Goal: Transaction & Acquisition: Purchase product/service

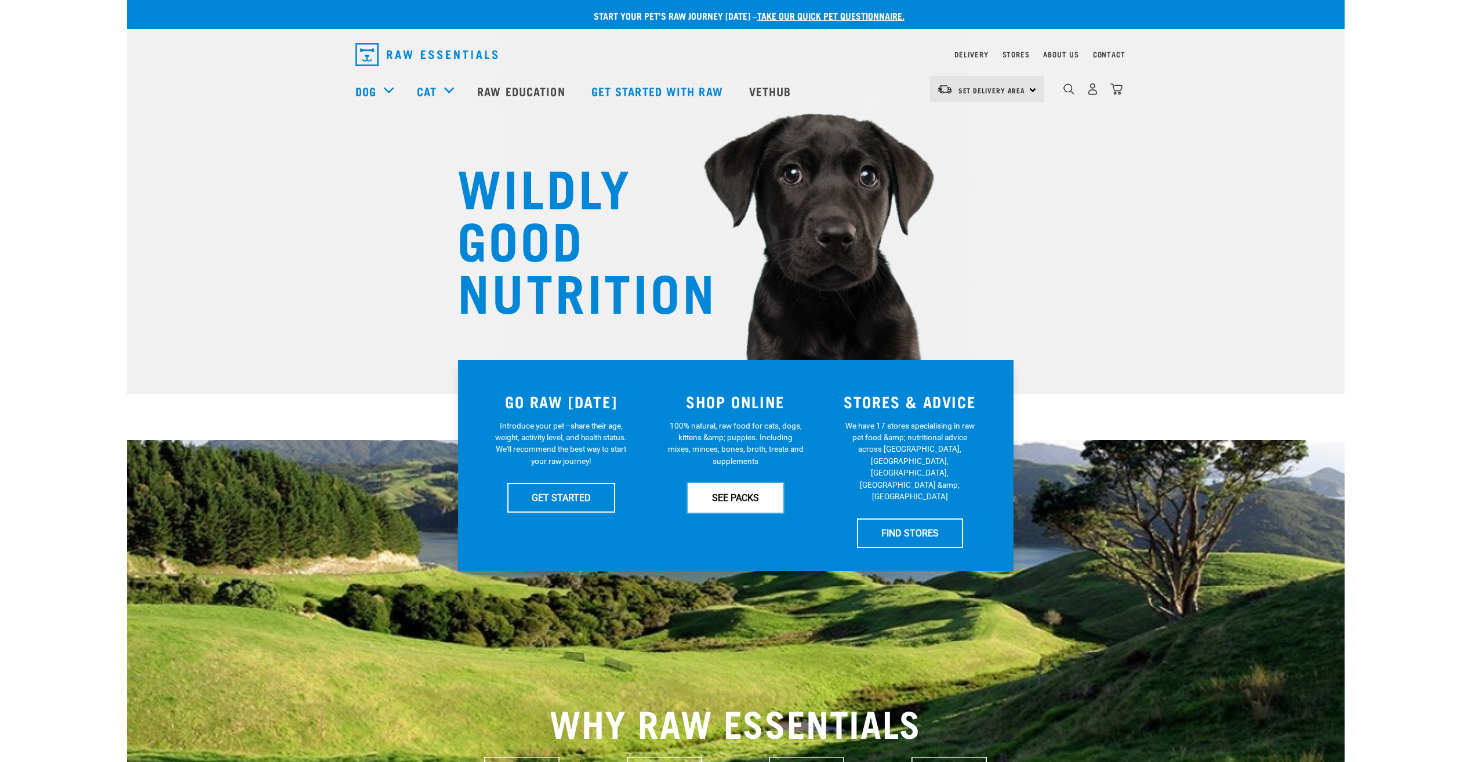
click at [736, 499] on link "SEE PACKS" at bounding box center [736, 497] width 96 height 29
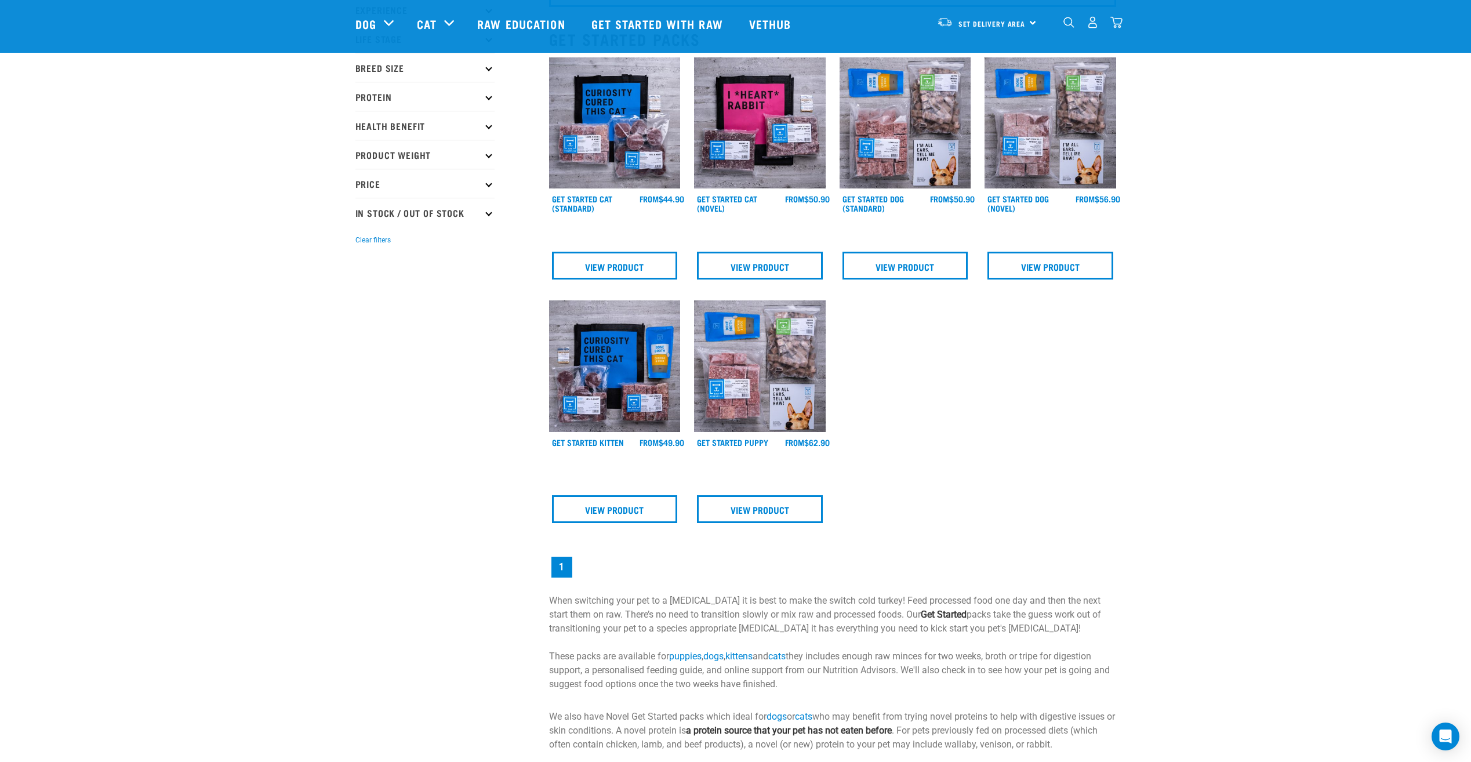
scroll to position [58, 0]
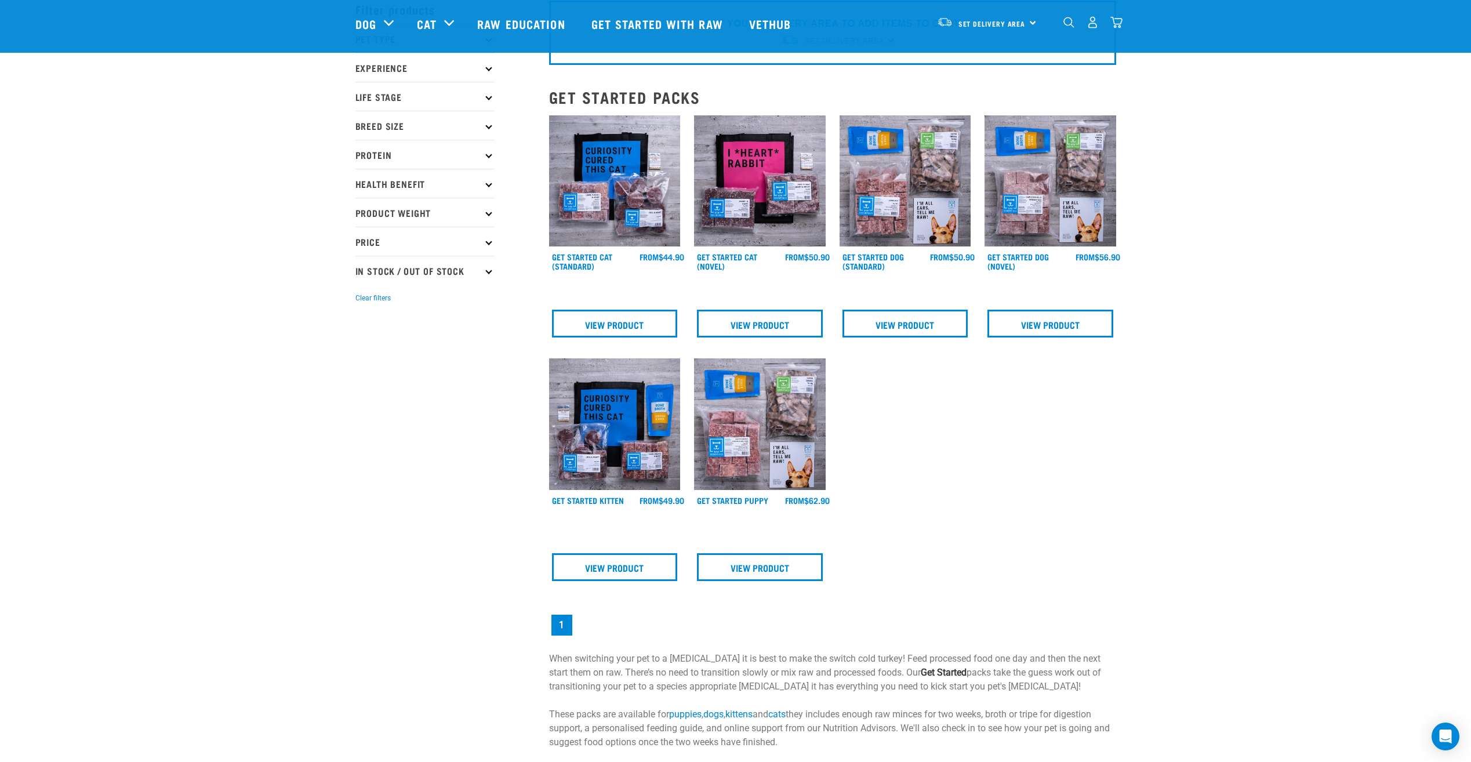
click at [360, 241] on p "Price" at bounding box center [425, 241] width 139 height 29
click at [394, 373] on p "In Stock / Out Of Stock" at bounding box center [425, 368] width 139 height 29
click at [416, 370] on p "In Stock / Out Of Stock" at bounding box center [425, 368] width 139 height 29
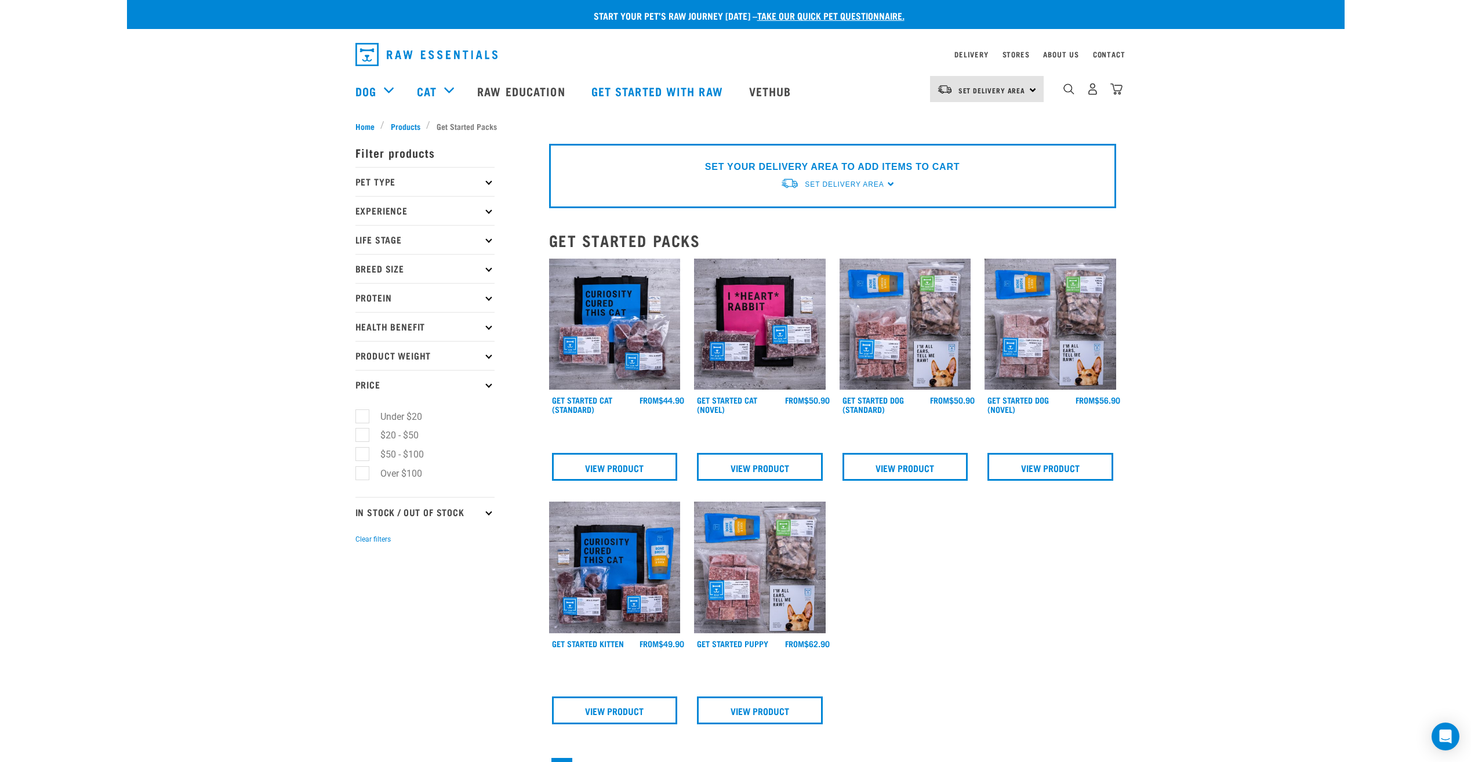
click at [395, 181] on p "Pet Type" at bounding box center [425, 181] width 139 height 29
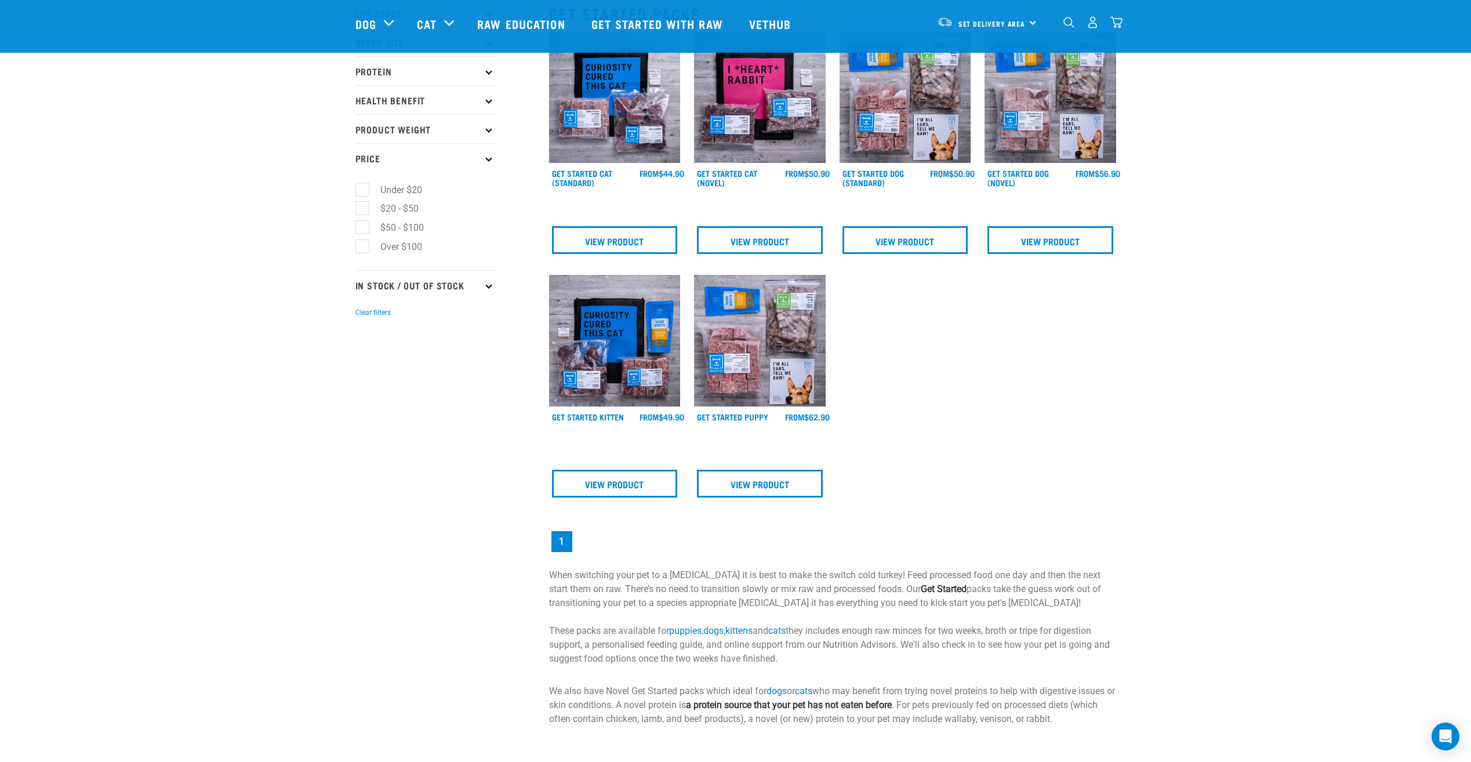
scroll to position [116, 0]
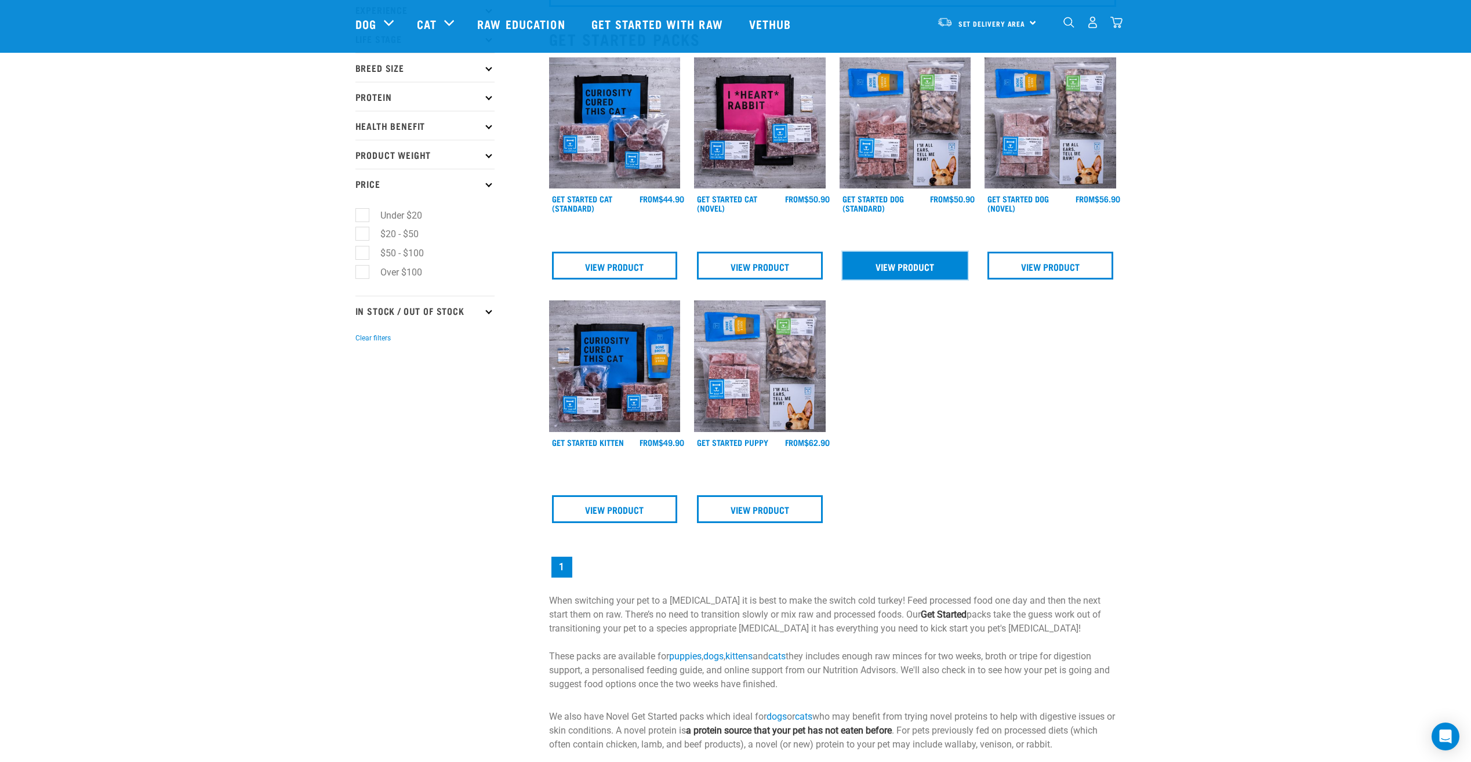
click at [924, 272] on link "View Product" at bounding box center [906, 266] width 126 height 28
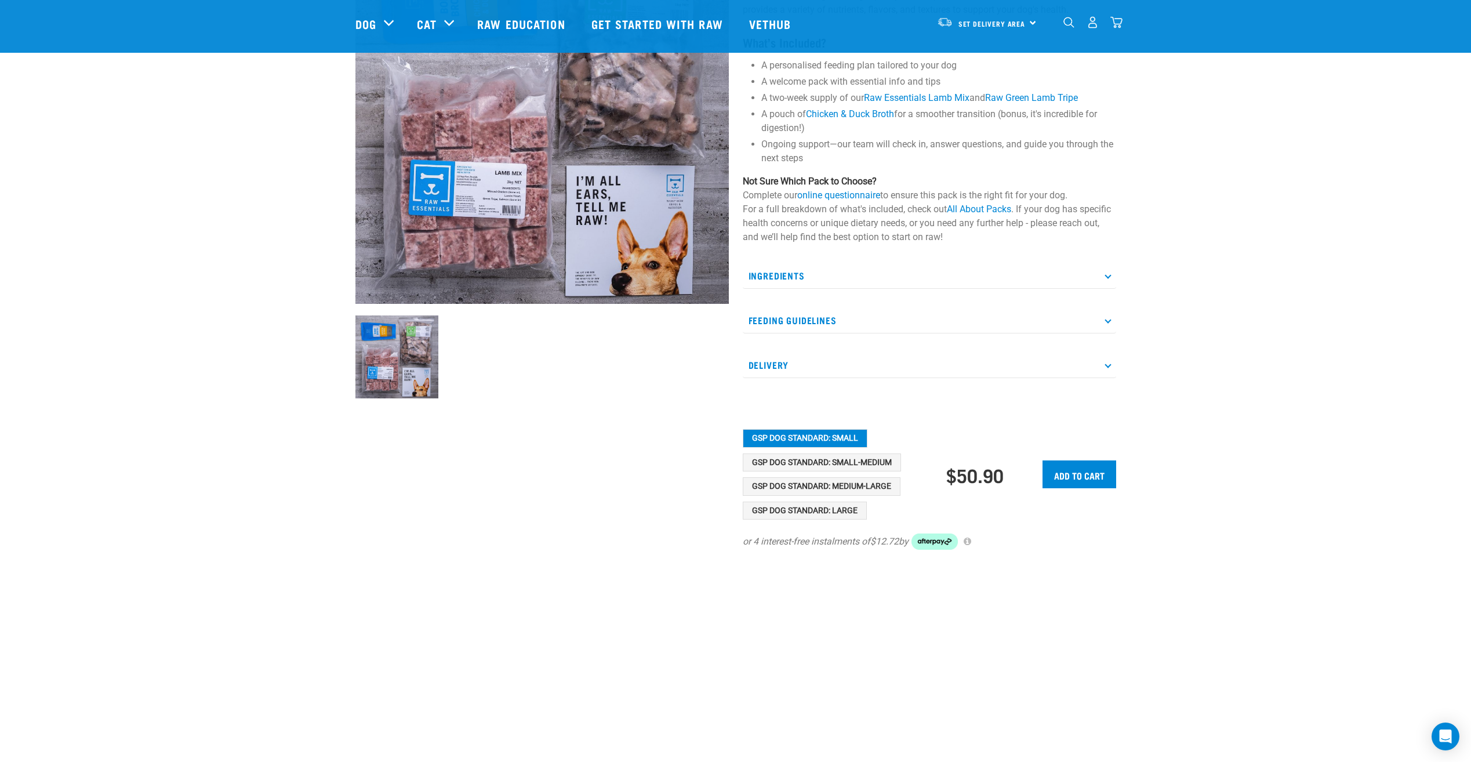
scroll to position [232, 0]
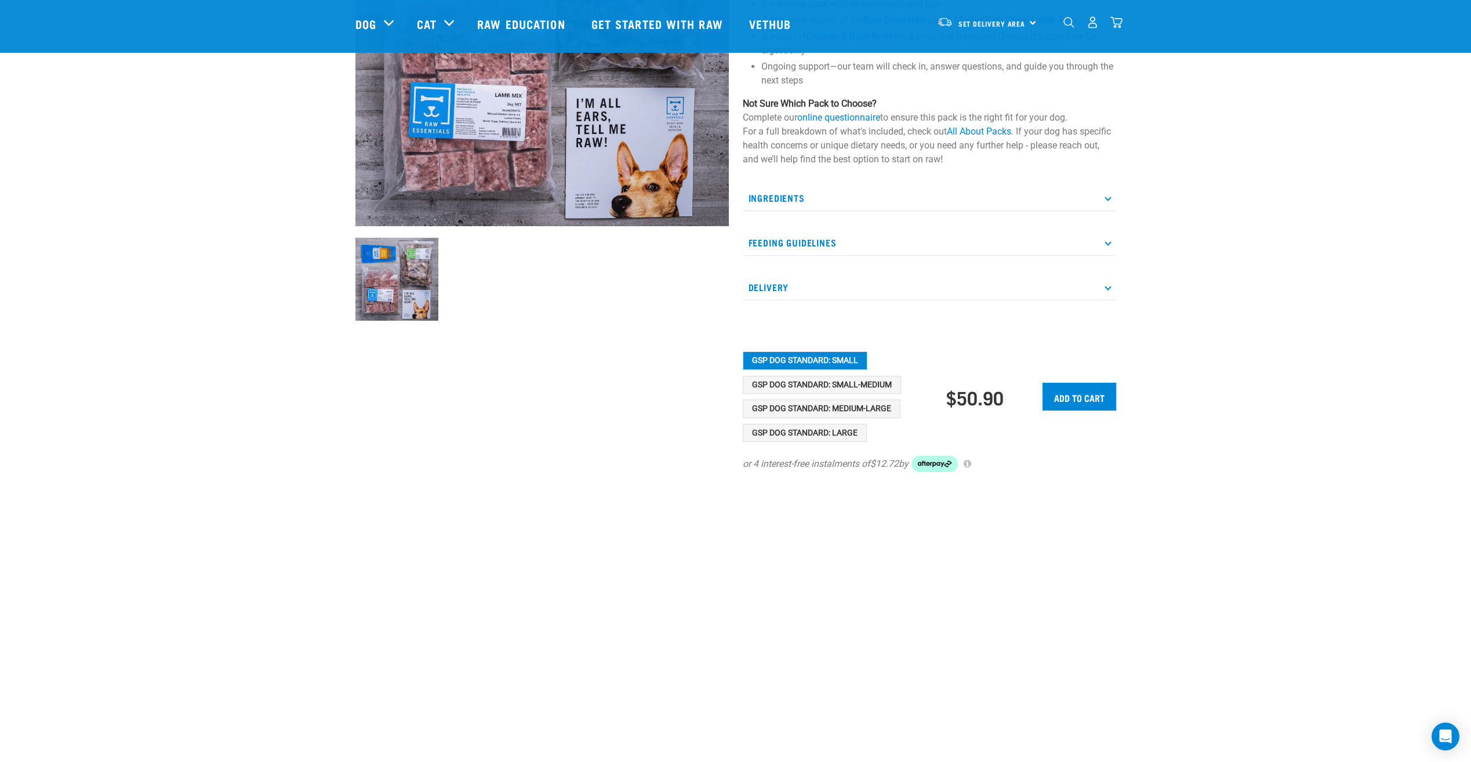
click at [826, 197] on p "Ingredients" at bounding box center [930, 198] width 374 height 26
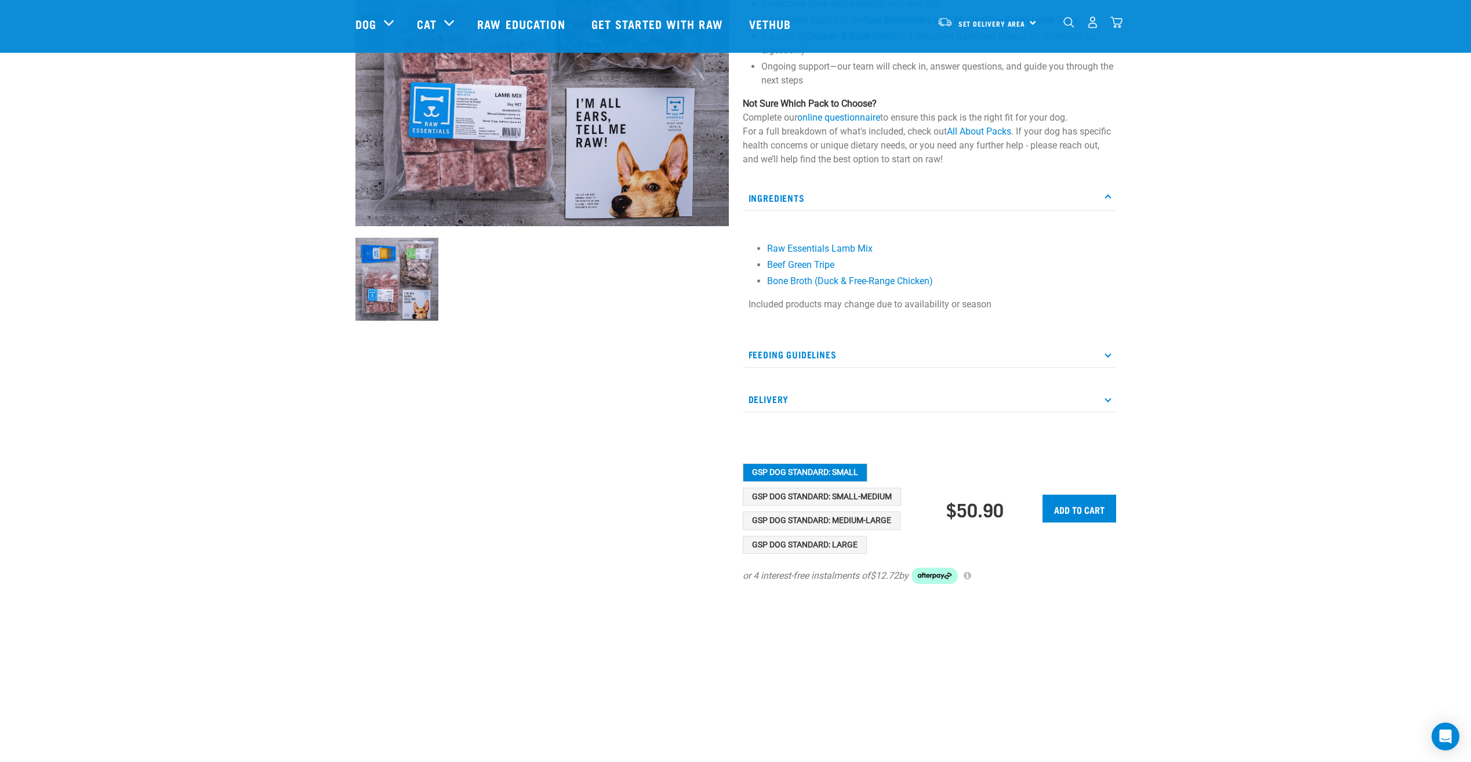
click at [826, 197] on p "Ingredients" at bounding box center [930, 198] width 374 height 26
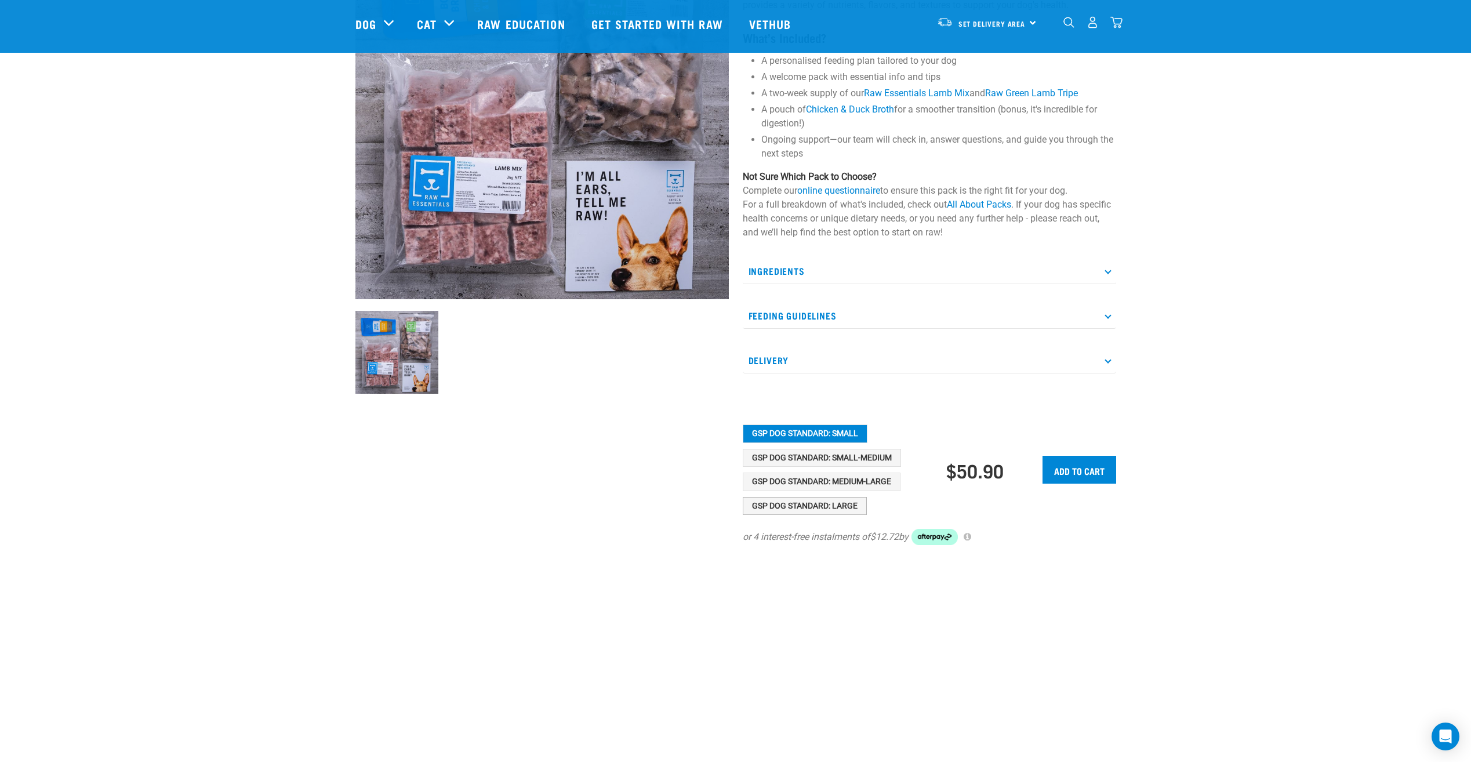
scroll to position [174, 0]
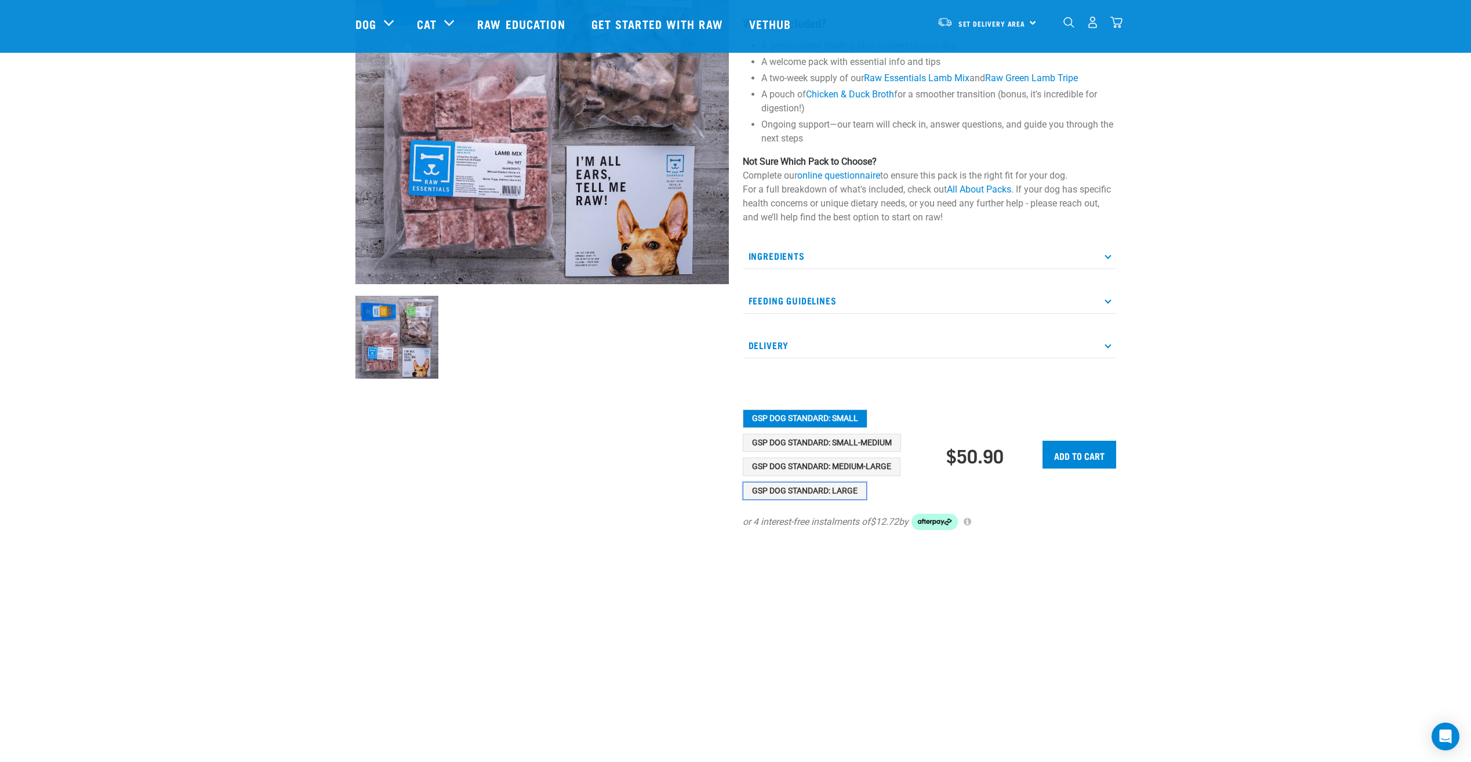
click at [803, 489] on button "GSP Dog Standard: Large" at bounding box center [805, 491] width 124 height 19
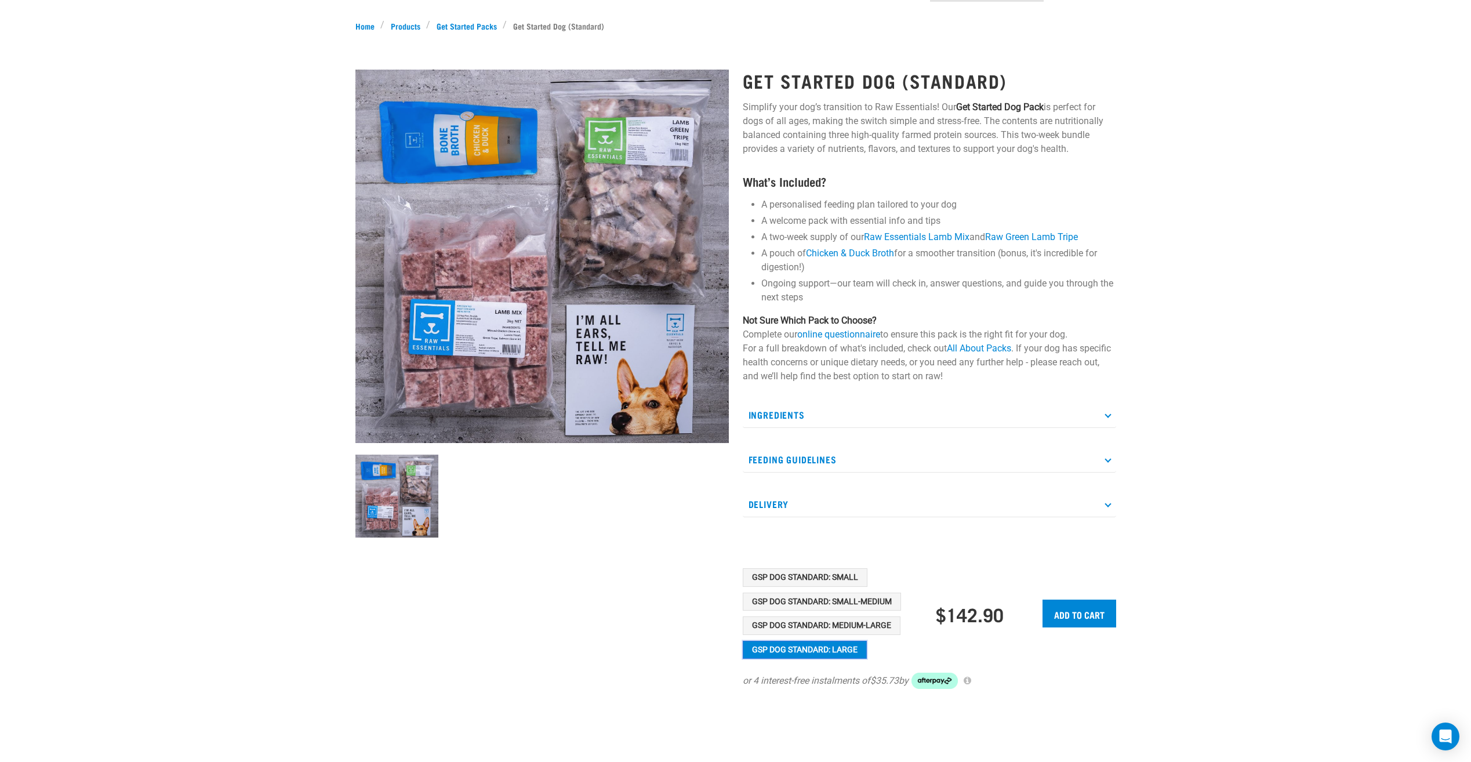
scroll to position [0, 0]
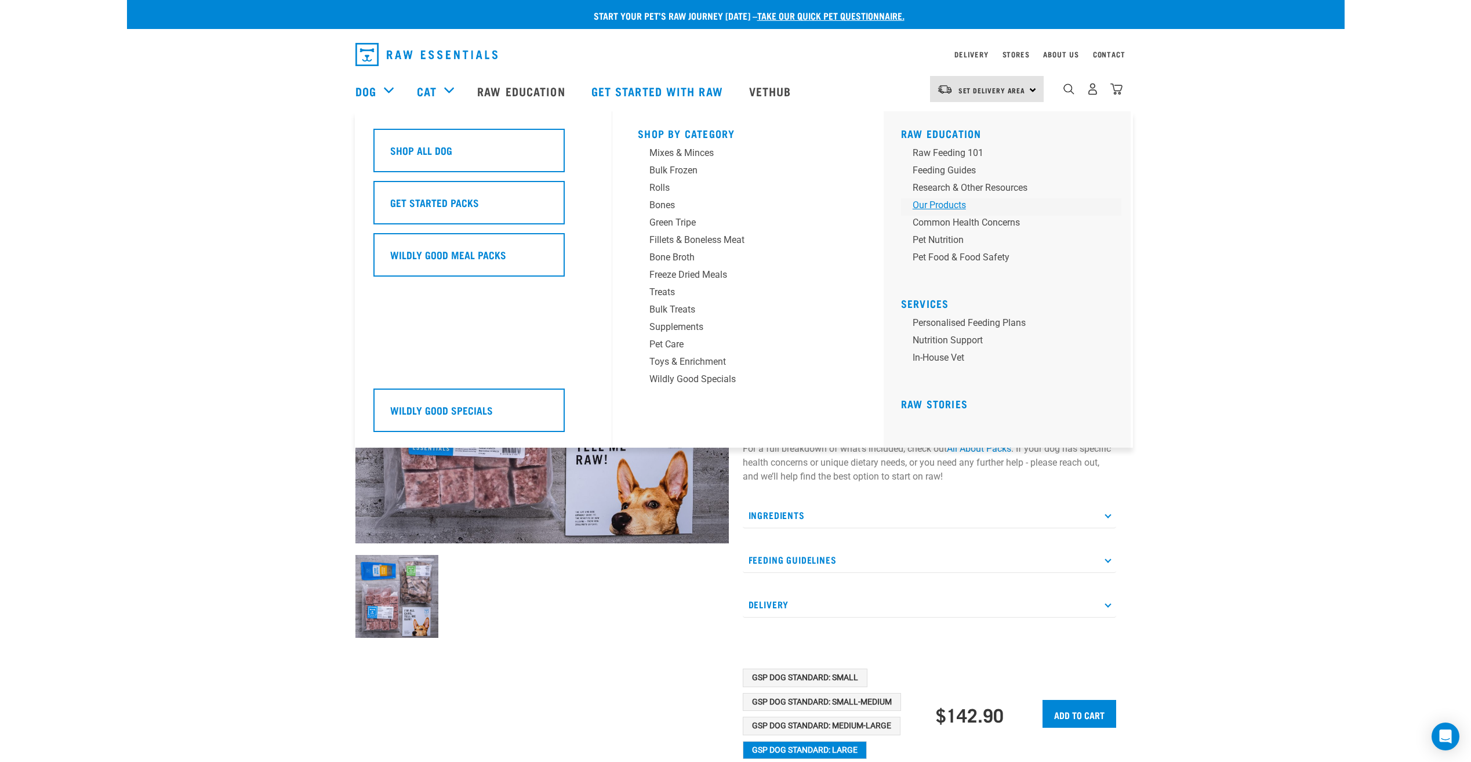
click at [936, 208] on div "Our Products" at bounding box center [1003, 205] width 181 height 14
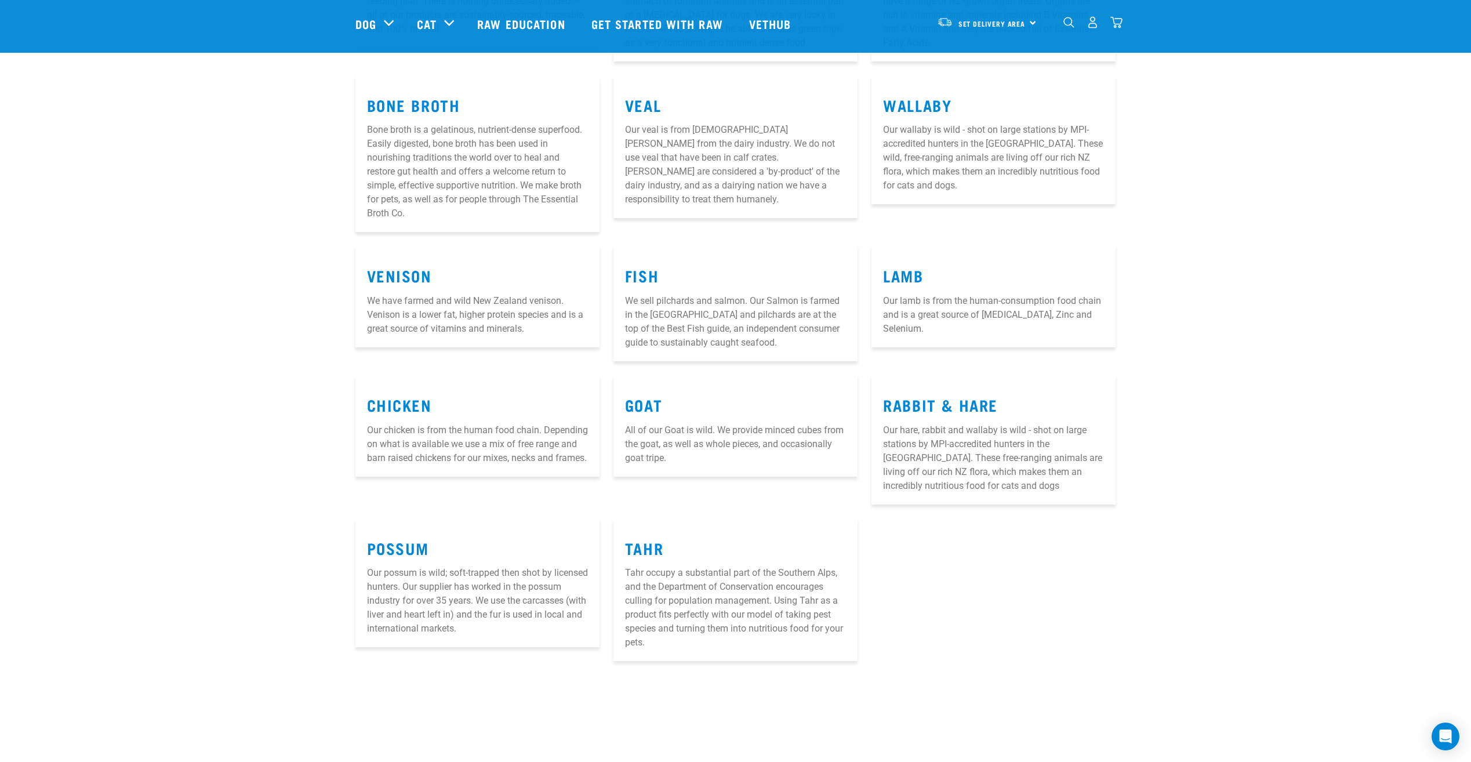
scroll to position [464, 0]
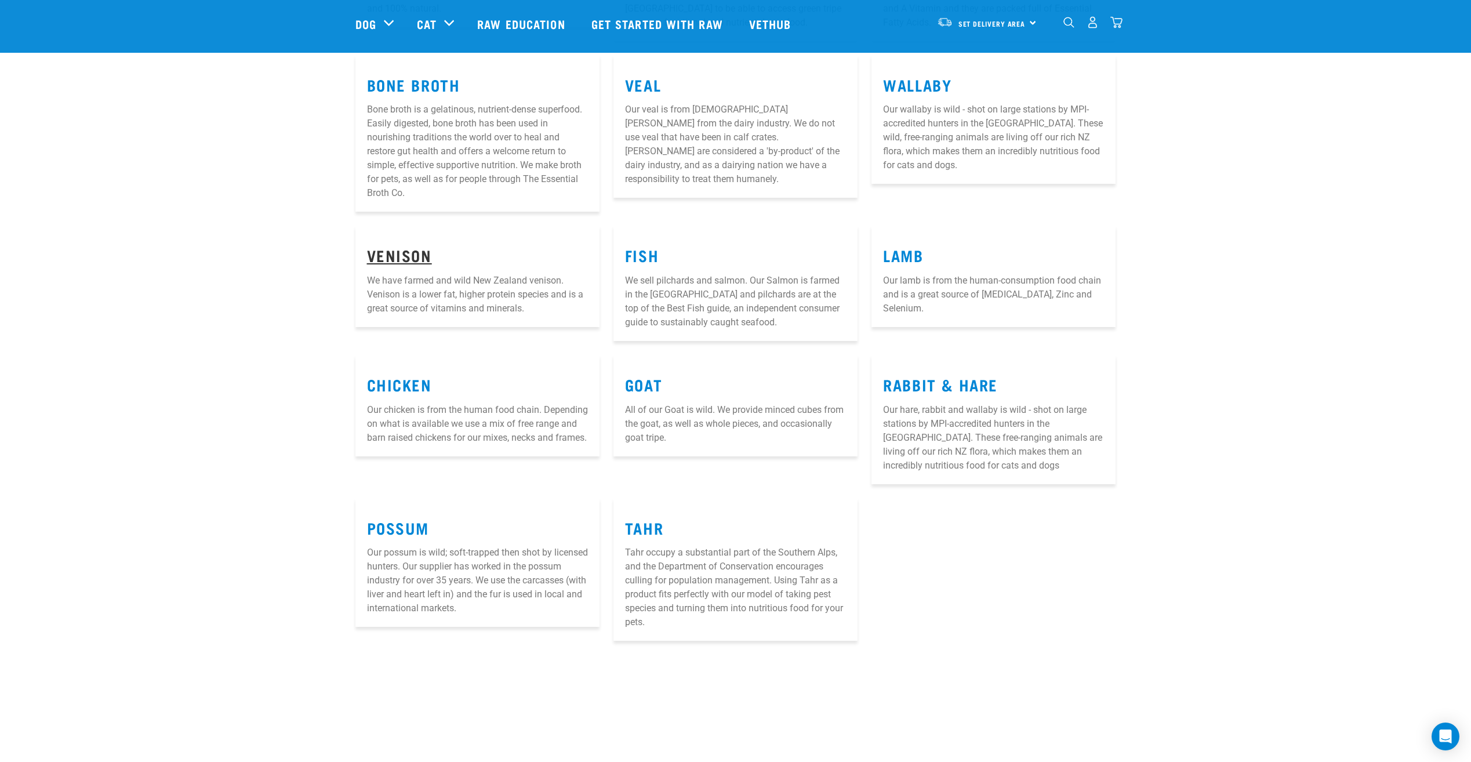
click at [405, 251] on link "Venison" at bounding box center [399, 255] width 65 height 9
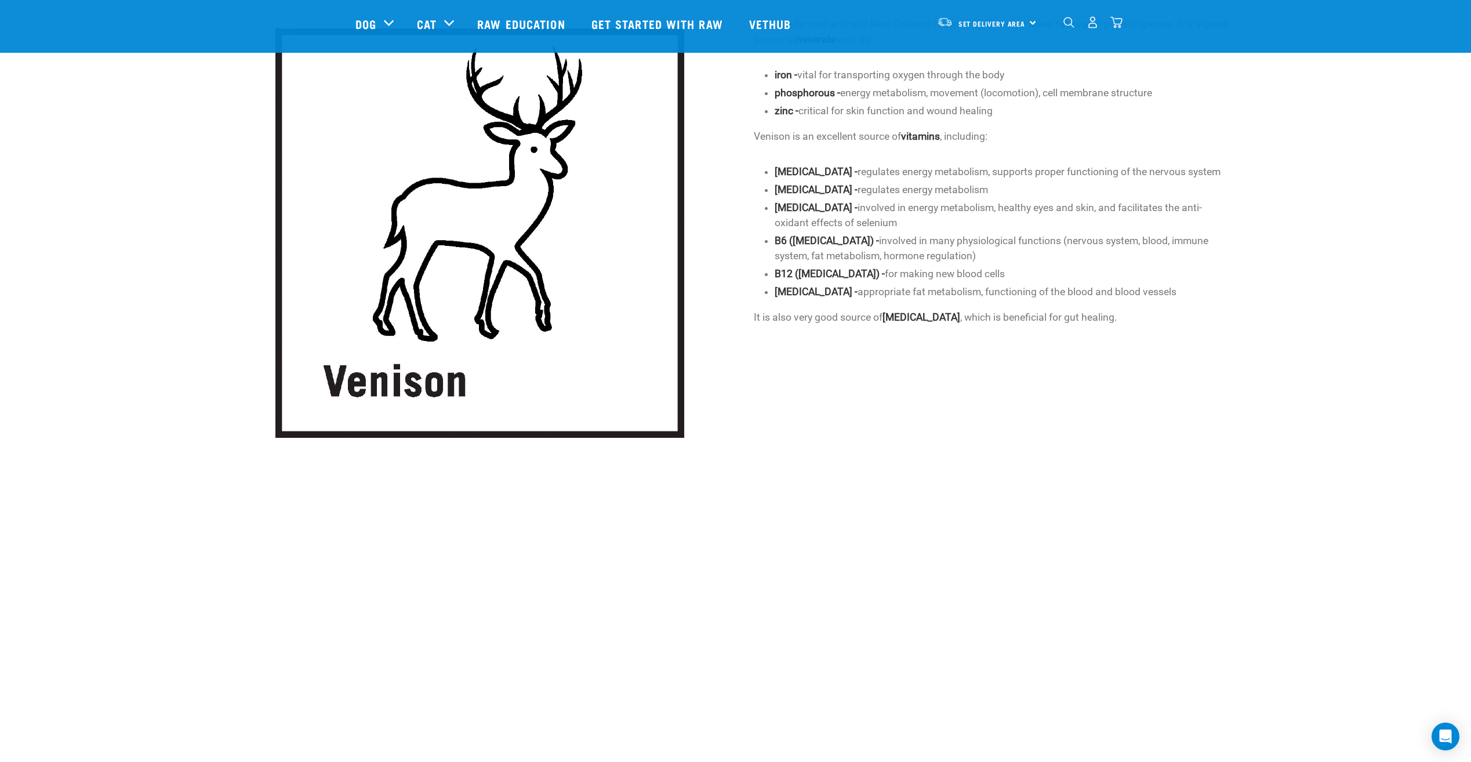
scroll to position [34, 0]
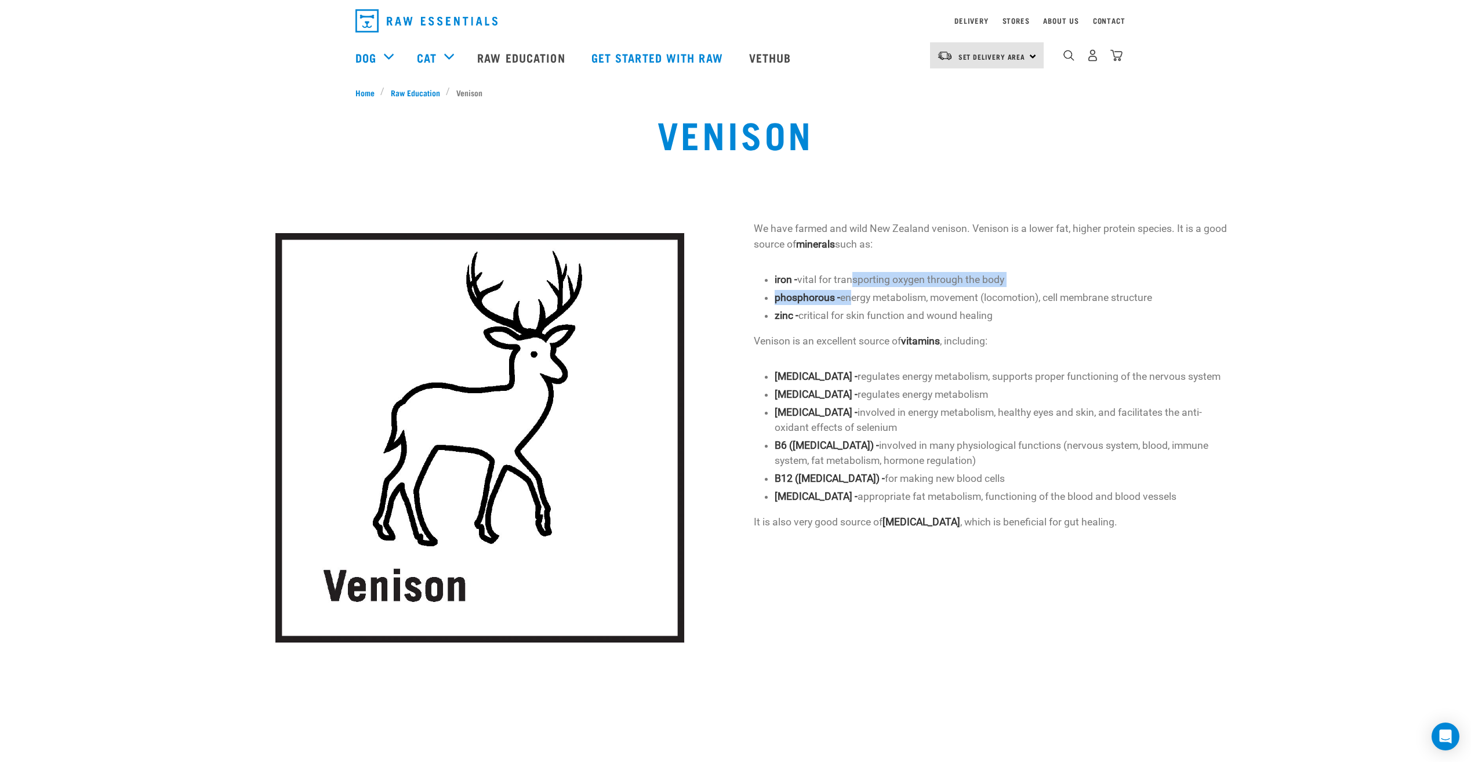
drag, startPoint x: 855, startPoint y: 284, endPoint x: 853, endPoint y: 294, distance: 10.0
click at [853, 294] on ul "iron - vital for transporting oxygen through the body phosphorous - energy meta…" at bounding box center [1002, 297] width 454 height 51
click at [853, 294] on li "phosphorous - energy metabolism, movement (locomotion), cell membrane structure" at bounding box center [1002, 297] width 454 height 15
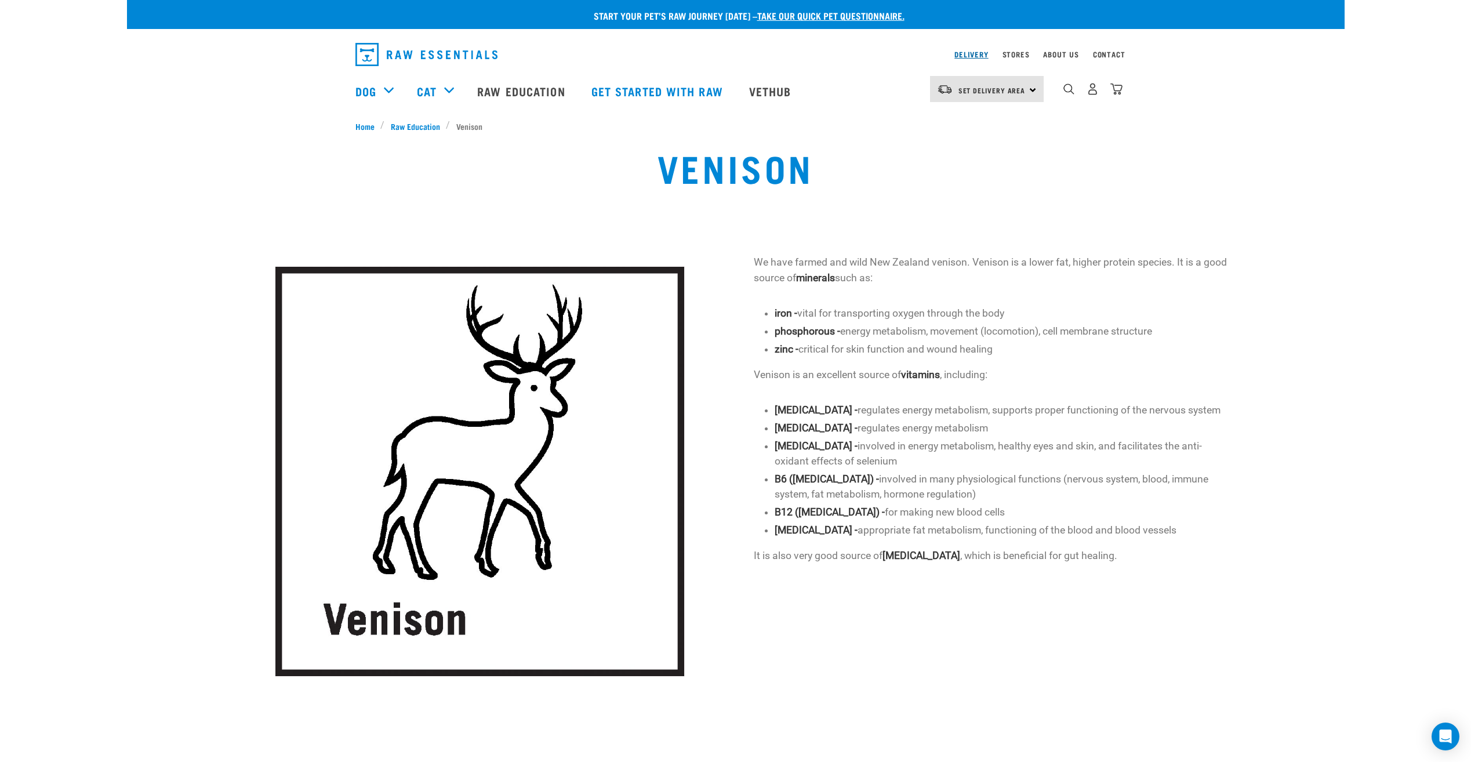
click at [973, 53] on link "Delivery" at bounding box center [972, 54] width 34 height 4
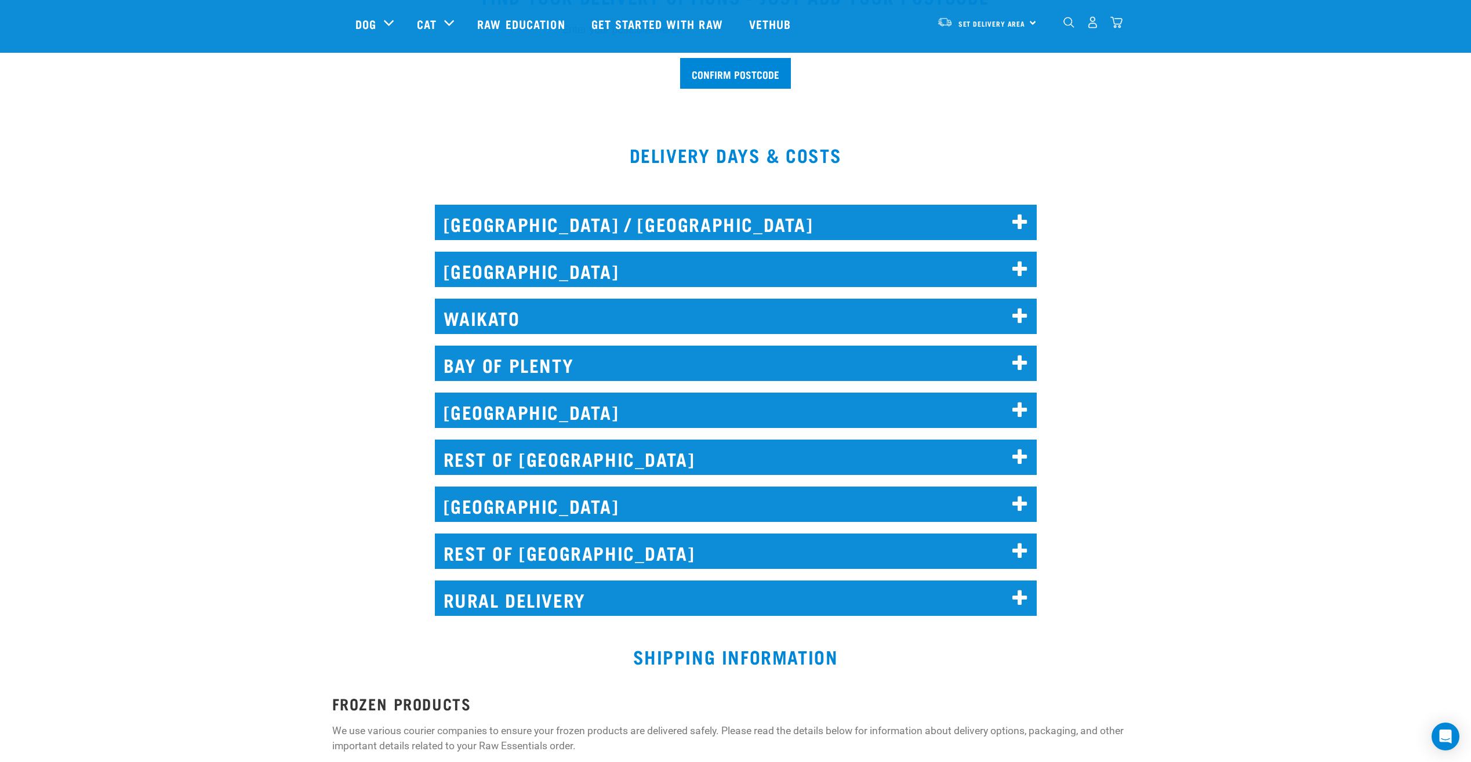
scroll to position [406, 0]
click at [453, 280] on h2 "[GEOGRAPHIC_DATA]" at bounding box center [736, 268] width 602 height 35
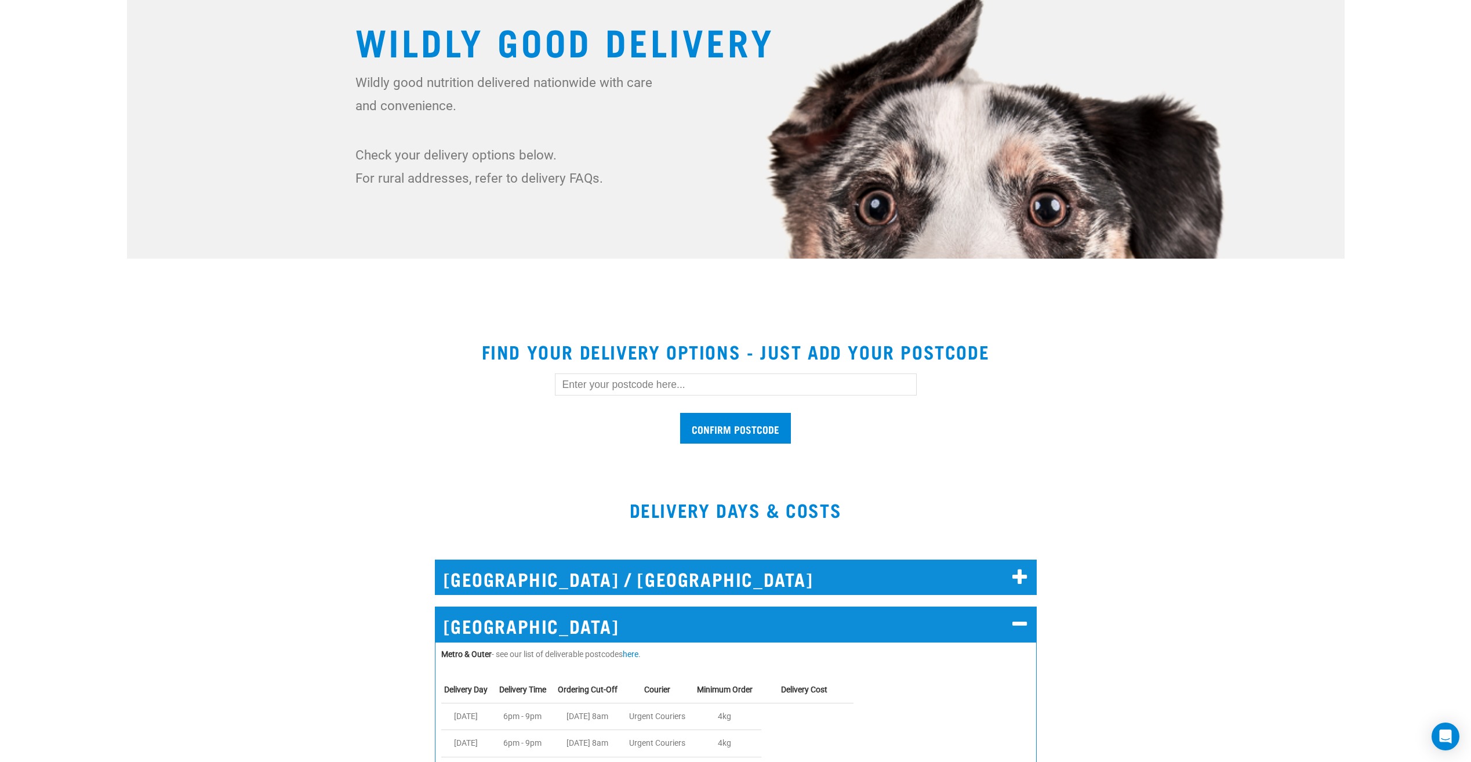
scroll to position [0, 0]
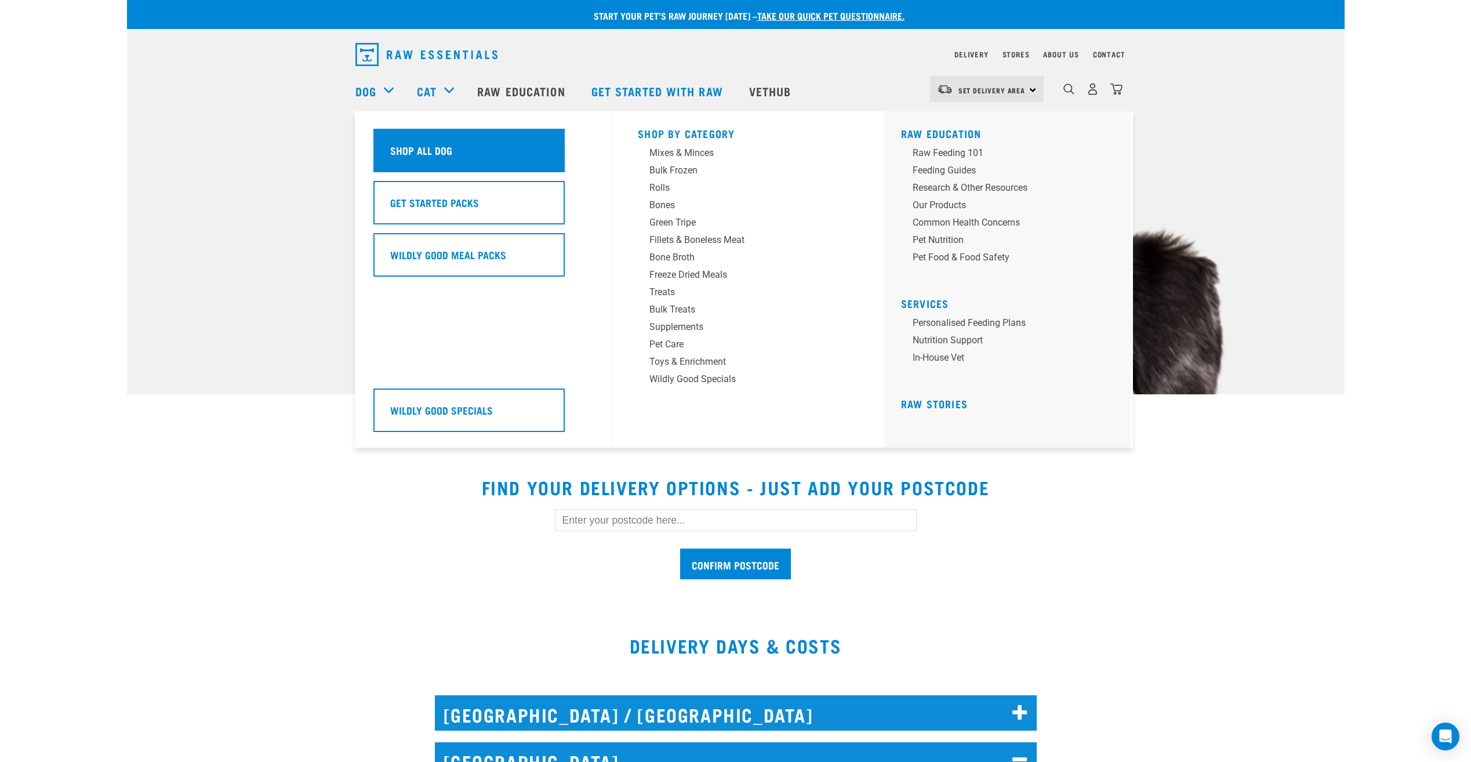
click at [415, 157] on h5 "Shop All Dog" at bounding box center [421, 150] width 62 height 15
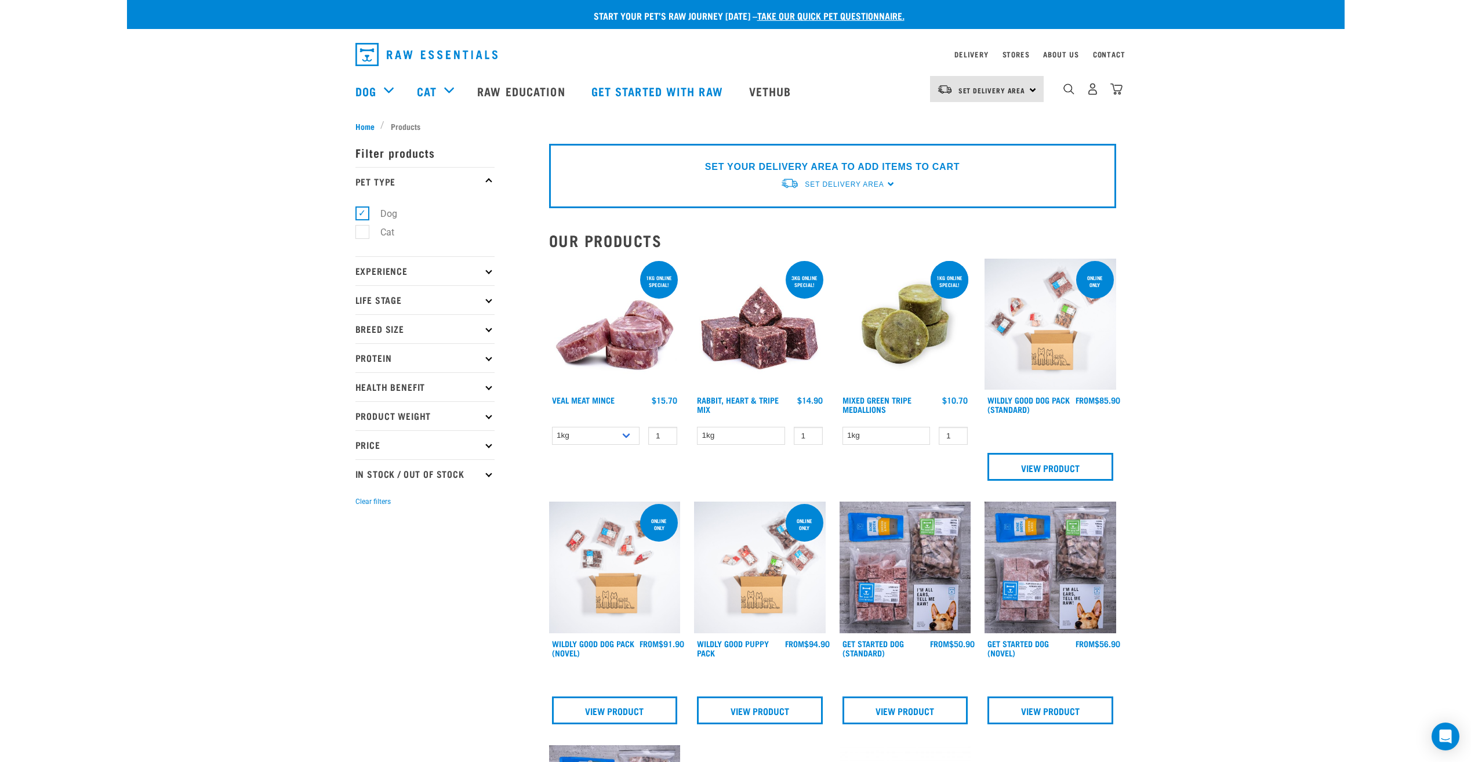
click at [754, 329] on img at bounding box center [760, 325] width 132 height 132
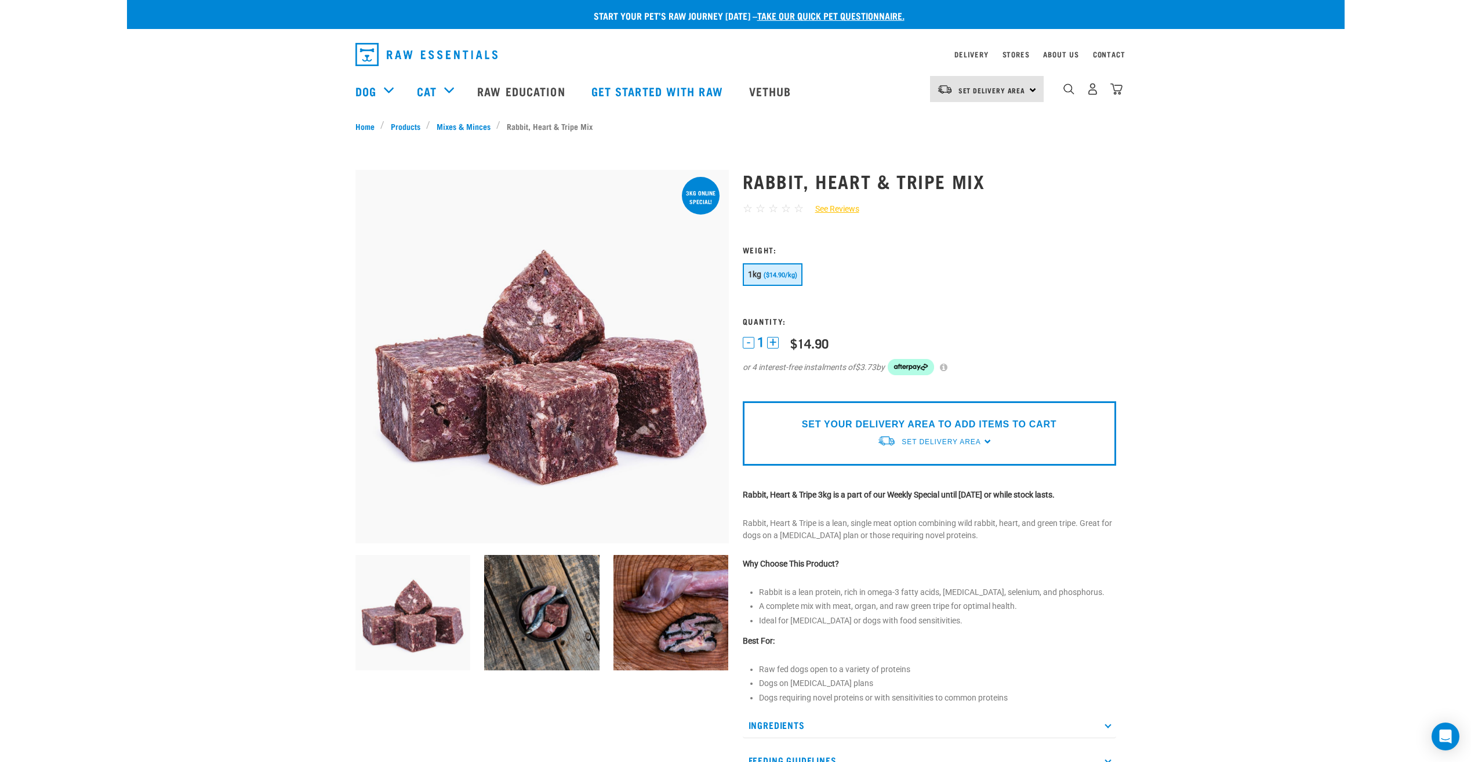
click at [769, 341] on button "+" at bounding box center [773, 343] width 12 height 12
click at [1018, 299] on form at bounding box center [930, 317] width 374 height 144
click at [695, 170] on div at bounding box center [543, 170] width 374 height 0
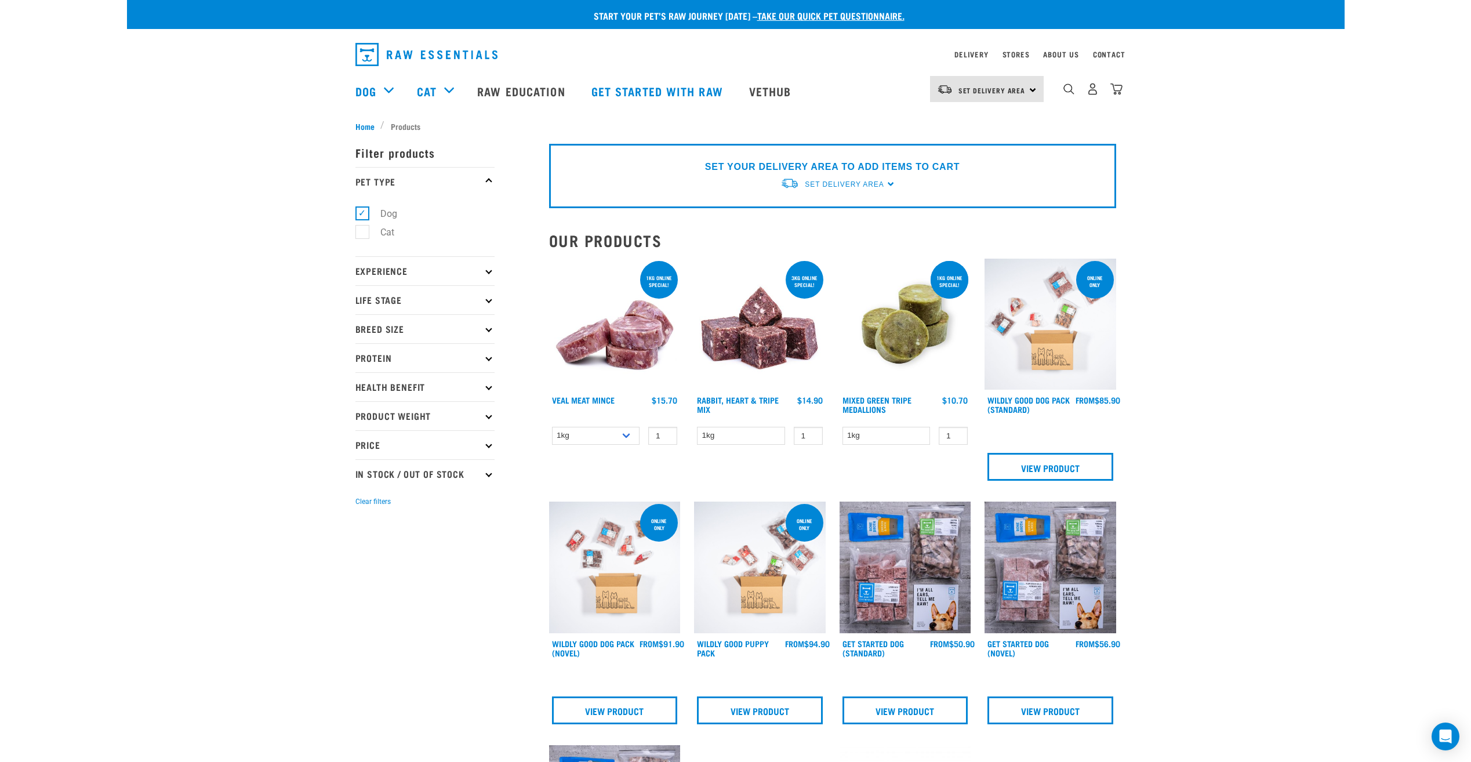
click at [624, 337] on img at bounding box center [615, 325] width 132 height 132
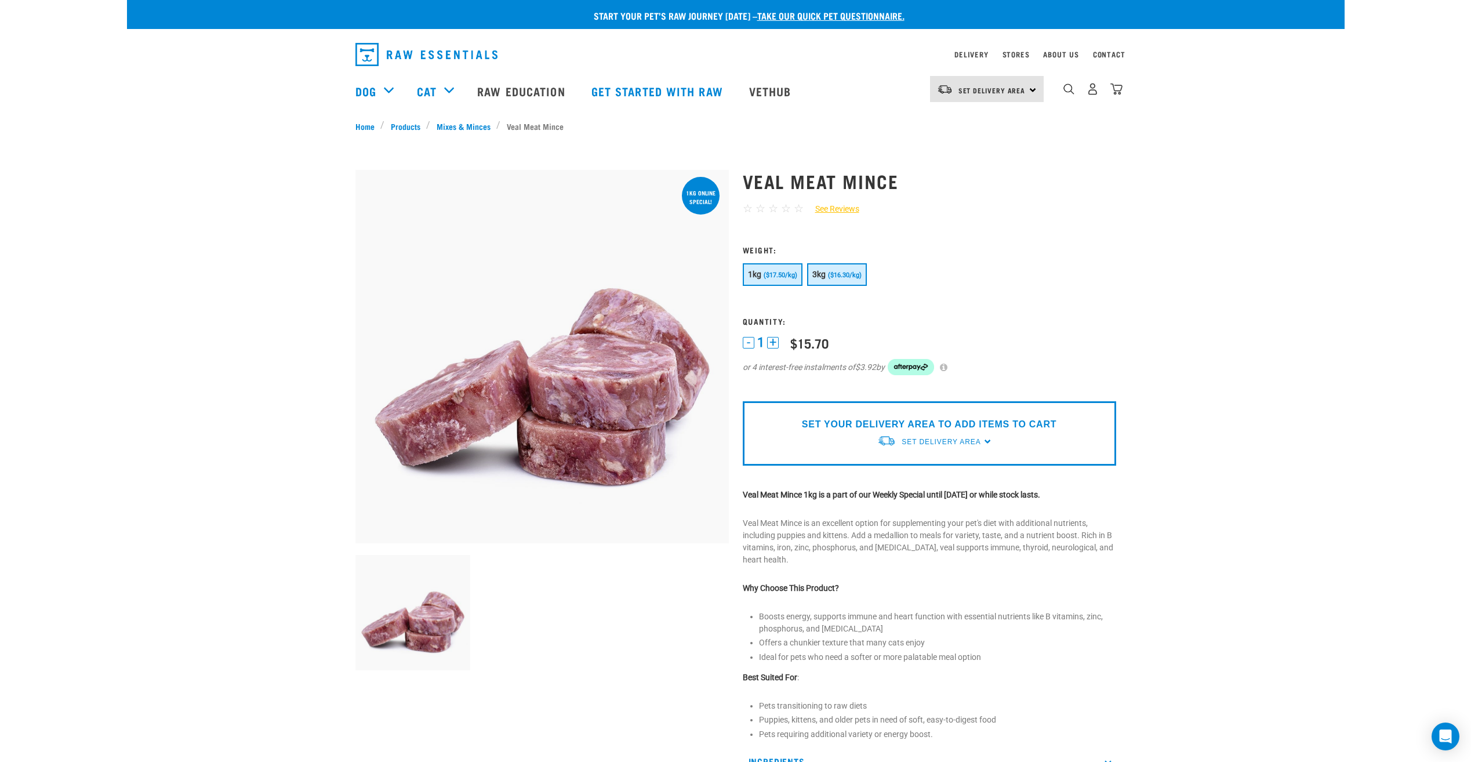
click at [837, 275] on span "($16.30/kg)" at bounding box center [845, 275] width 34 height 8
click at [782, 277] on span "($17.50/kg)" at bounding box center [781, 275] width 34 height 8
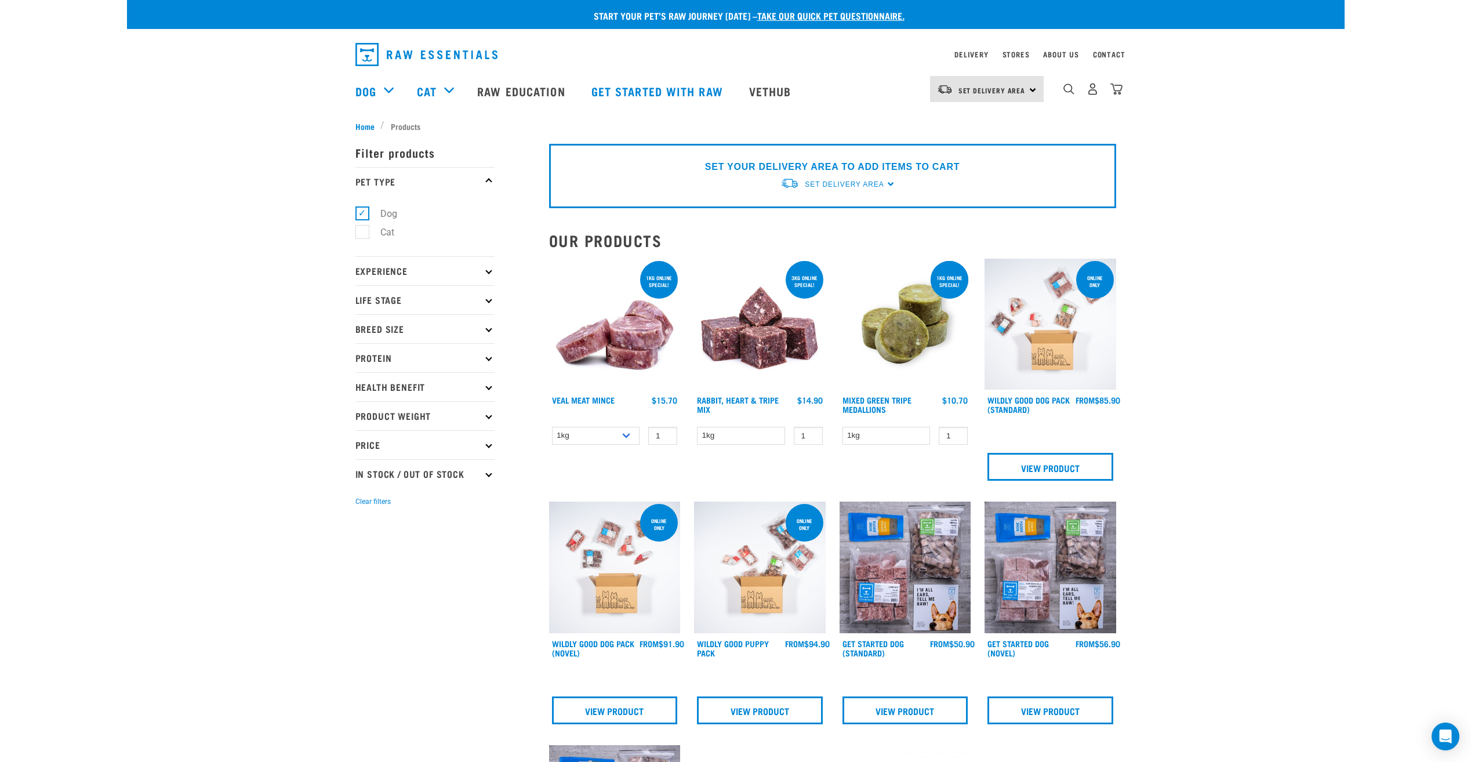
click at [663, 330] on img at bounding box center [615, 325] width 132 height 132
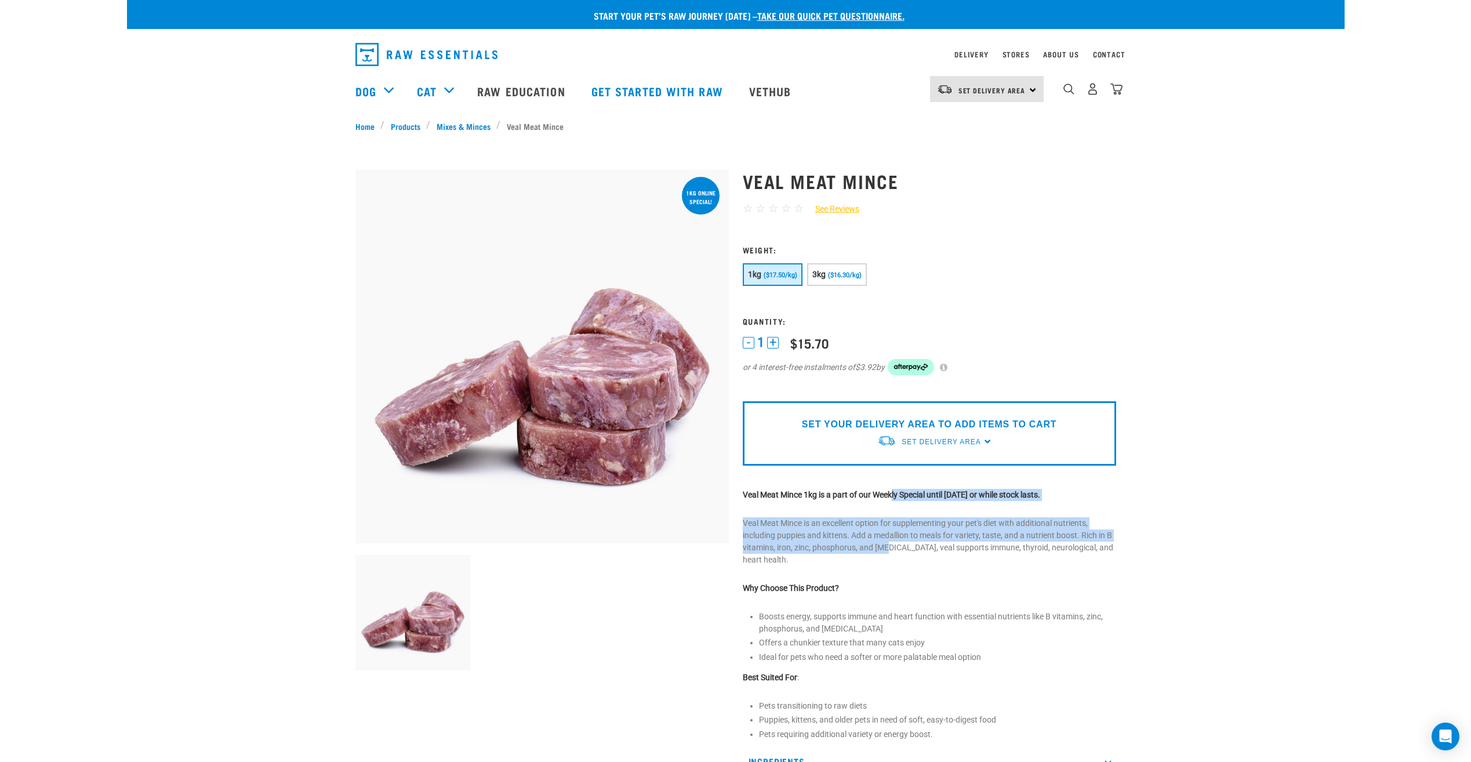
drag, startPoint x: 895, startPoint y: 496, endPoint x: 889, endPoint y: 546, distance: 50.3
click at [889, 546] on div "Veal Meat Mince ☆ ☆ ☆ ☆ ☆ See Reviews" at bounding box center [929, 525] width 387 height 743
click at [889, 546] on p "Veal Meat Mince is an excellent option for supplementing your pet's diet with a…" at bounding box center [930, 541] width 374 height 49
drag, startPoint x: 908, startPoint y: 520, endPoint x: 903, endPoint y: 545, distance: 24.8
click at [903, 545] on p "Veal Meat Mince is an excellent option for supplementing your pet's diet with a…" at bounding box center [930, 541] width 374 height 49
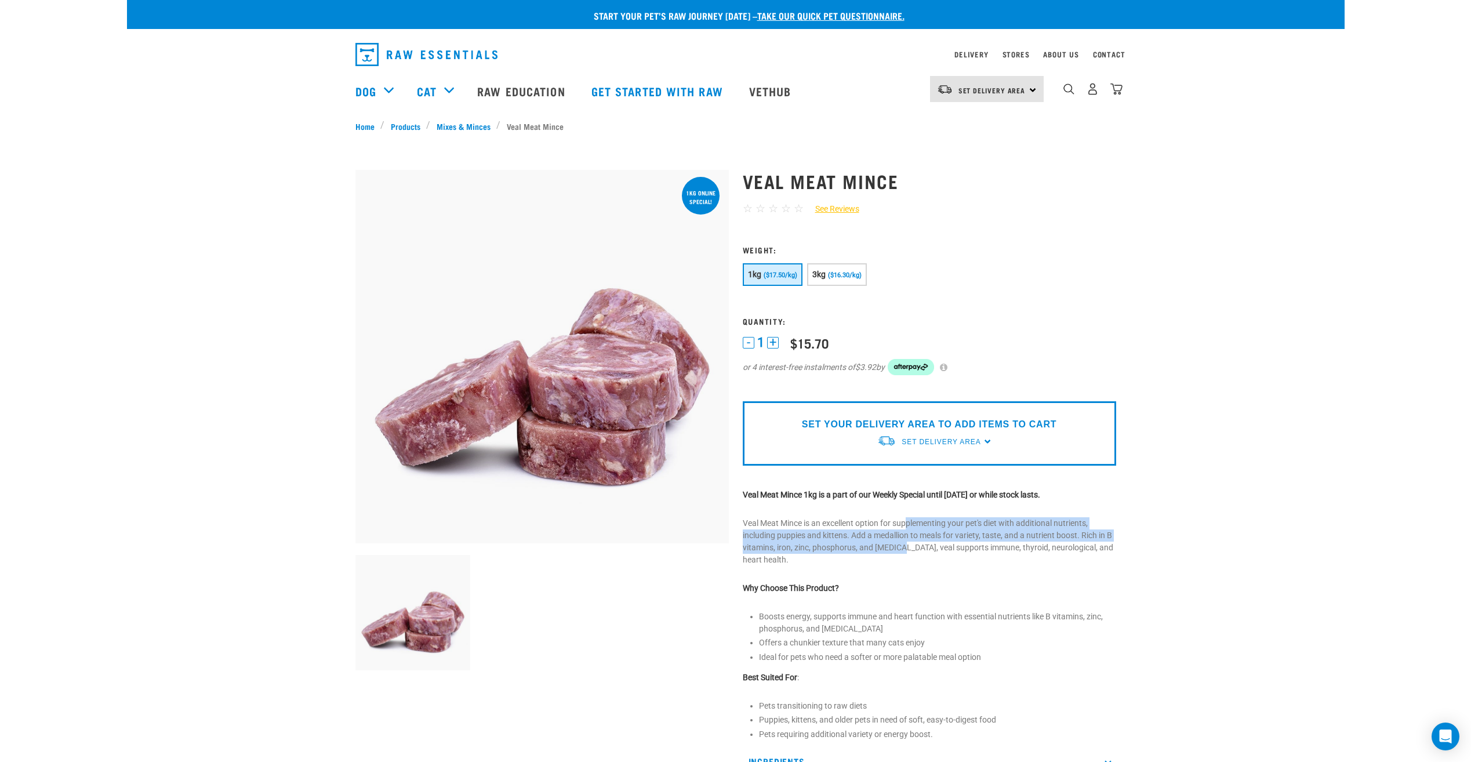
click at [903, 545] on p "Veal Meat Mince is an excellent option for supplementing your pet's diet with a…" at bounding box center [930, 541] width 374 height 49
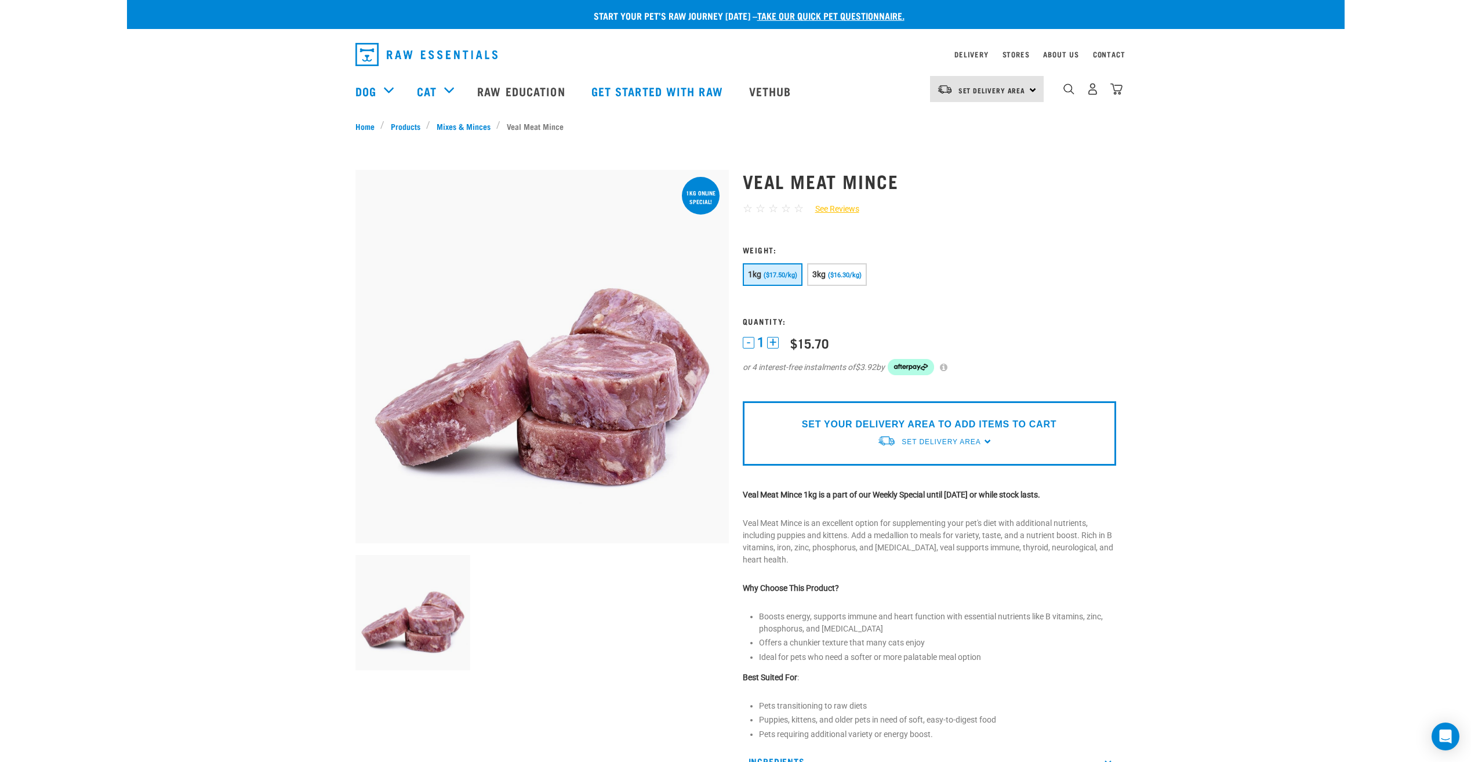
drag, startPoint x: 910, startPoint y: 531, endPoint x: 909, endPoint y: 539, distance: 8.8
click at [909, 539] on p "Veal Meat Mince is an excellent option for supplementing your pet's diet with a…" at bounding box center [930, 541] width 374 height 49
drag, startPoint x: 915, startPoint y: 530, endPoint x: 908, endPoint y: 554, distance: 24.6
click at [908, 554] on p "Veal Meat Mince is an excellent option for supplementing your pet's diet with a…" at bounding box center [930, 541] width 374 height 49
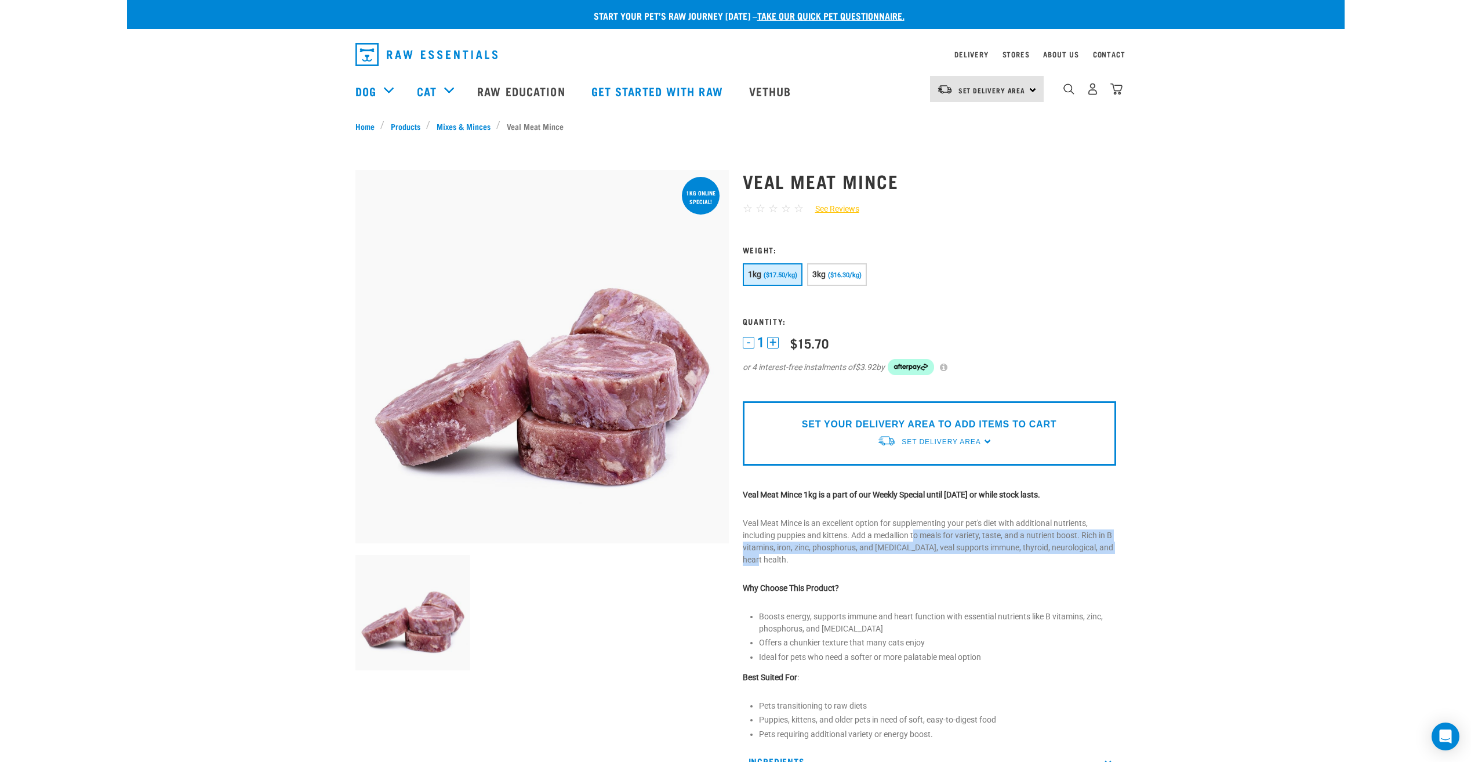
click at [908, 554] on p "Veal Meat Mince is an excellent option for supplementing your pet's diet with a…" at bounding box center [930, 541] width 374 height 49
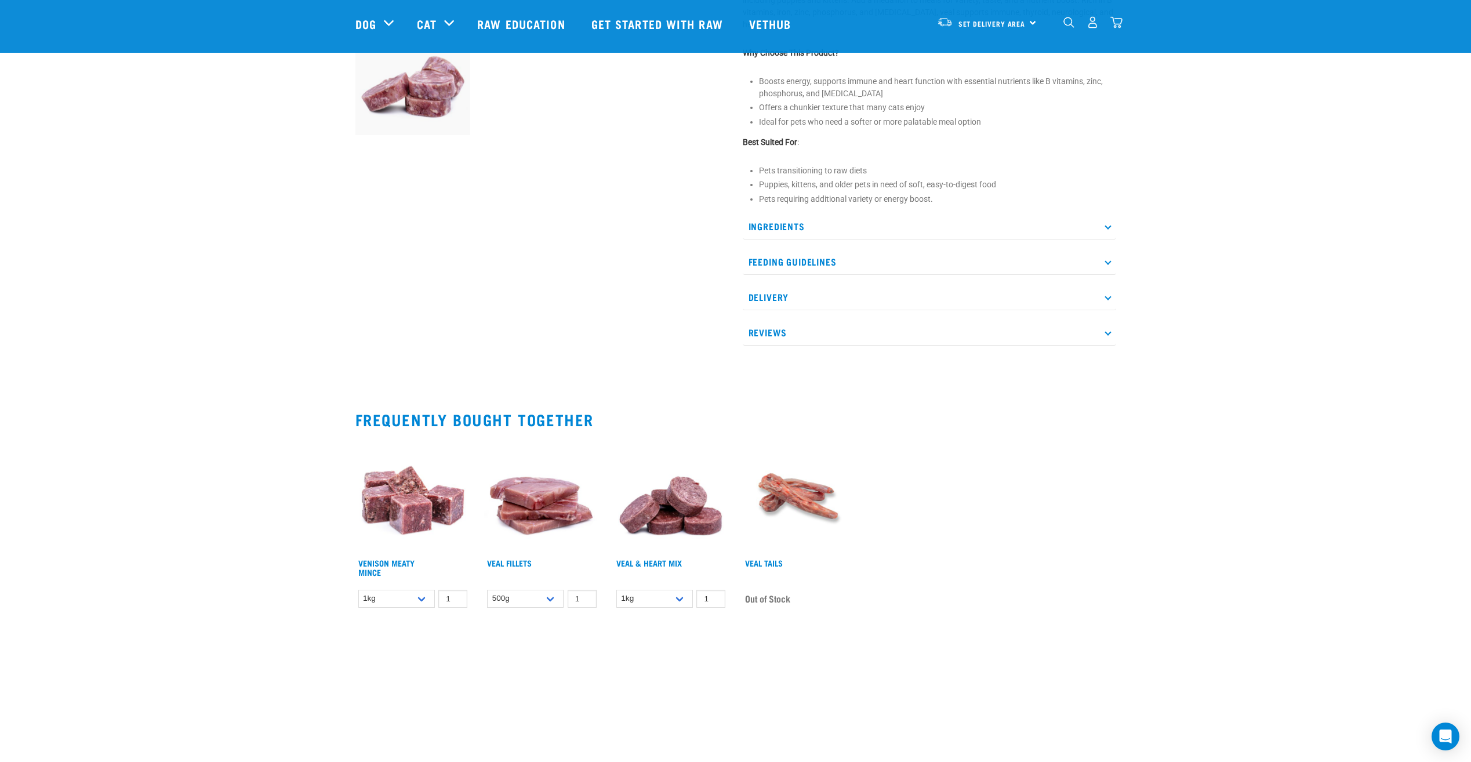
scroll to position [464, 0]
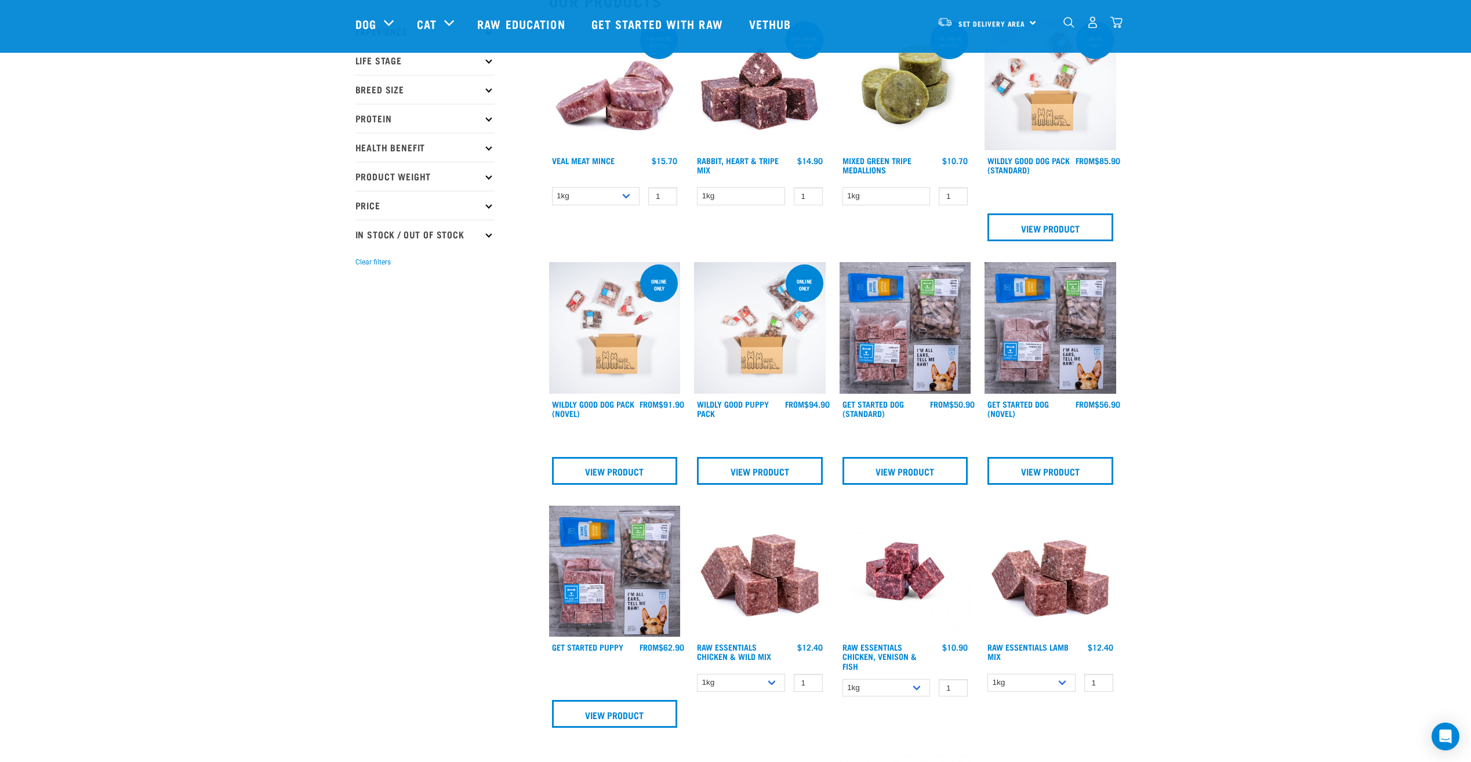
scroll to position [116, 0]
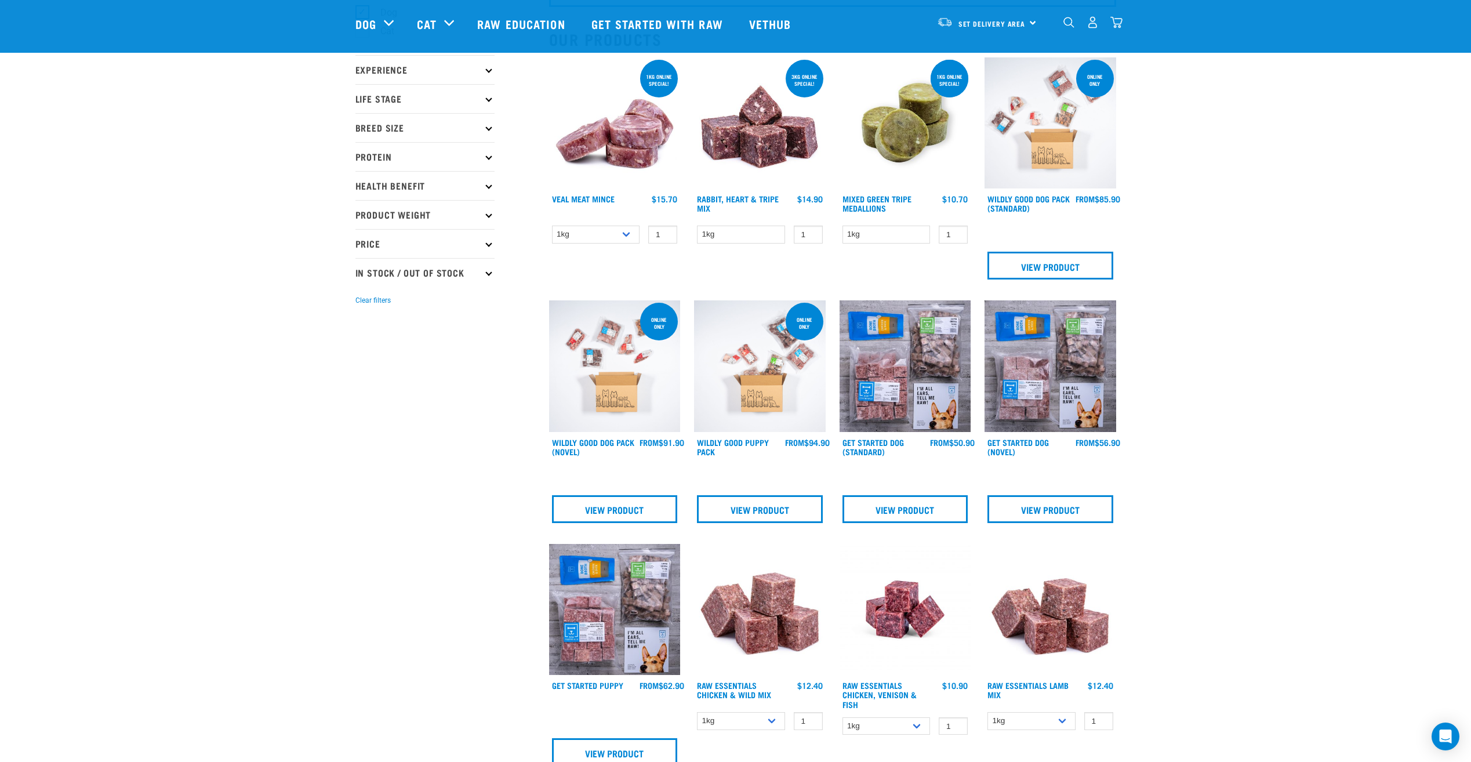
click at [1051, 132] on img at bounding box center [1051, 123] width 132 height 132
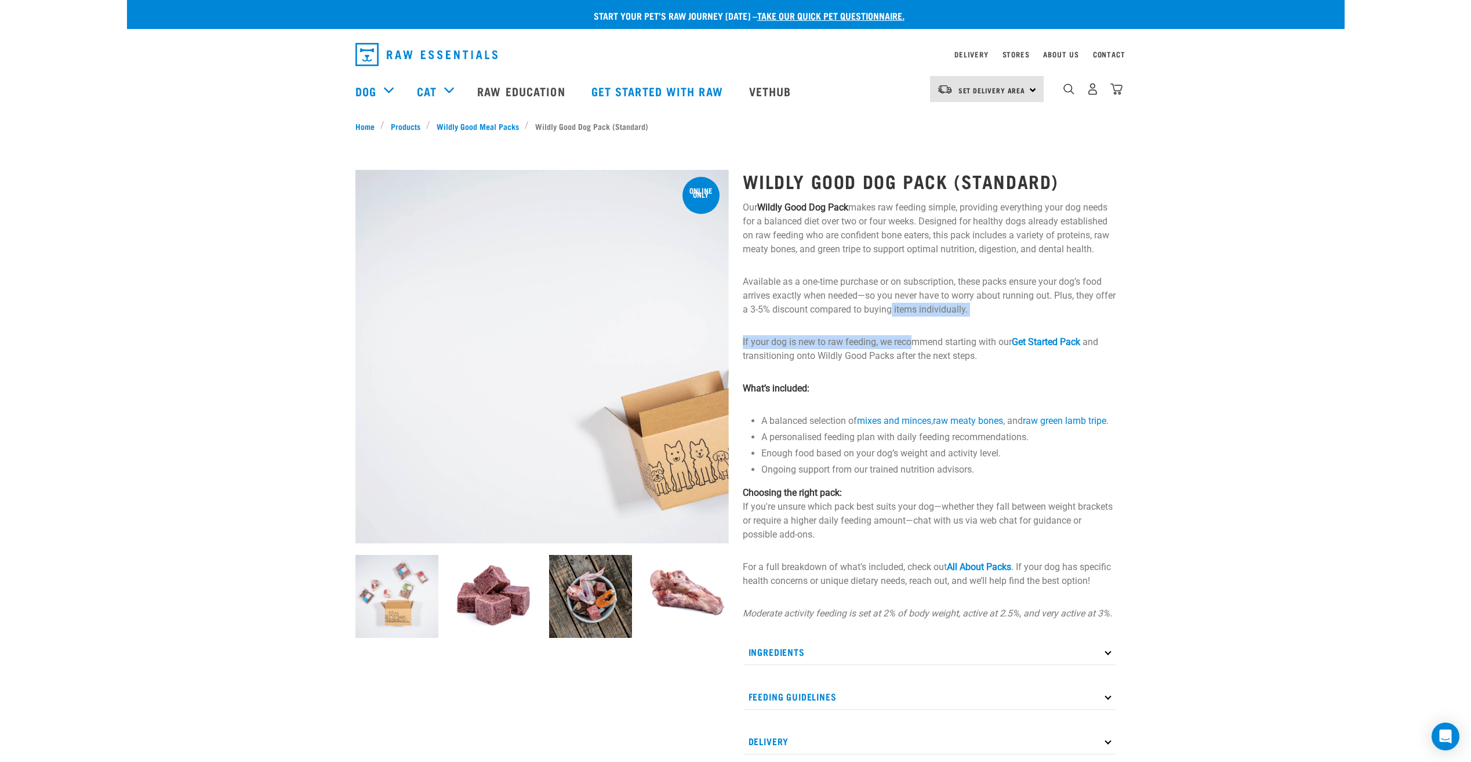
drag, startPoint x: 915, startPoint y: 309, endPoint x: 913, endPoint y: 330, distance: 21.5
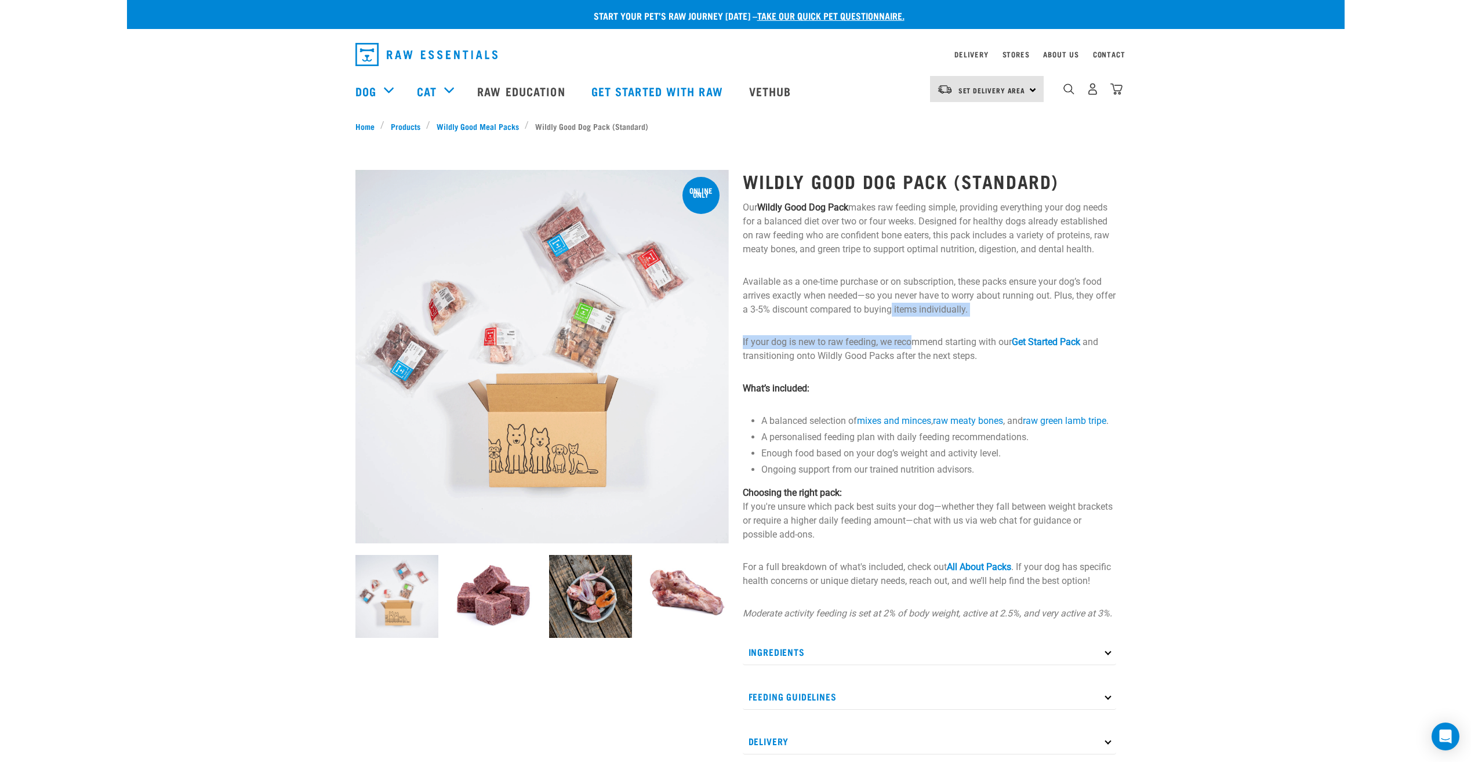
click at [913, 330] on div "Wildly Good Dog Pack (Standard) Our Wildly Good Dog Pack makes raw feeding simp…" at bounding box center [929, 708] width 387 height 1108
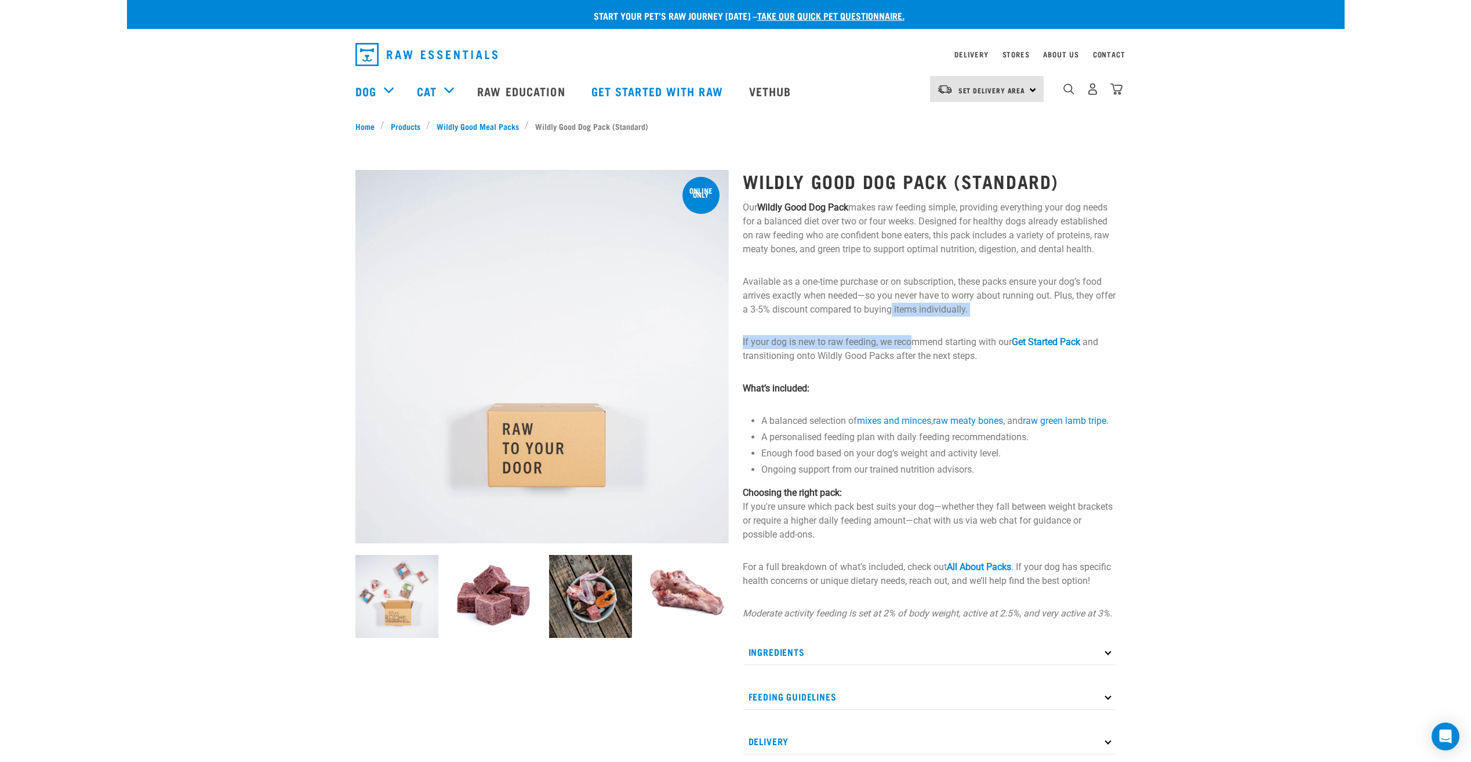
click at [913, 330] on div "Wildly Good Dog Pack (Standard) Our Wildly Good Dog Pack makes raw feeding simp…" at bounding box center [929, 708] width 387 height 1108
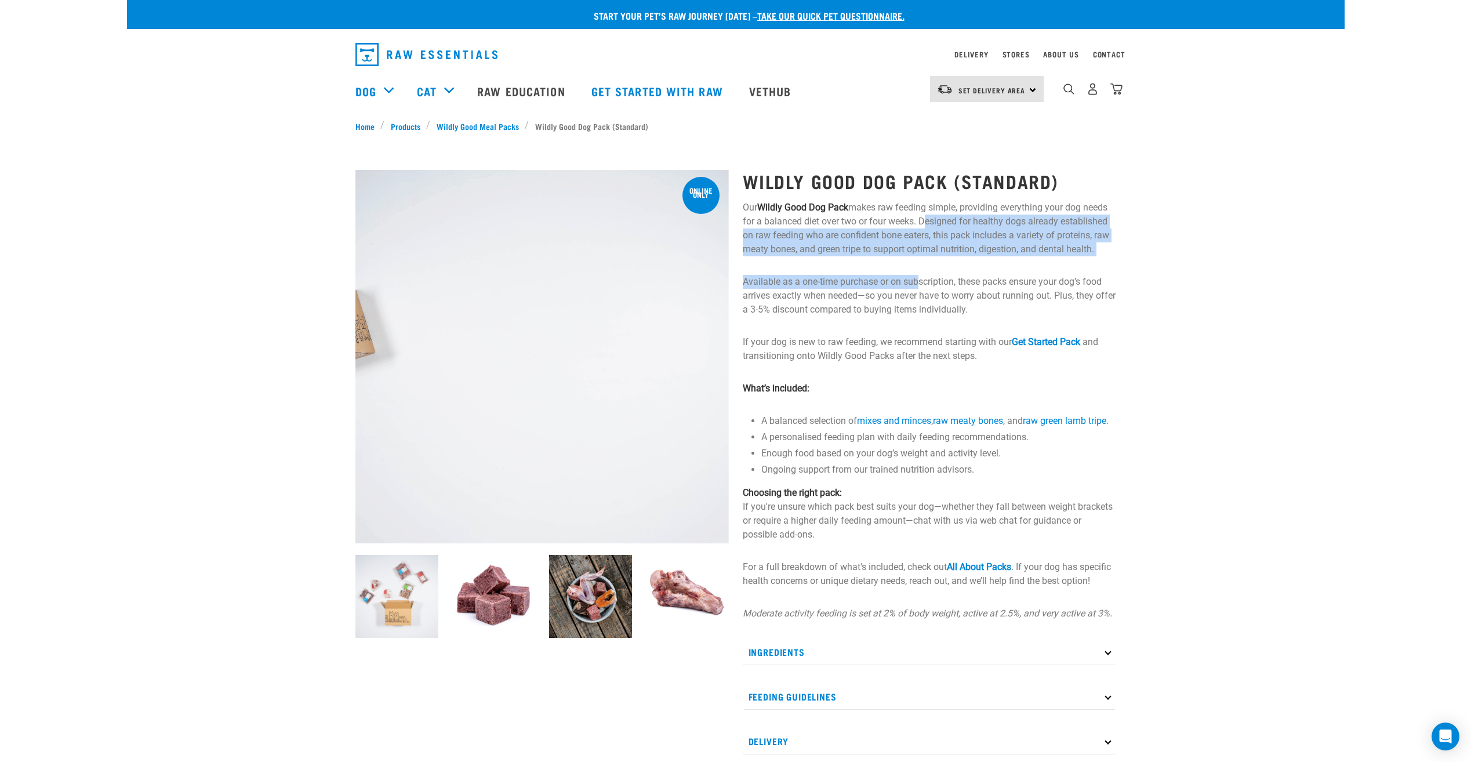
drag, startPoint x: 920, startPoint y: 222, endPoint x: 919, endPoint y: 263, distance: 41.2
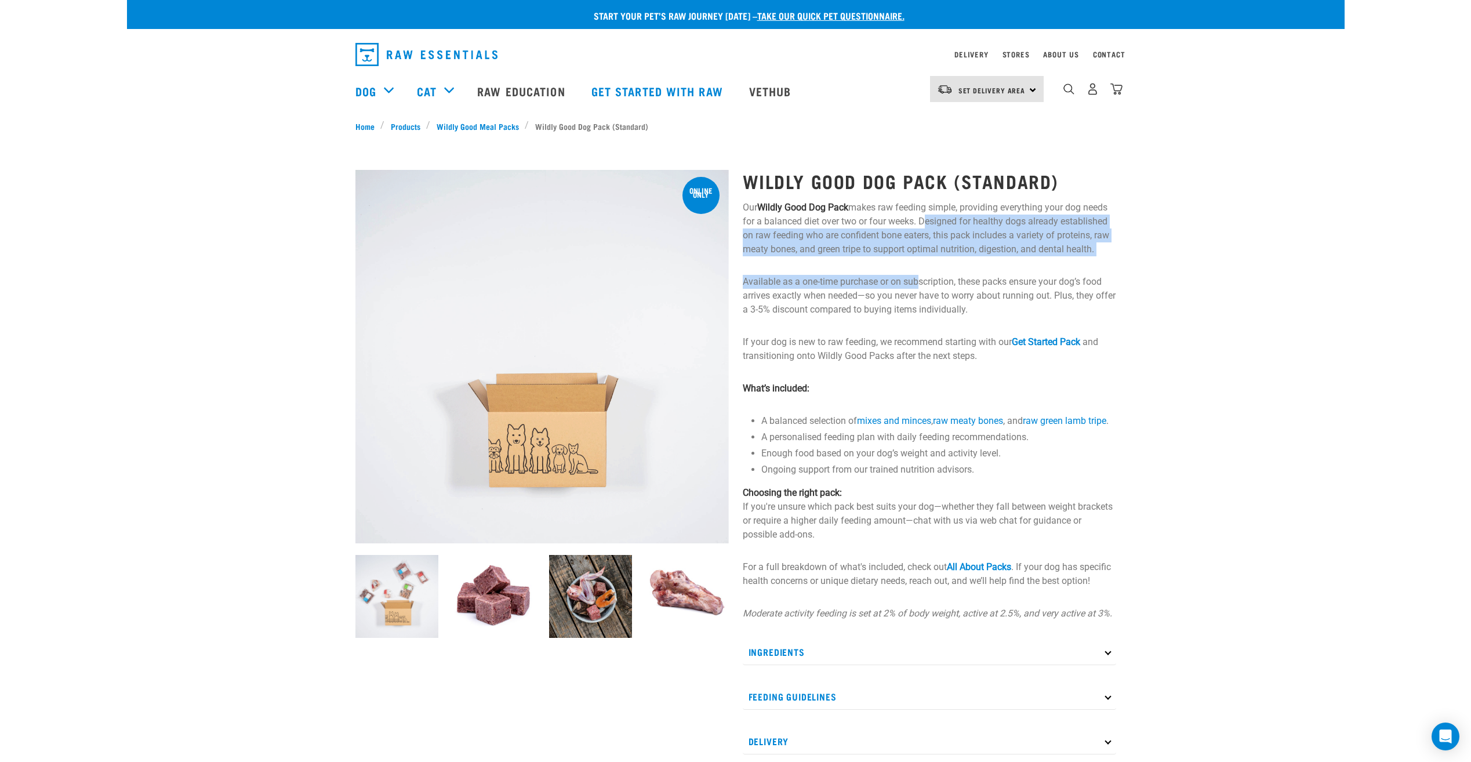
click at [919, 263] on div "Wildly Good Dog Pack (Standard) Our Wildly Good Dog Pack makes raw feeding simp…" at bounding box center [929, 708] width 387 height 1108
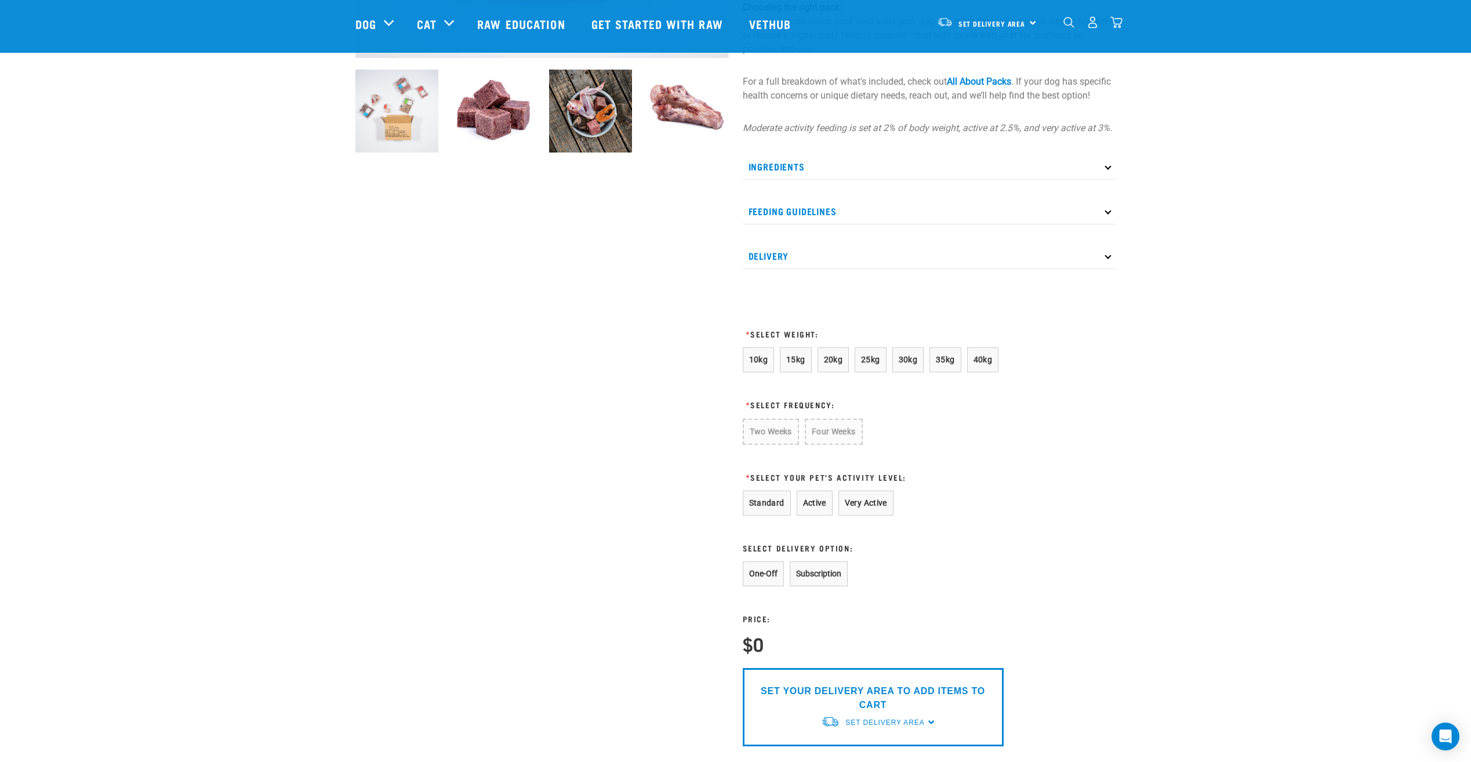
scroll to position [406, 0]
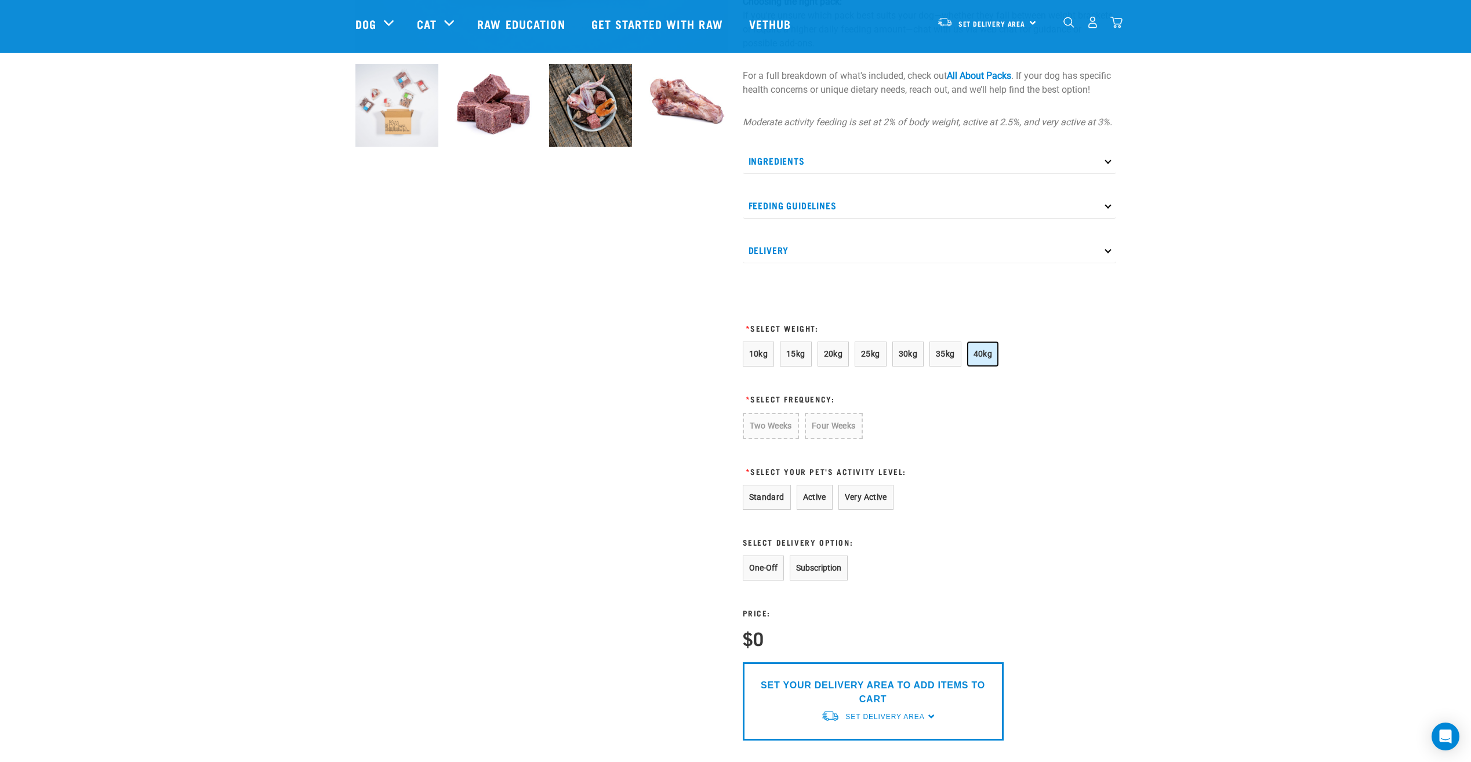
click at [992, 367] on button "40kg" at bounding box center [983, 354] width 32 height 25
click at [770, 507] on button "Standard" at bounding box center [767, 496] width 48 height 25
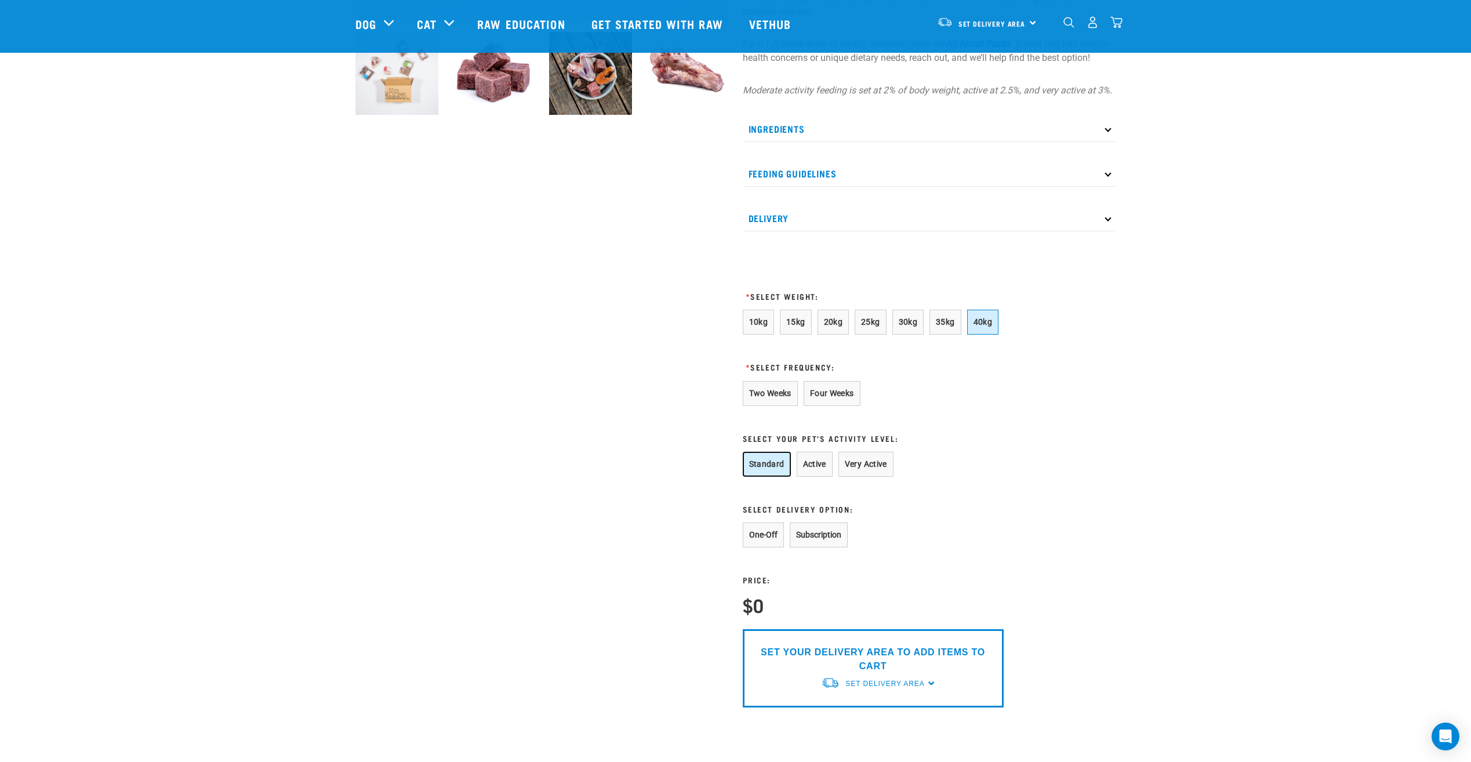
scroll to position [464, 0]
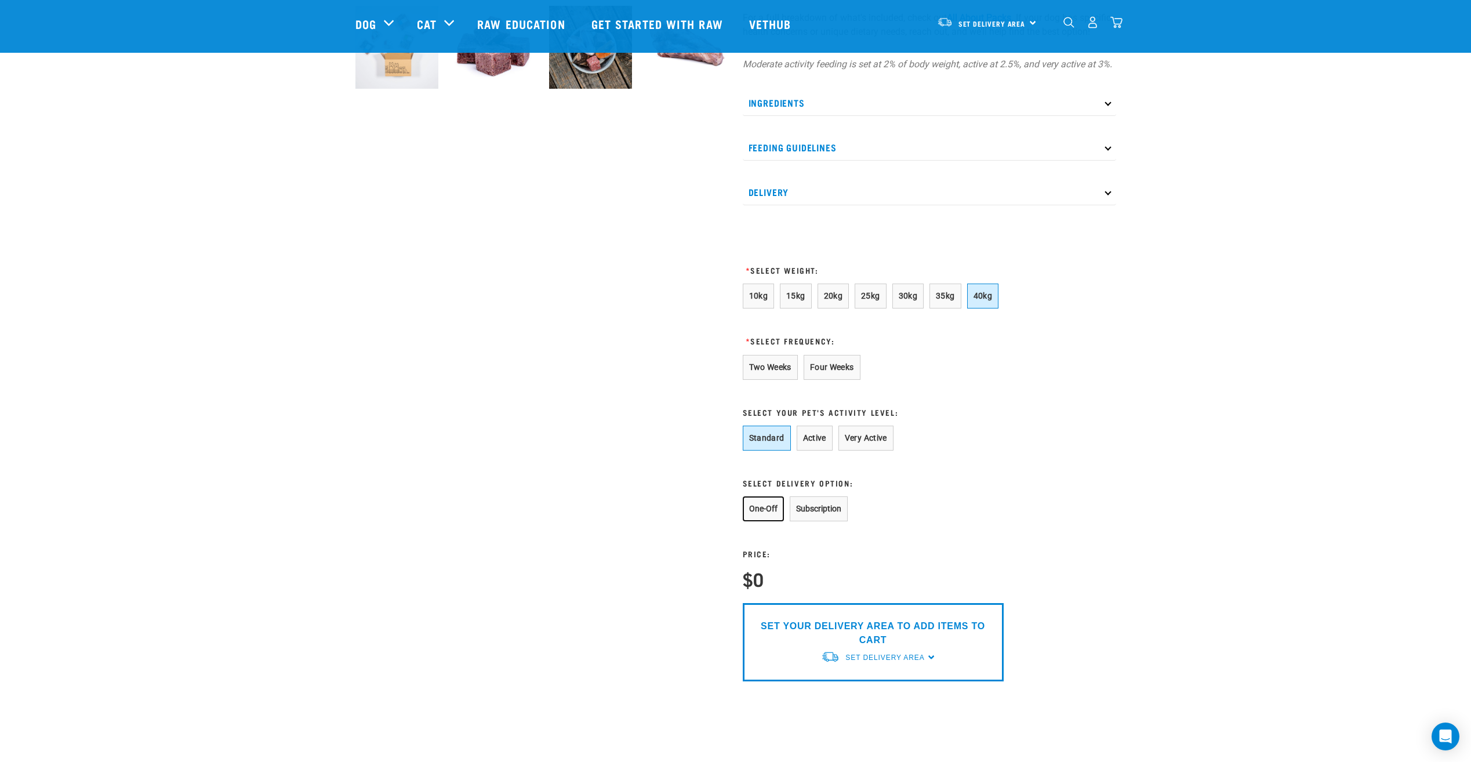
click at [762, 515] on button "One-Off" at bounding box center [763, 508] width 41 height 25
click at [782, 378] on button "Two Weeks" at bounding box center [770, 367] width 55 height 25
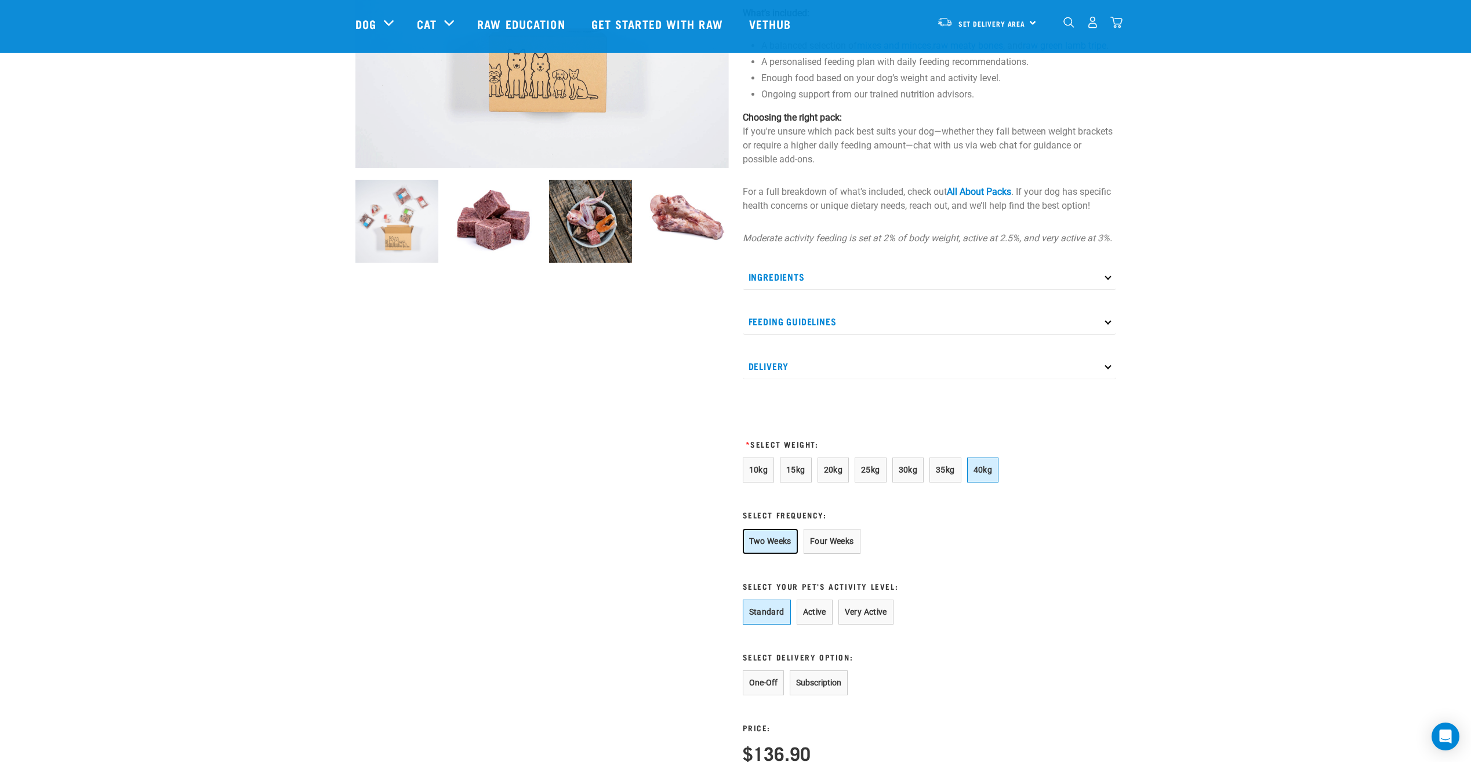
scroll to position [232, 0]
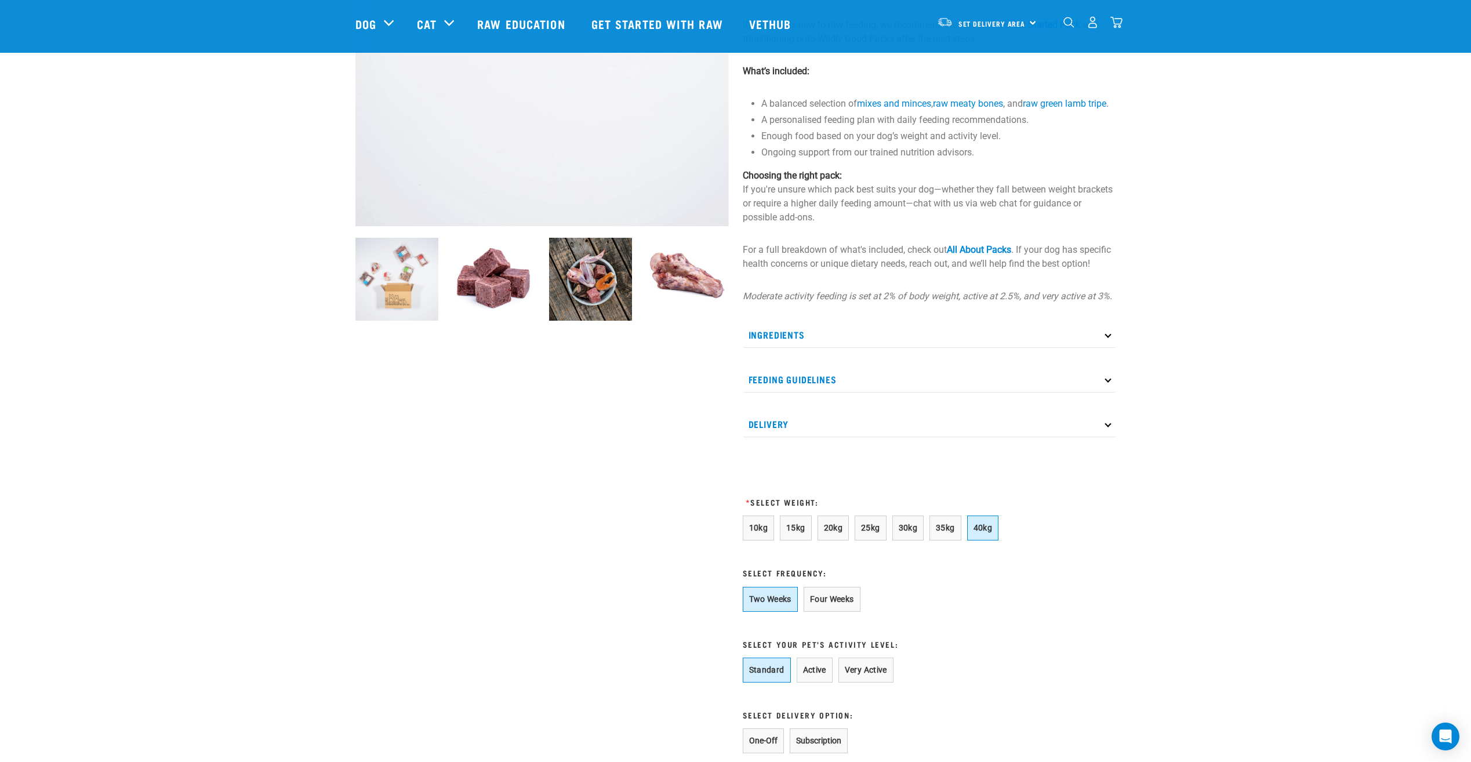
click at [774, 345] on p "Ingredients" at bounding box center [930, 335] width 374 height 26
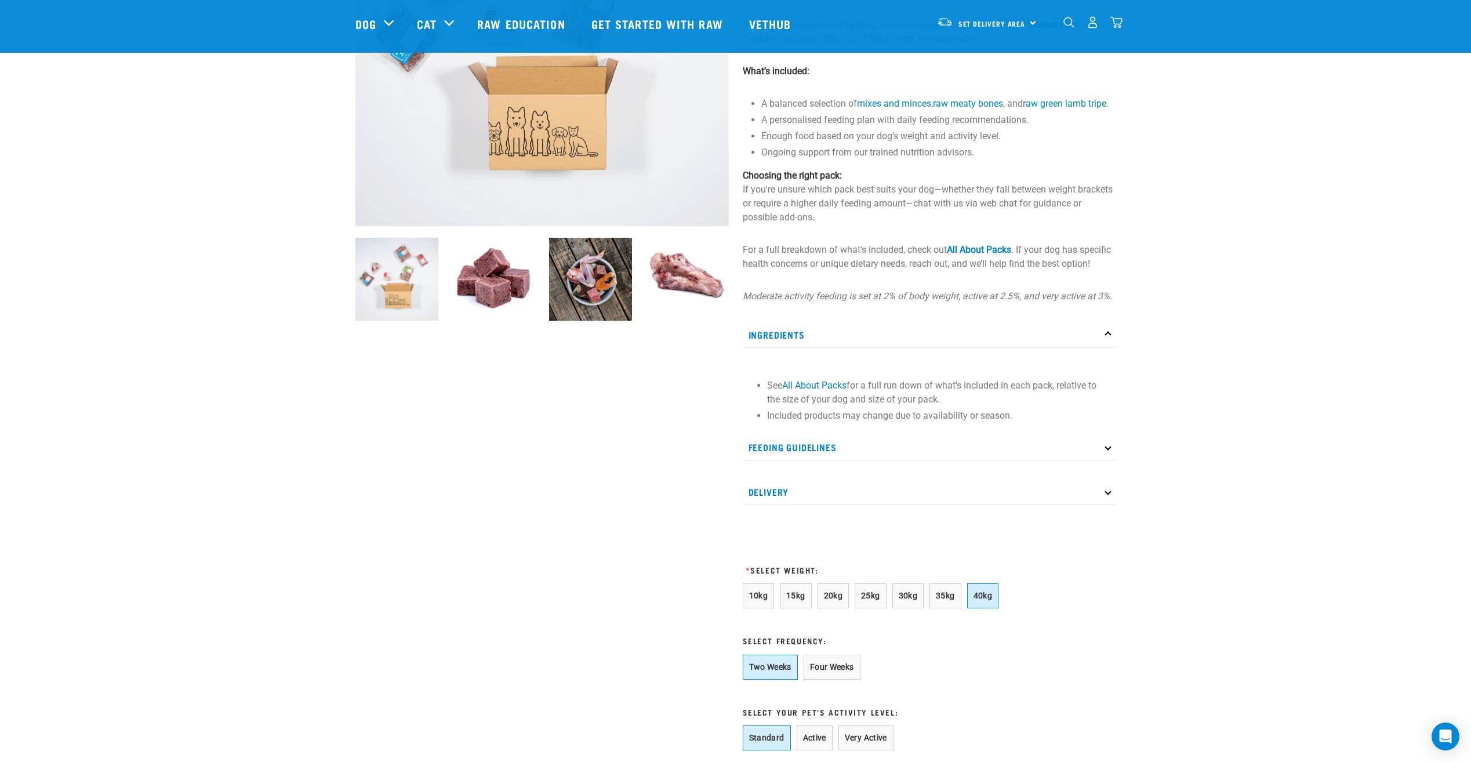
click at [774, 345] on p "Ingredients" at bounding box center [930, 335] width 374 height 26
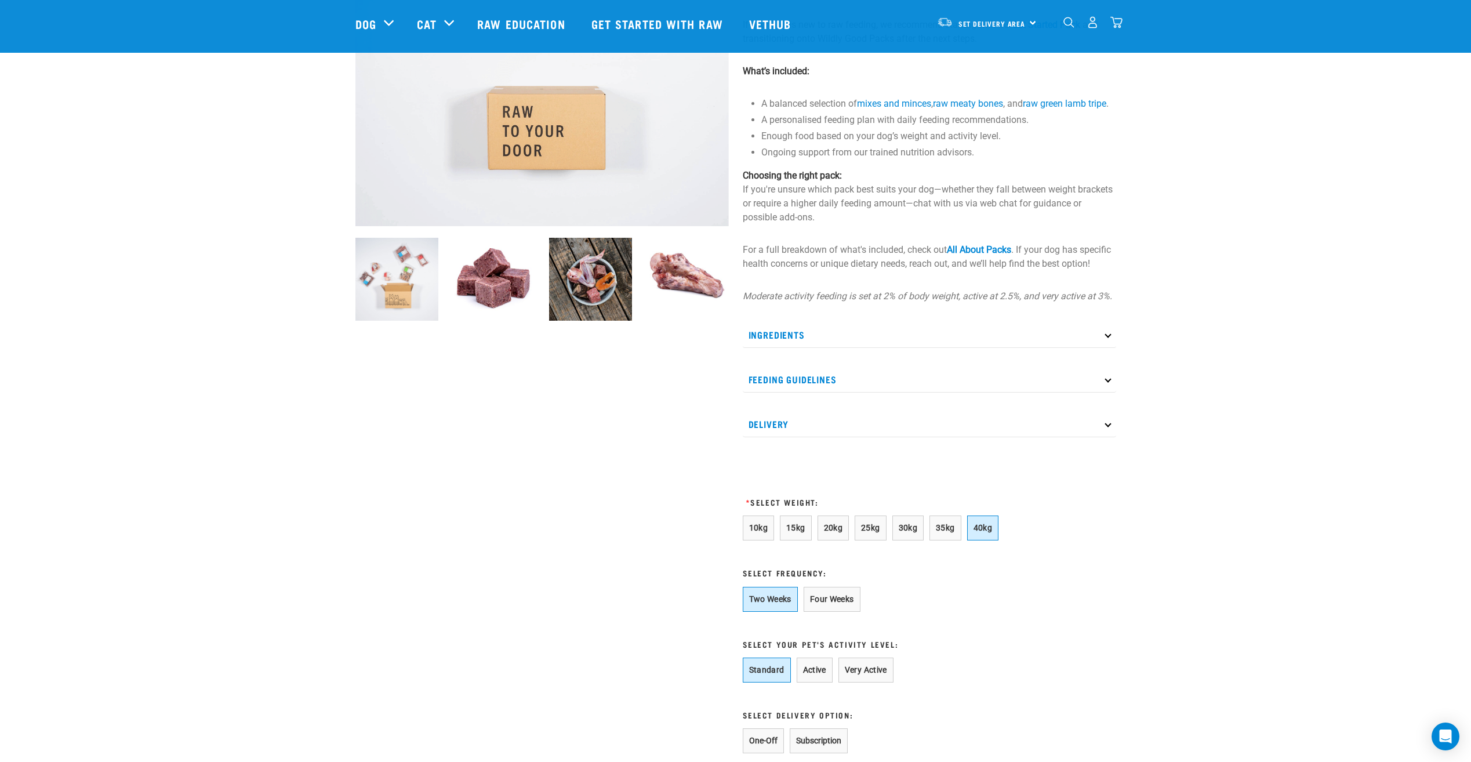
click at [775, 393] on p "Feeding Guidelines" at bounding box center [930, 380] width 374 height 26
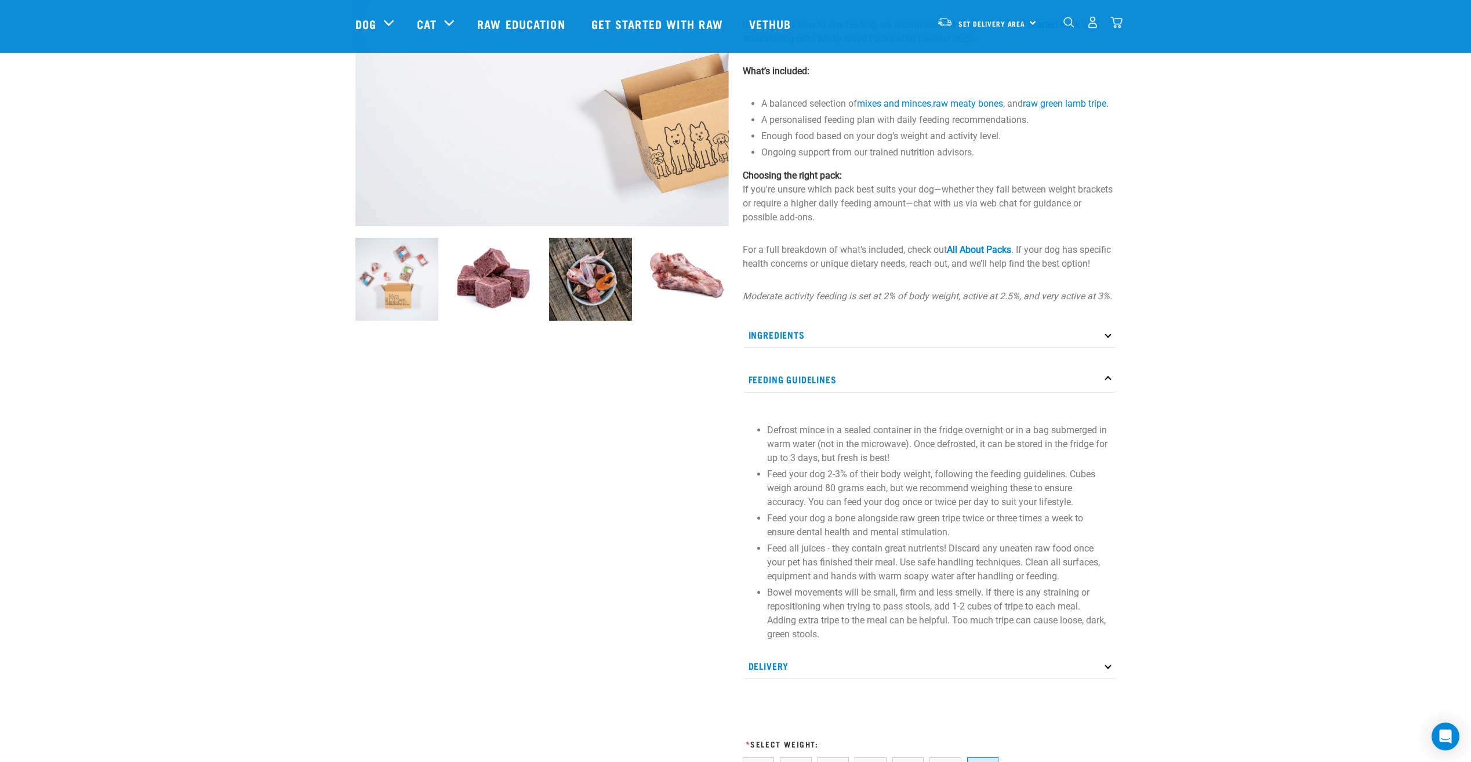
click at [788, 393] on p "Feeding Guidelines" at bounding box center [930, 380] width 374 height 26
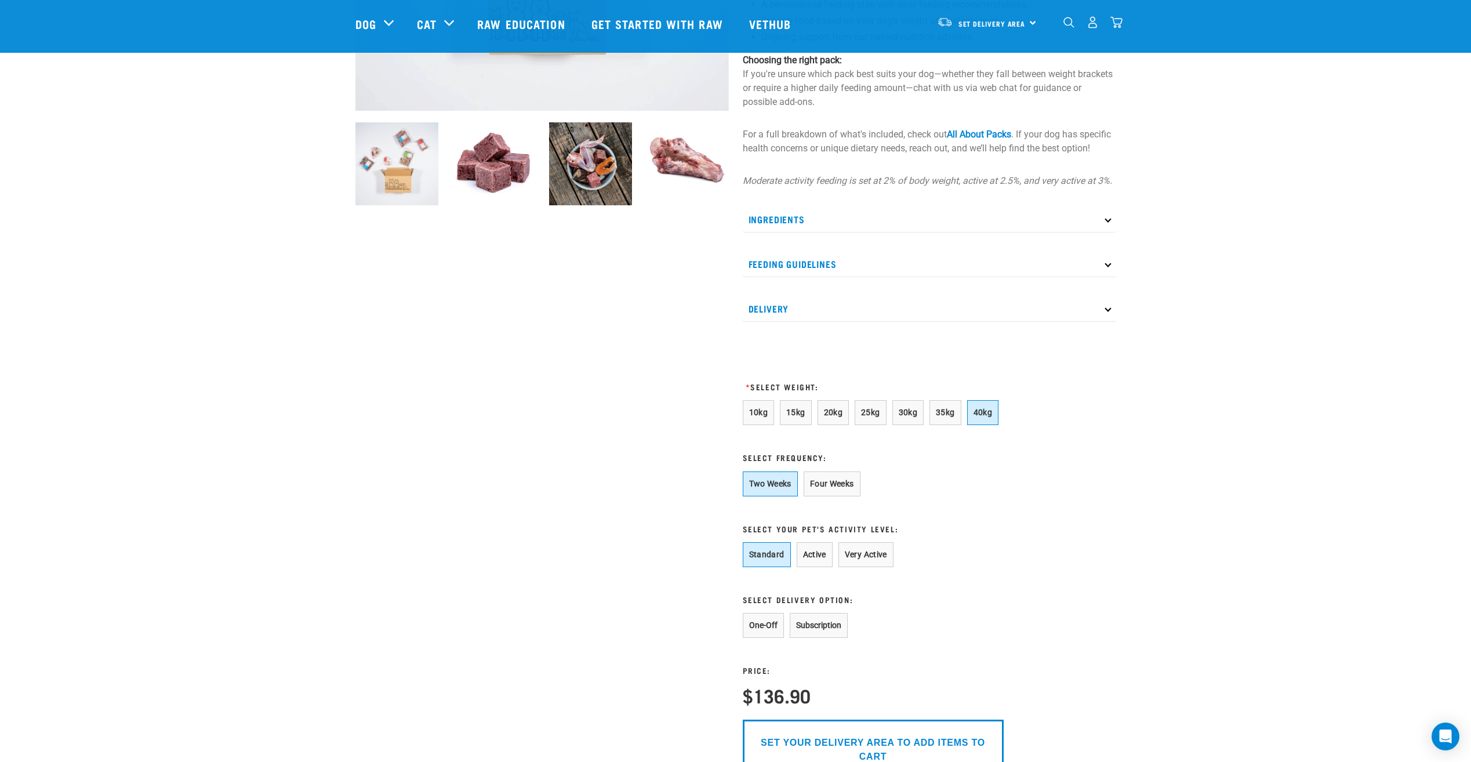
scroll to position [348, 0]
click at [775, 318] on p "Delivery" at bounding box center [930, 308] width 374 height 26
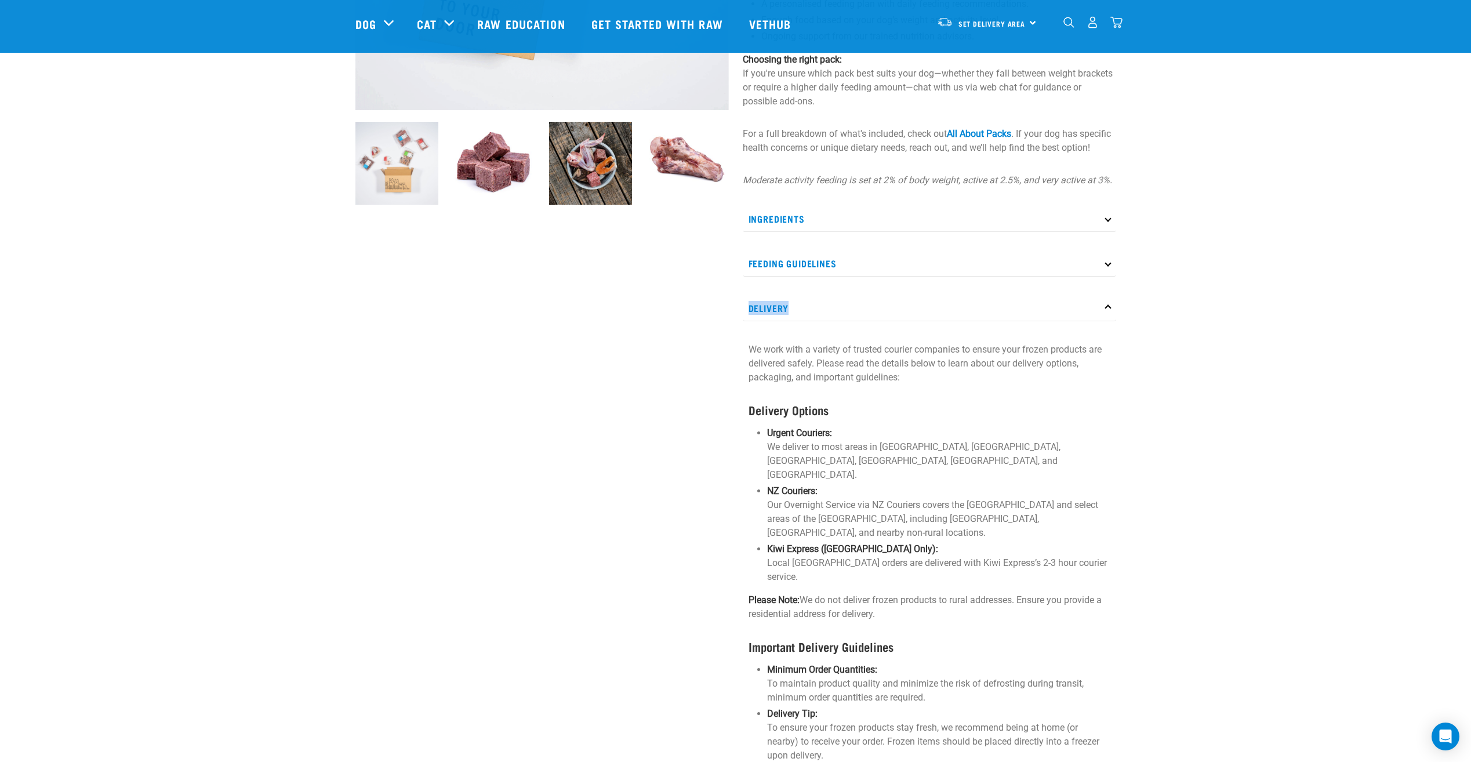
click at [775, 318] on p "Delivery" at bounding box center [930, 308] width 374 height 26
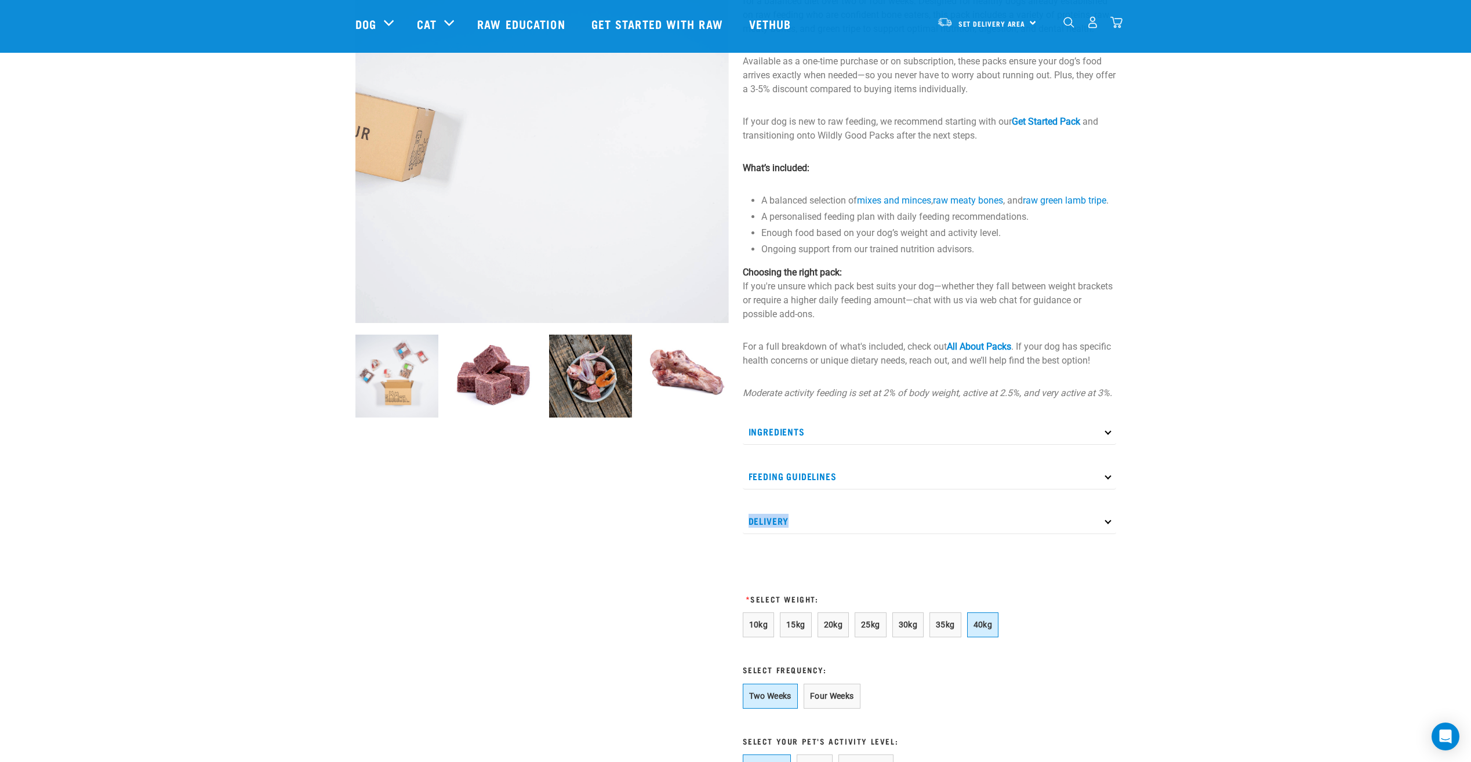
scroll to position [116, 0]
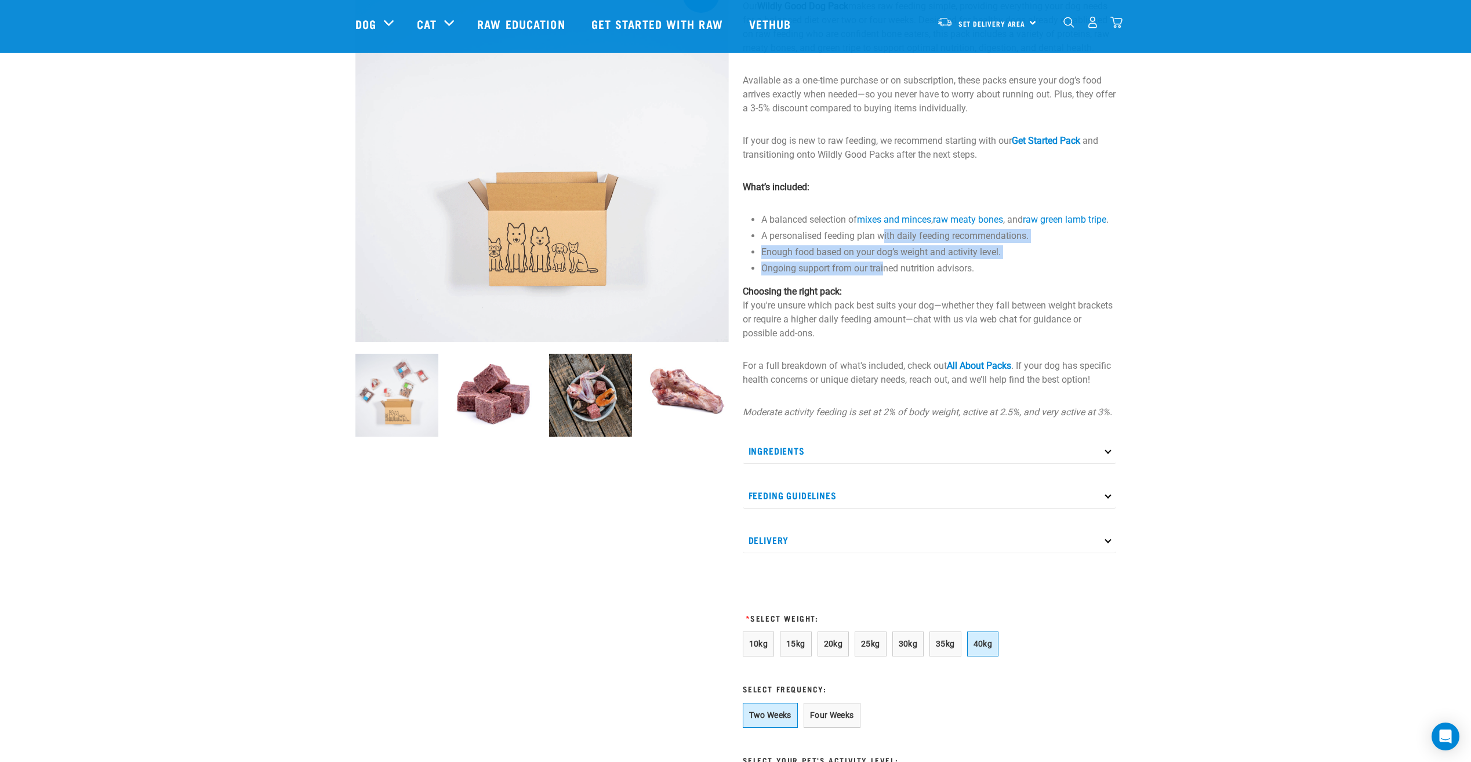
drag, startPoint x: 885, startPoint y: 252, endPoint x: 885, endPoint y: 277, distance: 24.4
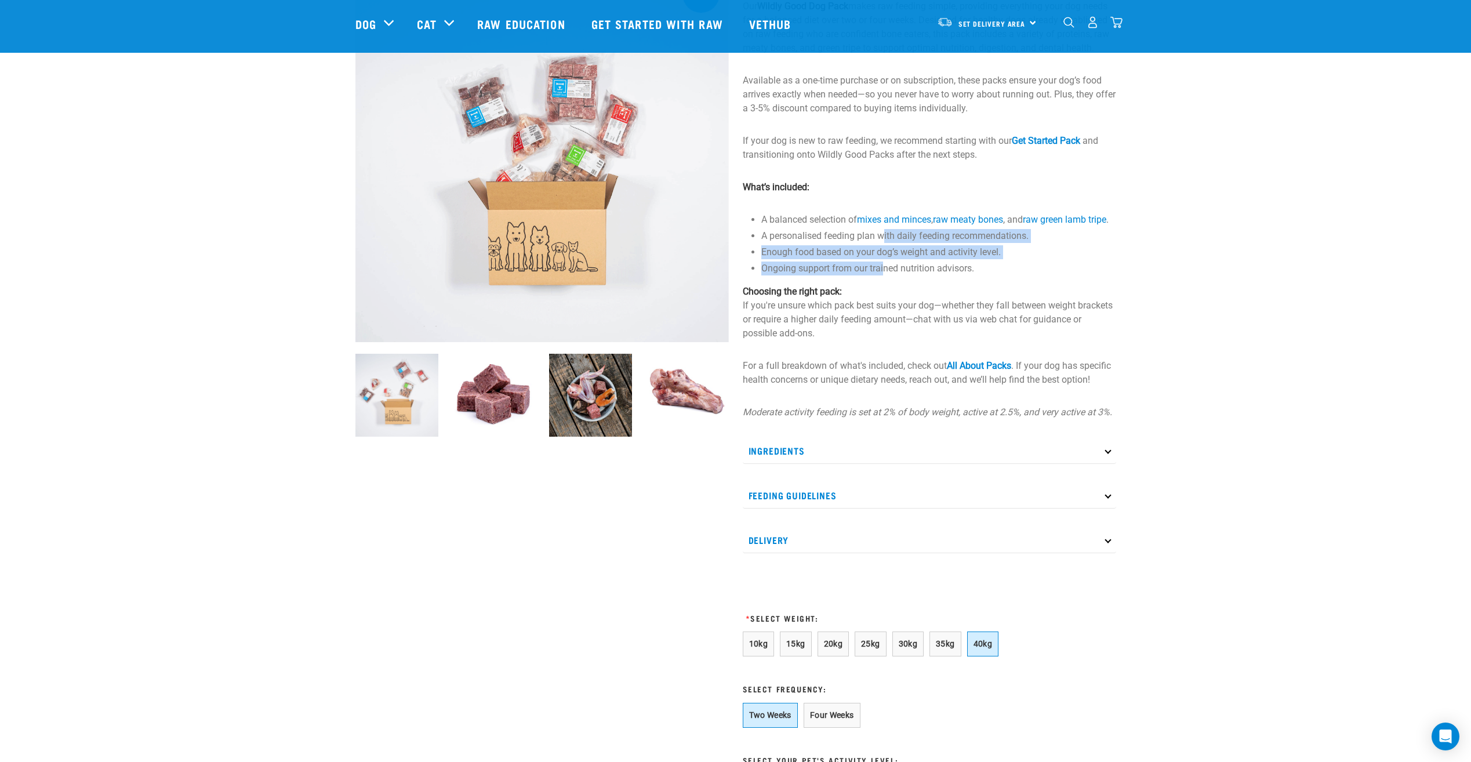
click at [885, 275] on ul "A balanced selection of mixes and minces , raw meaty bones , and raw green lamb…" at bounding box center [939, 244] width 355 height 63
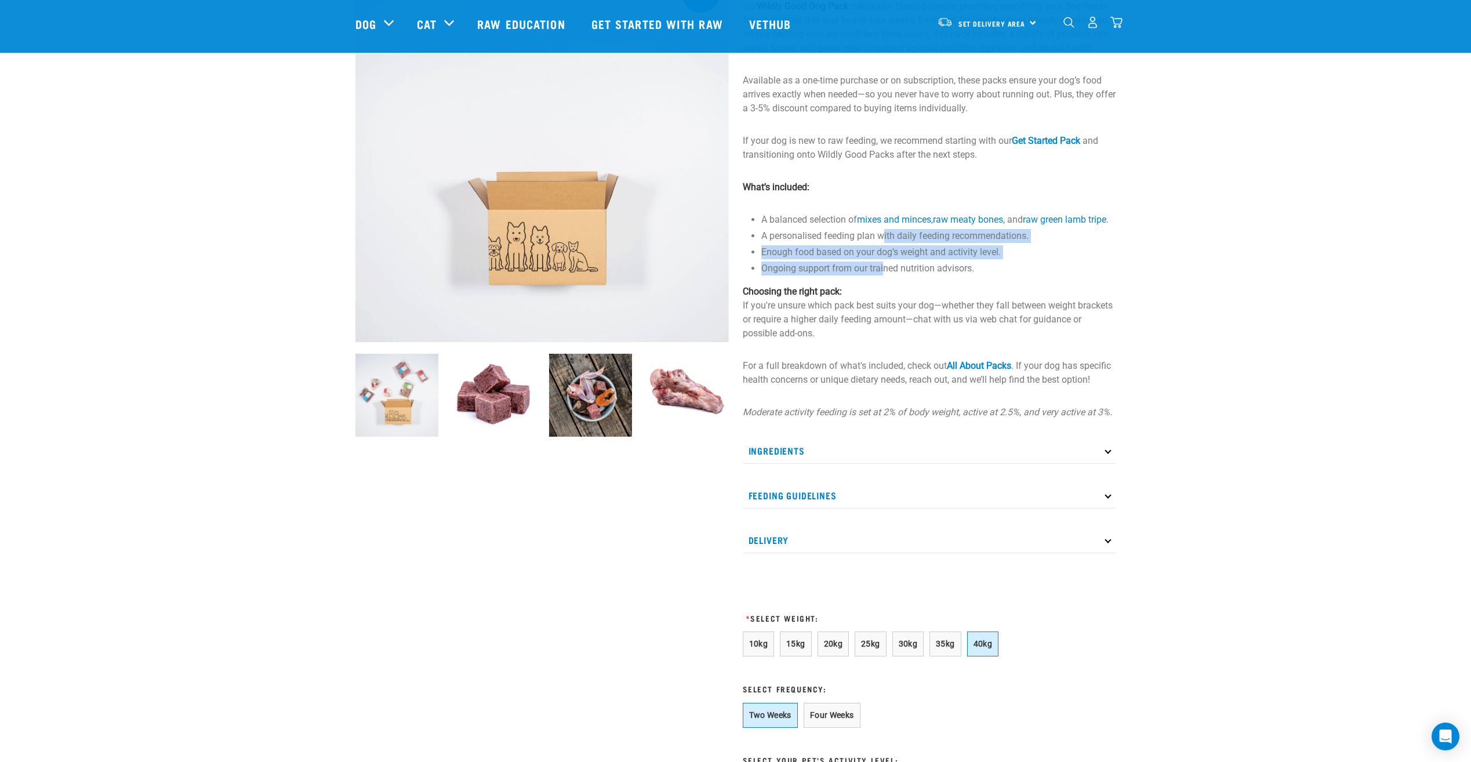
click at [885, 275] on li "Ongoing support from our trained nutrition advisors." at bounding box center [939, 269] width 355 height 14
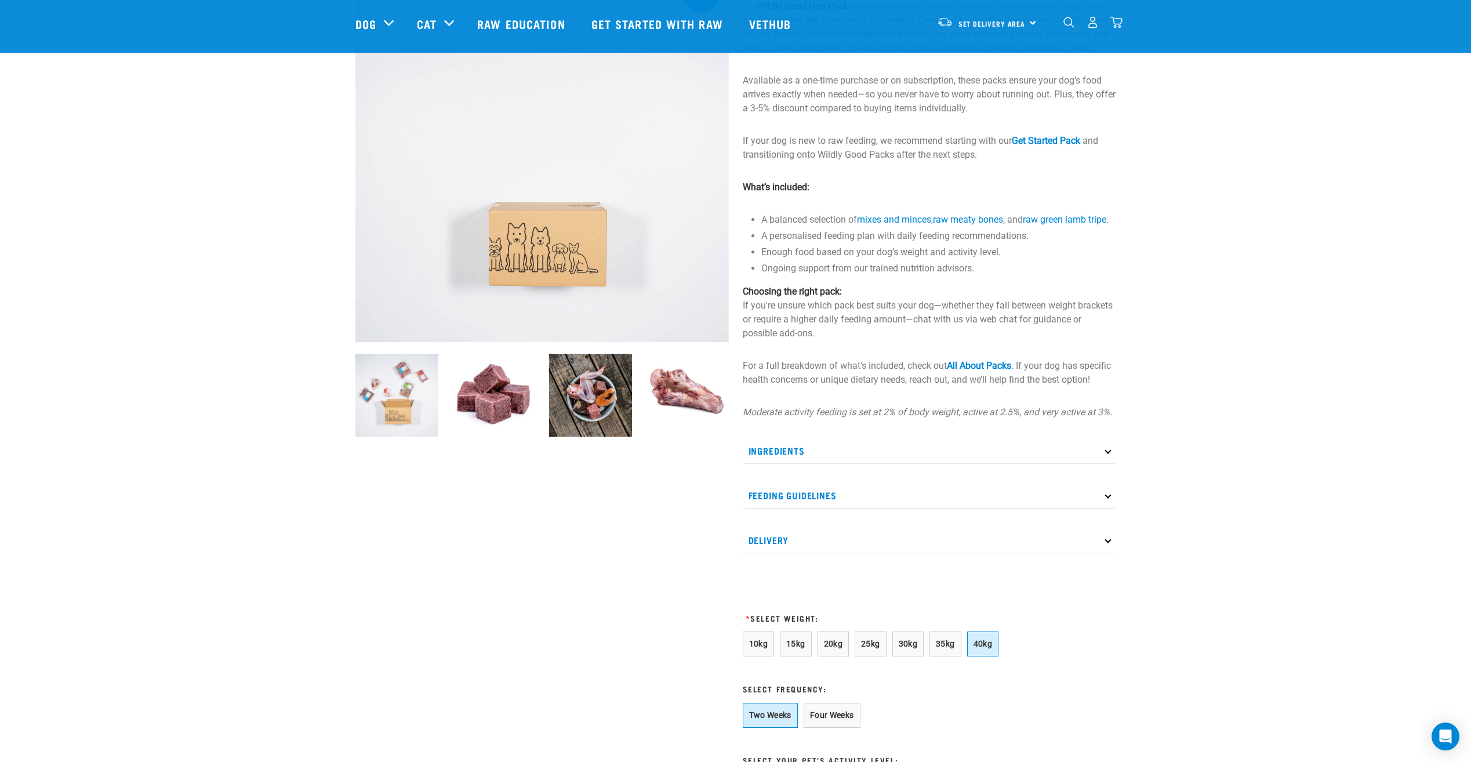
drag, startPoint x: 976, startPoint y: 371, endPoint x: 931, endPoint y: 388, distance: 48.3
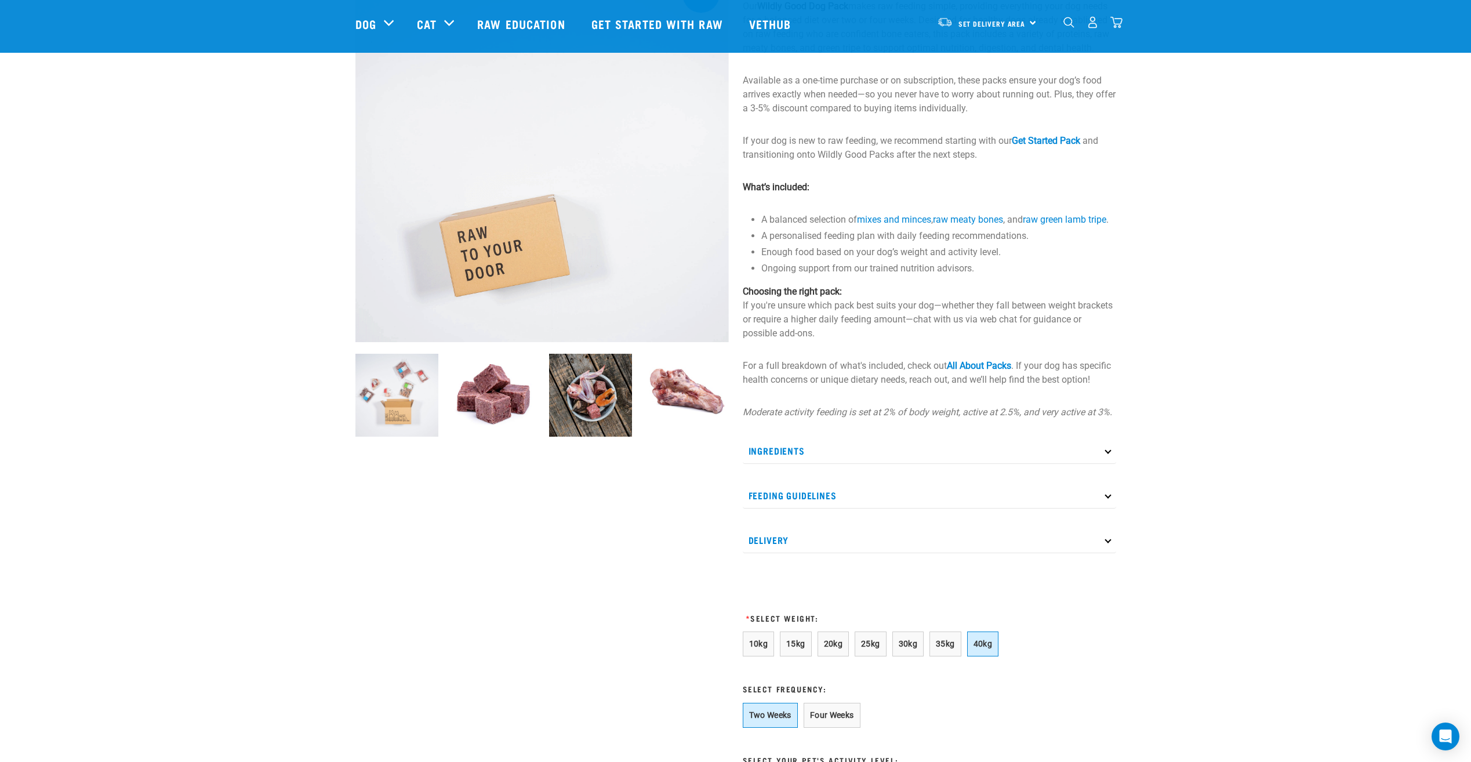
click at [931, 387] on p "For a full breakdown of what's included, check out All About Packs . If your do…" at bounding box center [930, 373] width 374 height 28
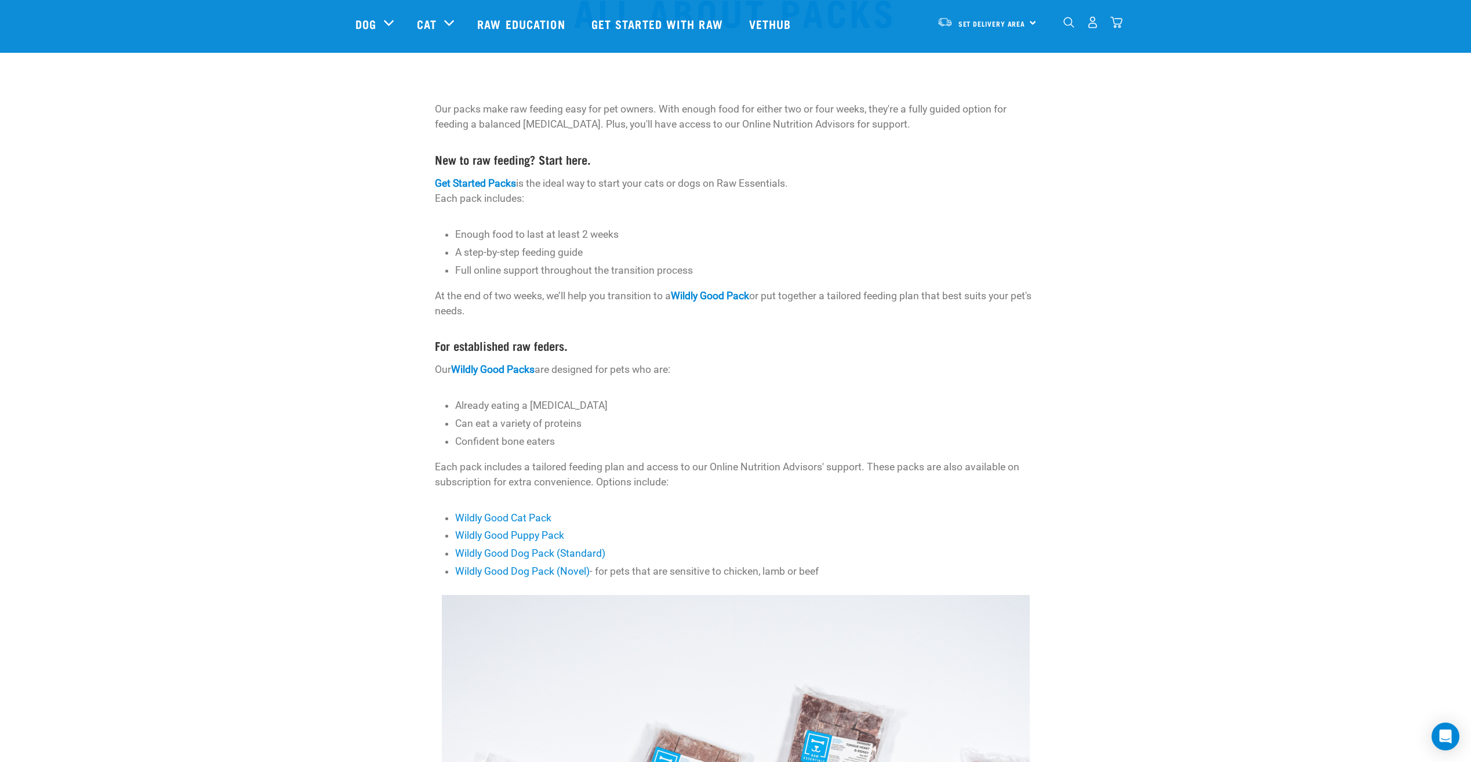
scroll to position [116, 0]
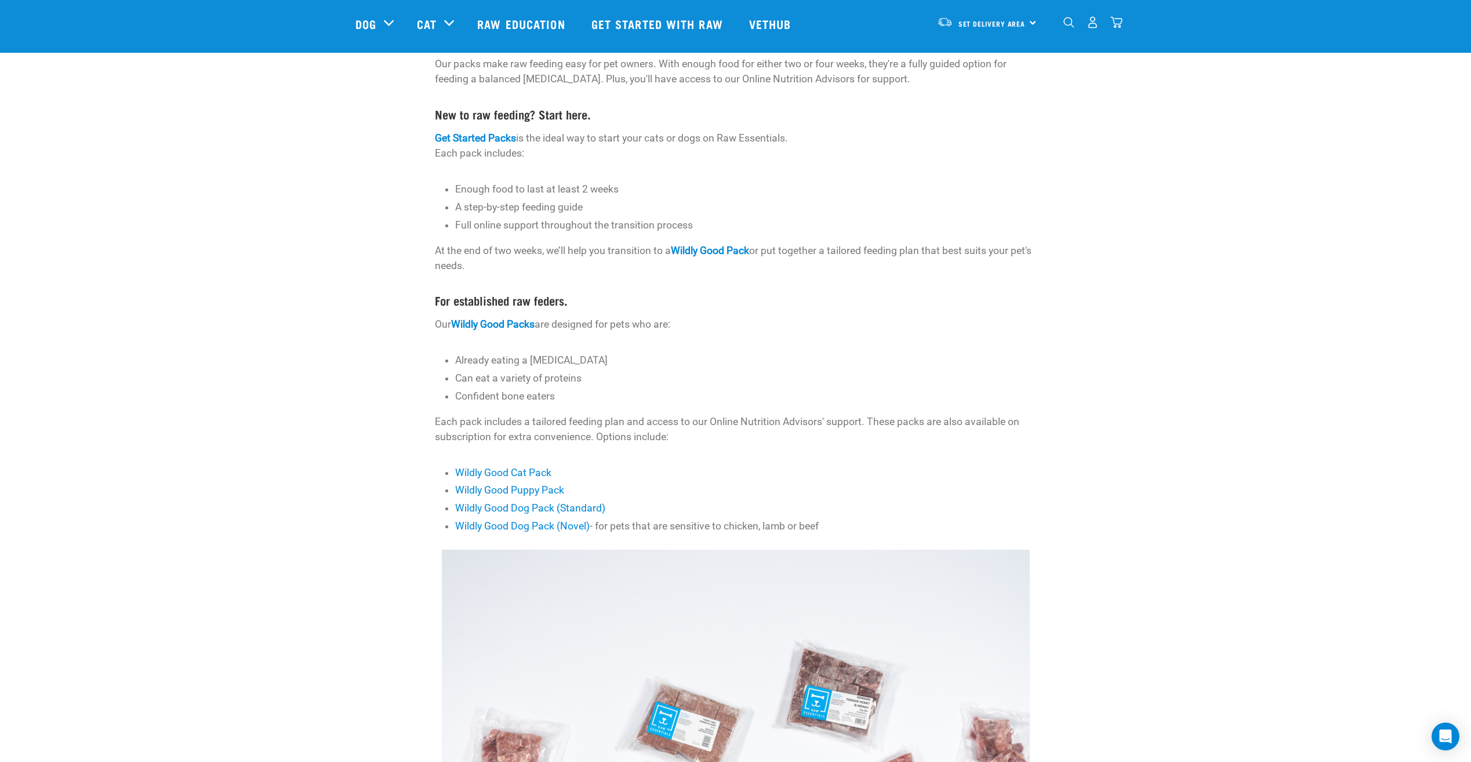
drag, startPoint x: 582, startPoint y: 216, endPoint x: 581, endPoint y: 269, distance: 52.8
click at [581, 269] on div "Our packs make raw feeding easy for pet owners. With enough food for either two…" at bounding box center [736, 294] width 602 height 477
click at [581, 269] on p "At the end of two weeks, we’ll help you transition to a Wildly Good Pack or put…" at bounding box center [736, 258] width 602 height 31
drag, startPoint x: 592, startPoint y: 243, endPoint x: 592, endPoint y: 258, distance: 14.5
click at [592, 258] on p "At the end of two weeks, we’ll help you transition to a Wildly Good Pack or put…" at bounding box center [736, 258] width 602 height 31
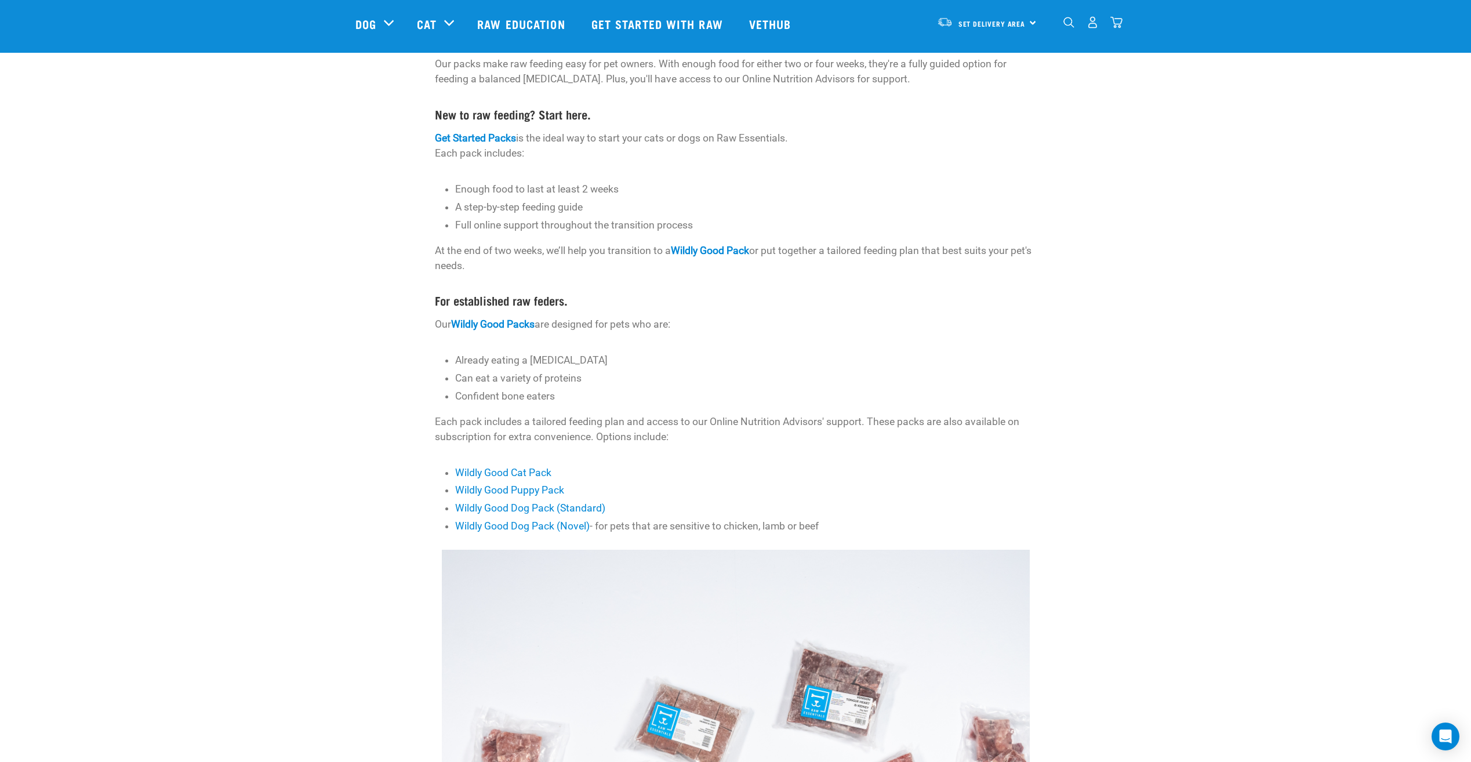
click at [592, 258] on p "At the end of two weeks, we’ll help you transition to a Wildly Good Pack or put…" at bounding box center [736, 258] width 602 height 31
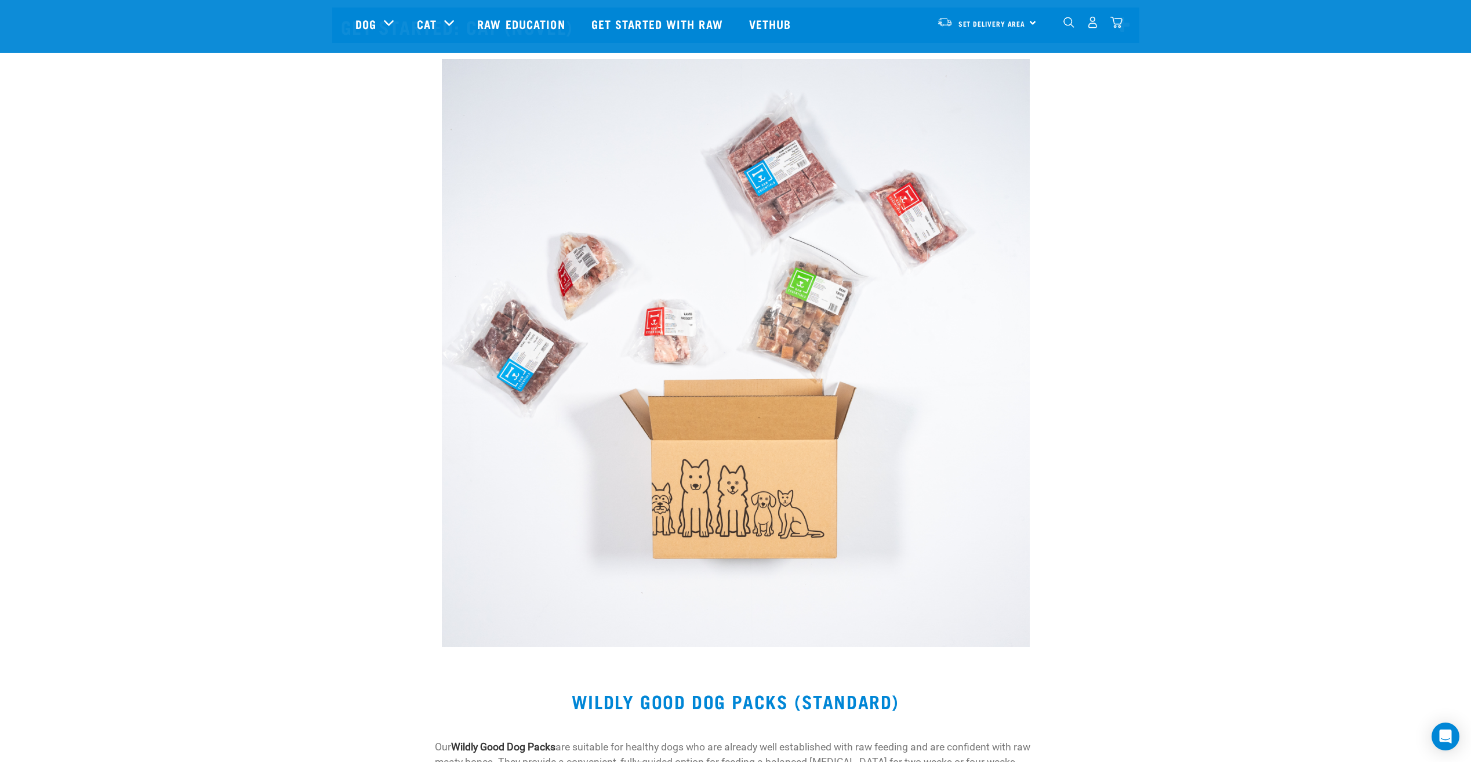
scroll to position [2030, 0]
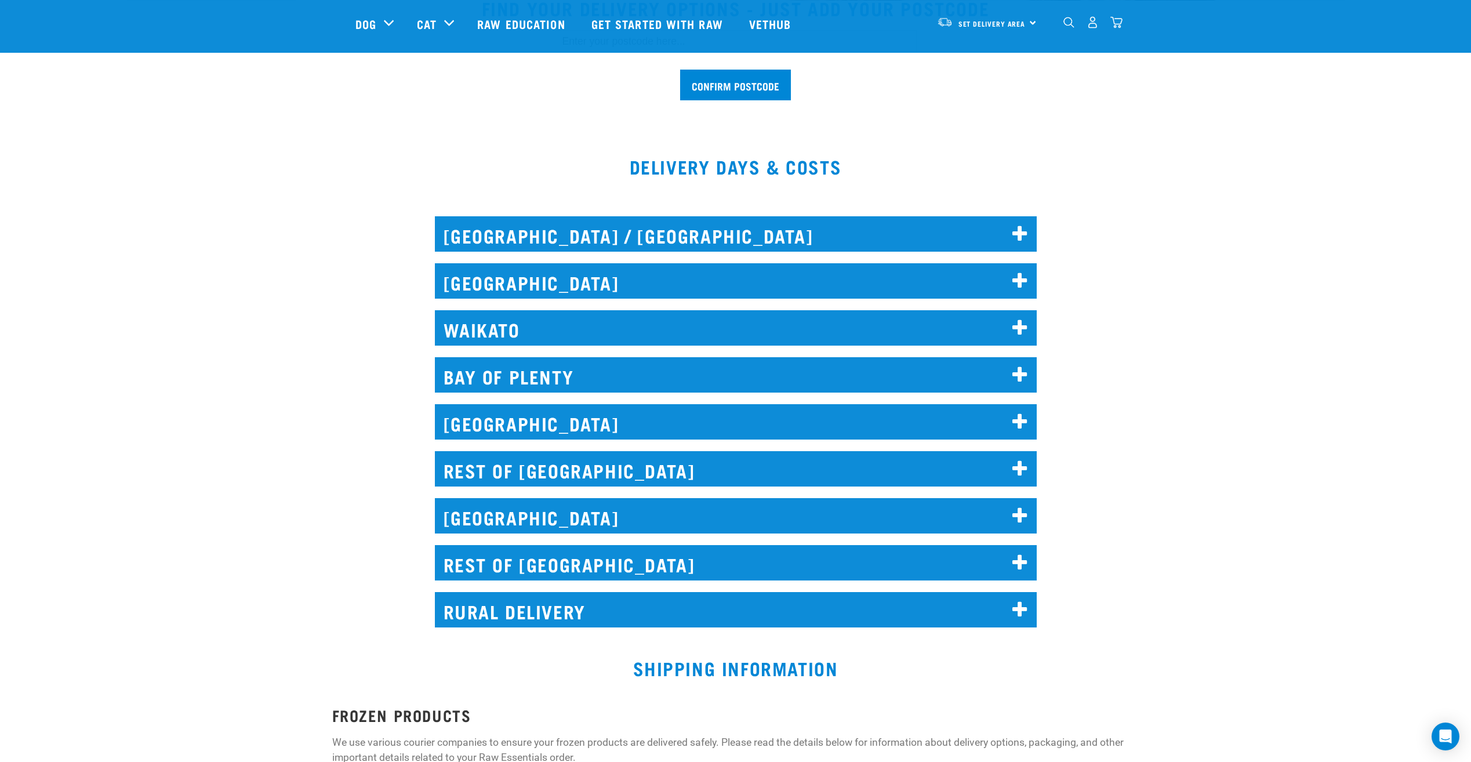
scroll to position [290, 0]
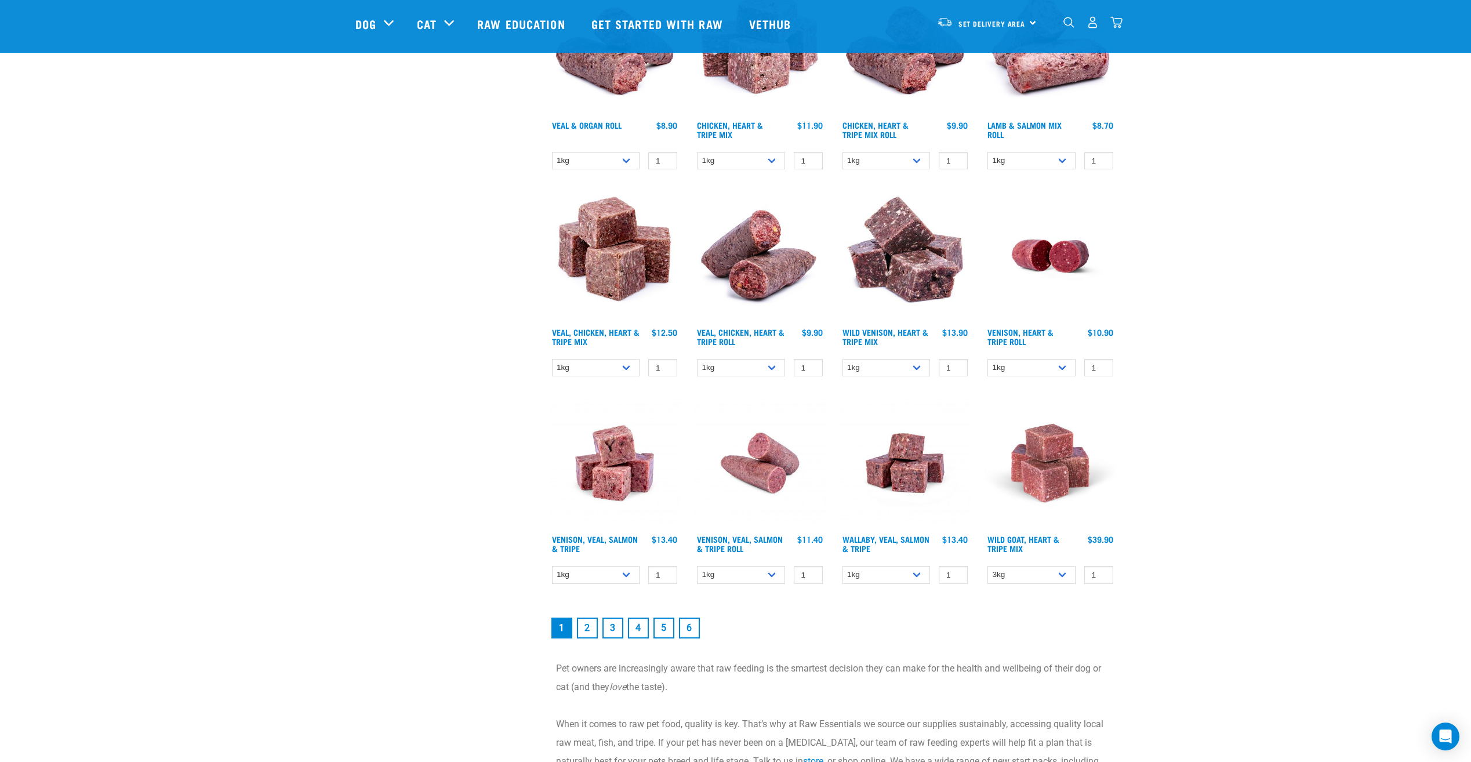
scroll to position [1392, 0]
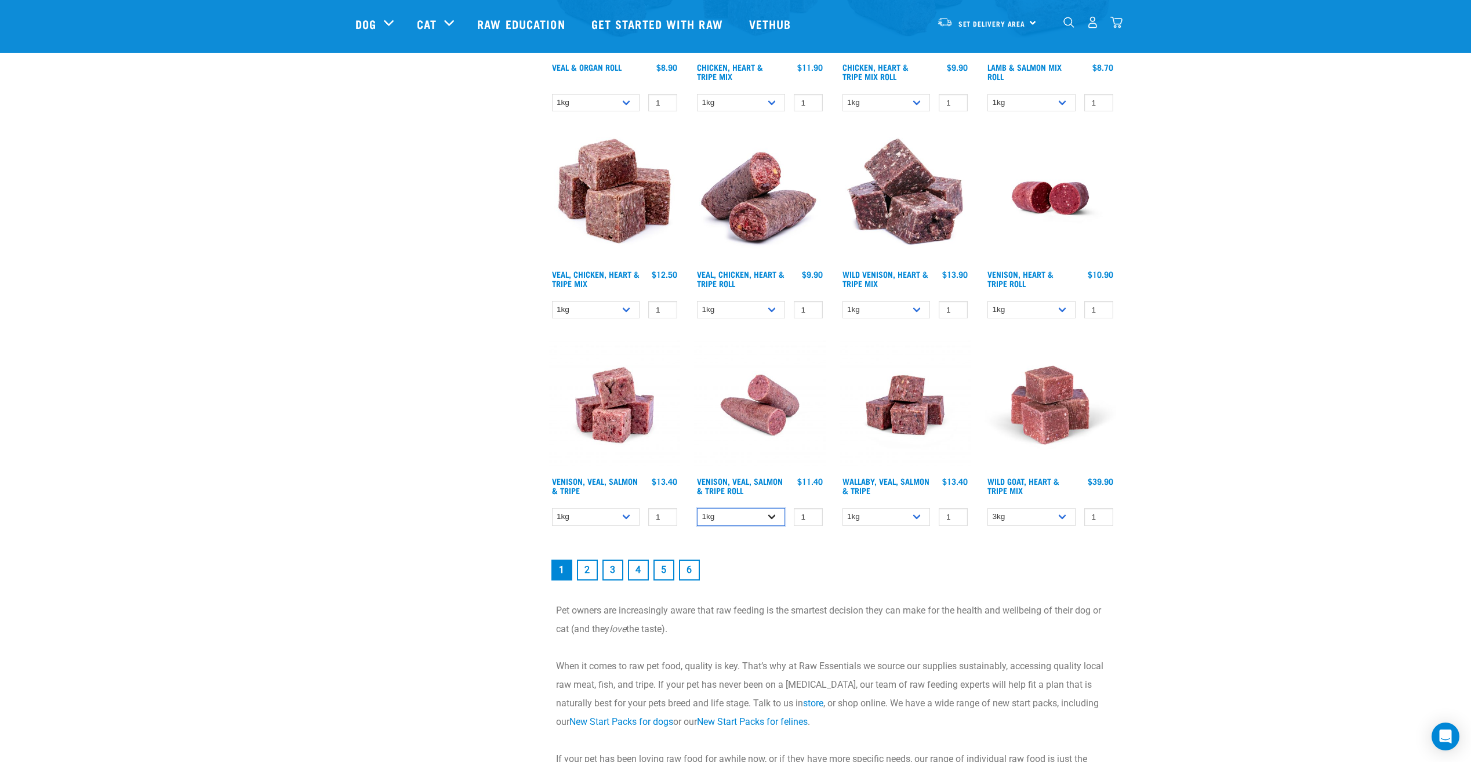
click at [771, 517] on select "1kg Bulk (10kg)" at bounding box center [741, 517] width 88 height 18
click at [697, 508] on select "1kg Bulk (10kg)" at bounding box center [741, 517] width 88 height 18
click at [769, 512] on select "1kg Bulk (10kg)" at bounding box center [741, 517] width 88 height 18
select select "319503"
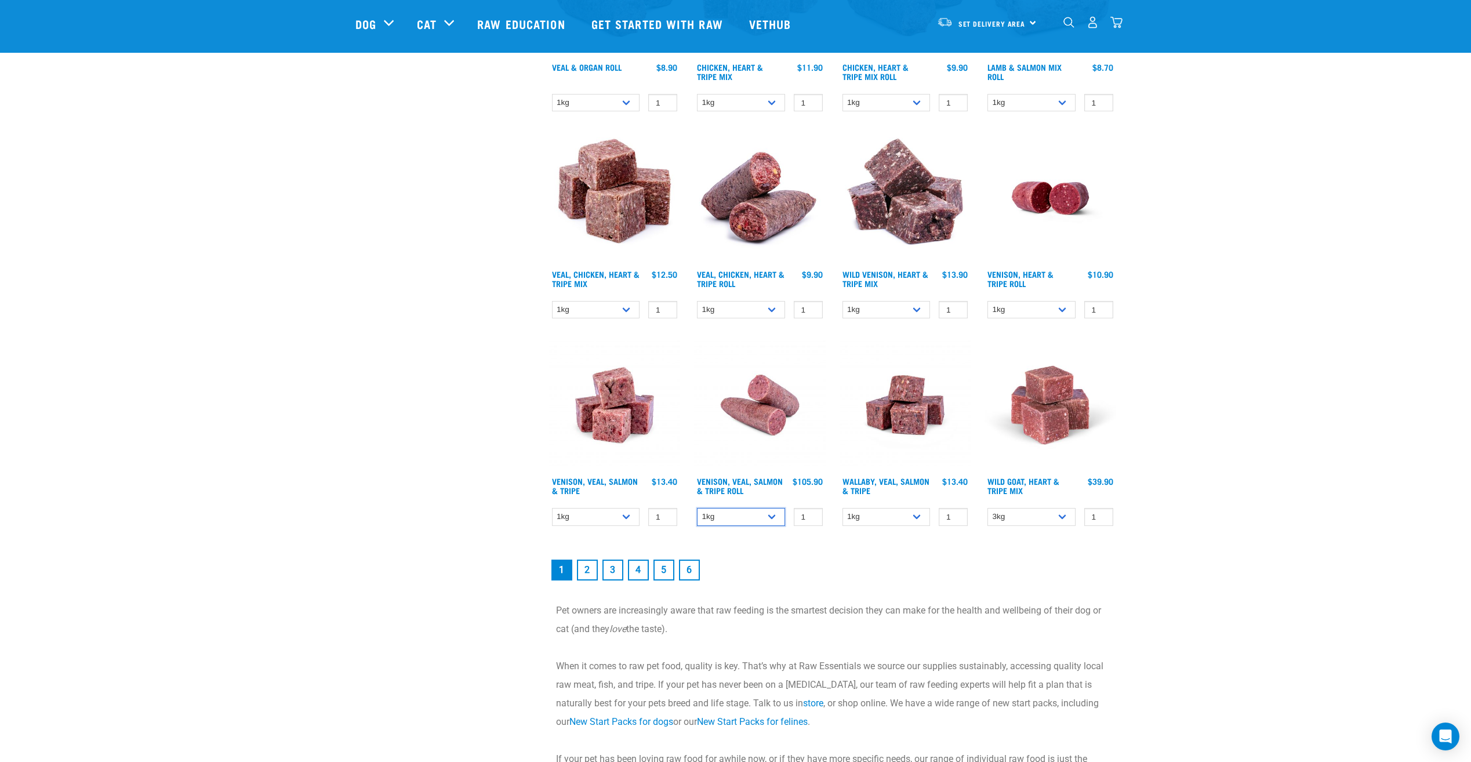
click at [697, 508] on select "1kg Bulk (10kg)" at bounding box center [741, 517] width 88 height 18
click at [750, 558] on nav "1 2 3 4 5 6" at bounding box center [832, 570] width 567 height 26
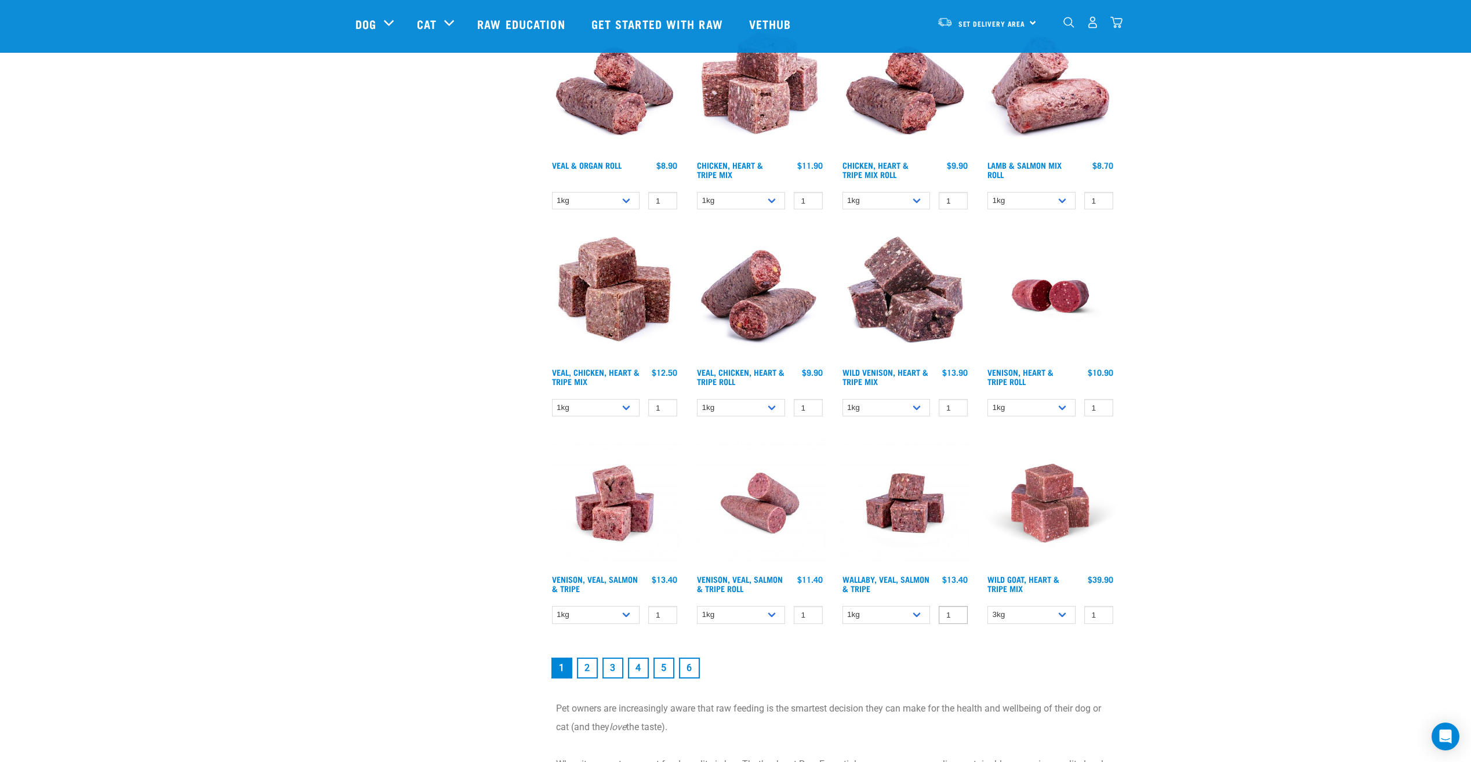
scroll to position [1276, 0]
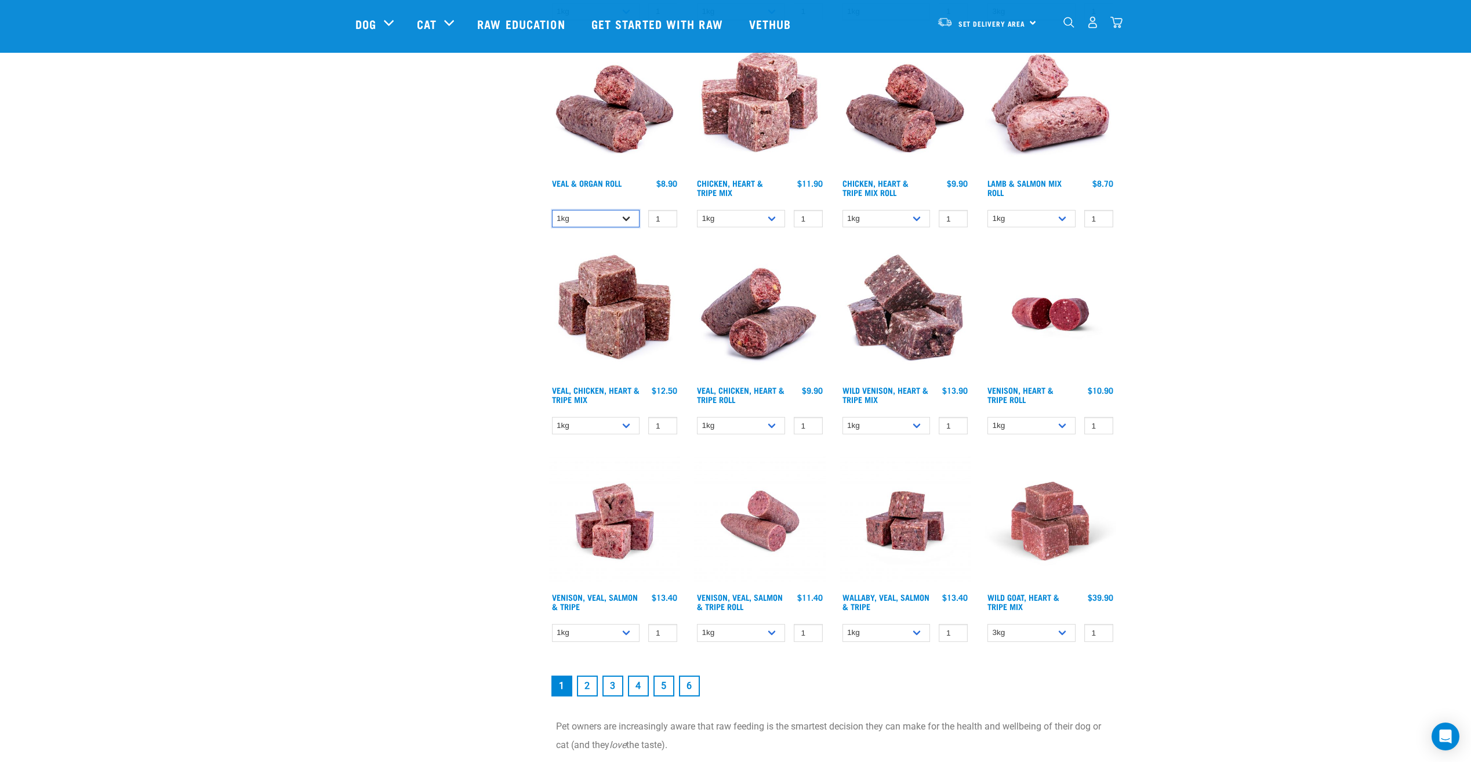
click at [623, 219] on select "1kg Bulk (10kg)" at bounding box center [596, 219] width 88 height 18
click at [552, 210] on select "1kg Bulk (10kg)" at bounding box center [596, 219] width 88 height 18
click at [627, 211] on select "1kg Bulk (10kg)" at bounding box center [596, 219] width 88 height 18
click at [586, 228] on div "1kg Bulk (10kg)" at bounding box center [615, 219] width 132 height 20
click at [623, 212] on select "1kg Bulk (10kg)" at bounding box center [596, 219] width 88 height 18
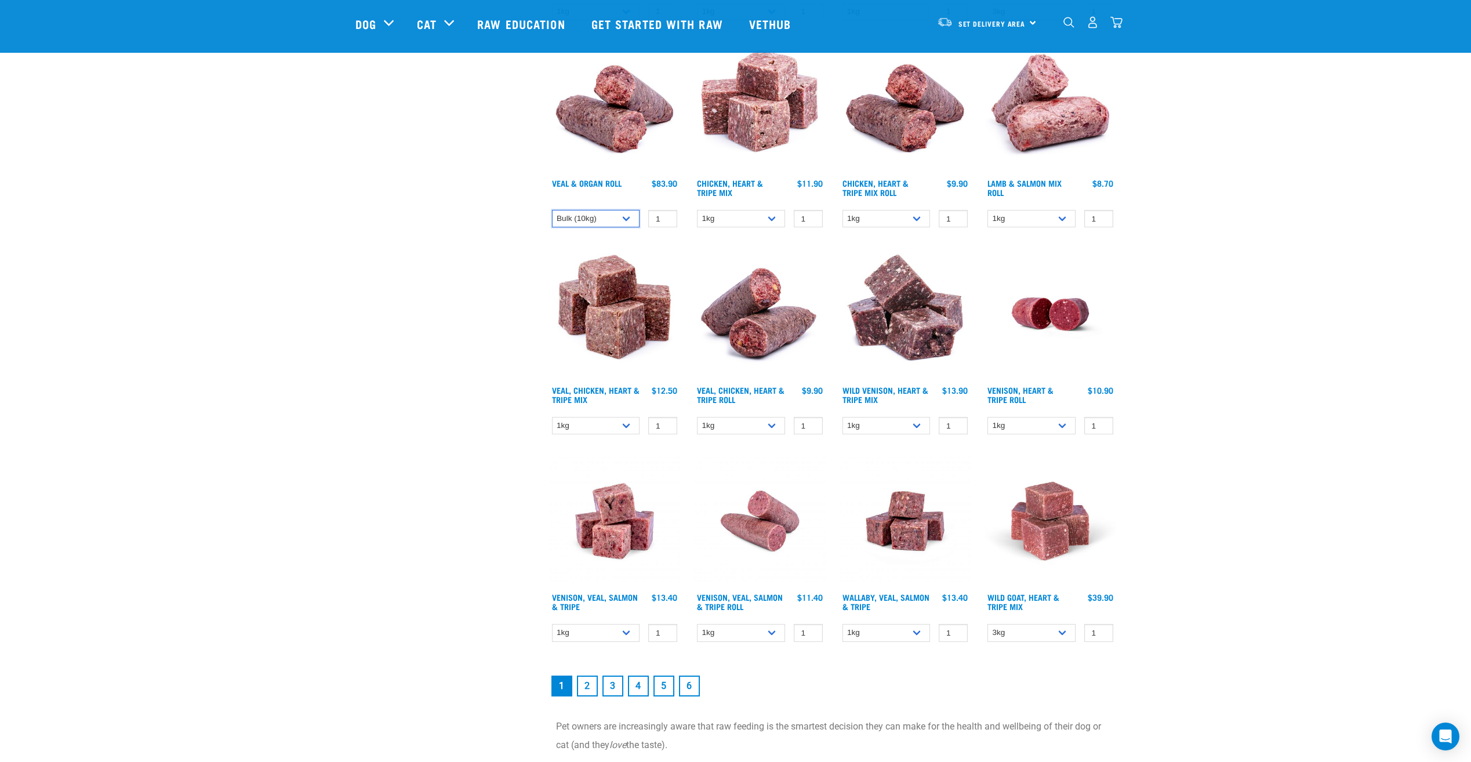
select select "745"
click at [552, 210] on select "1kg Bulk (10kg)" at bounding box center [596, 219] width 88 height 18
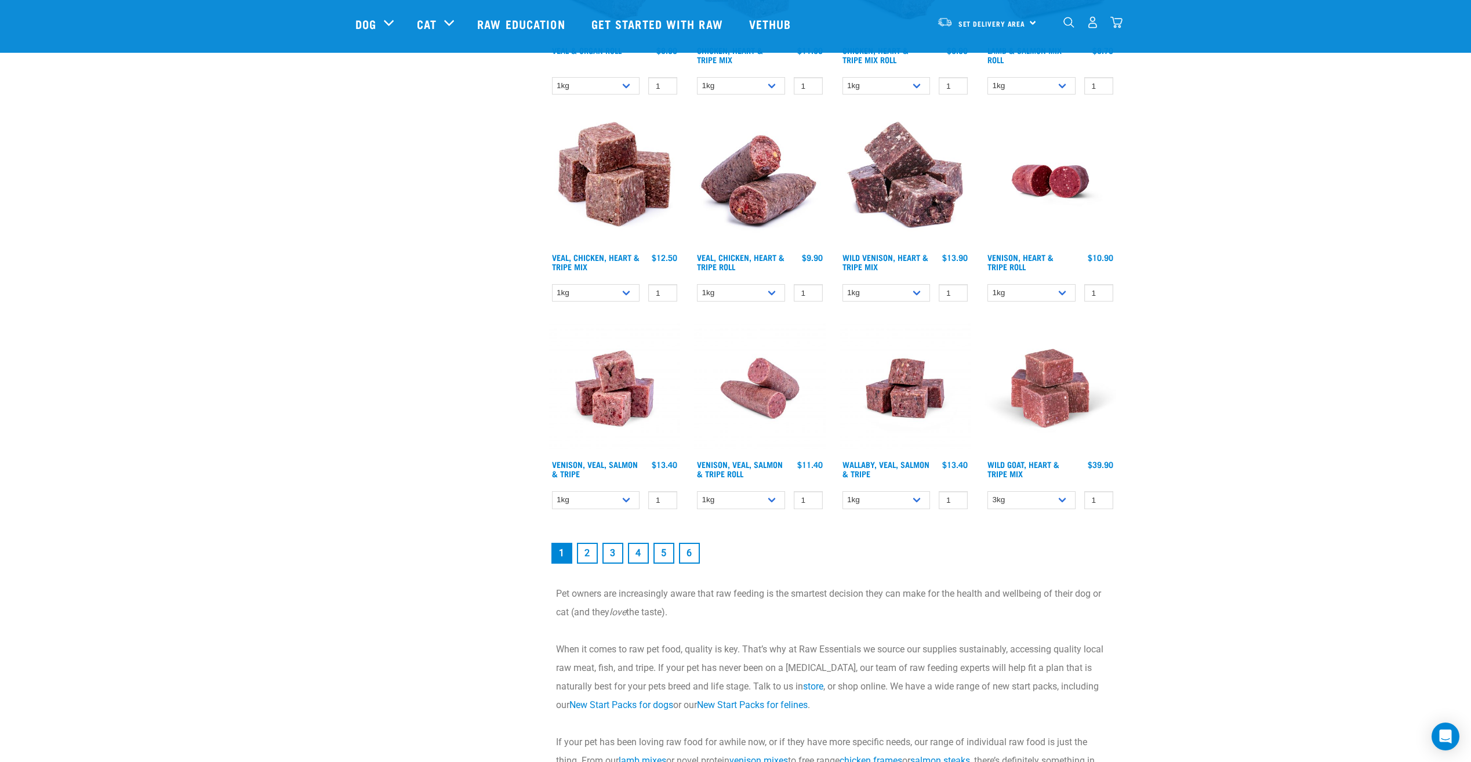
scroll to position [1450, 0]
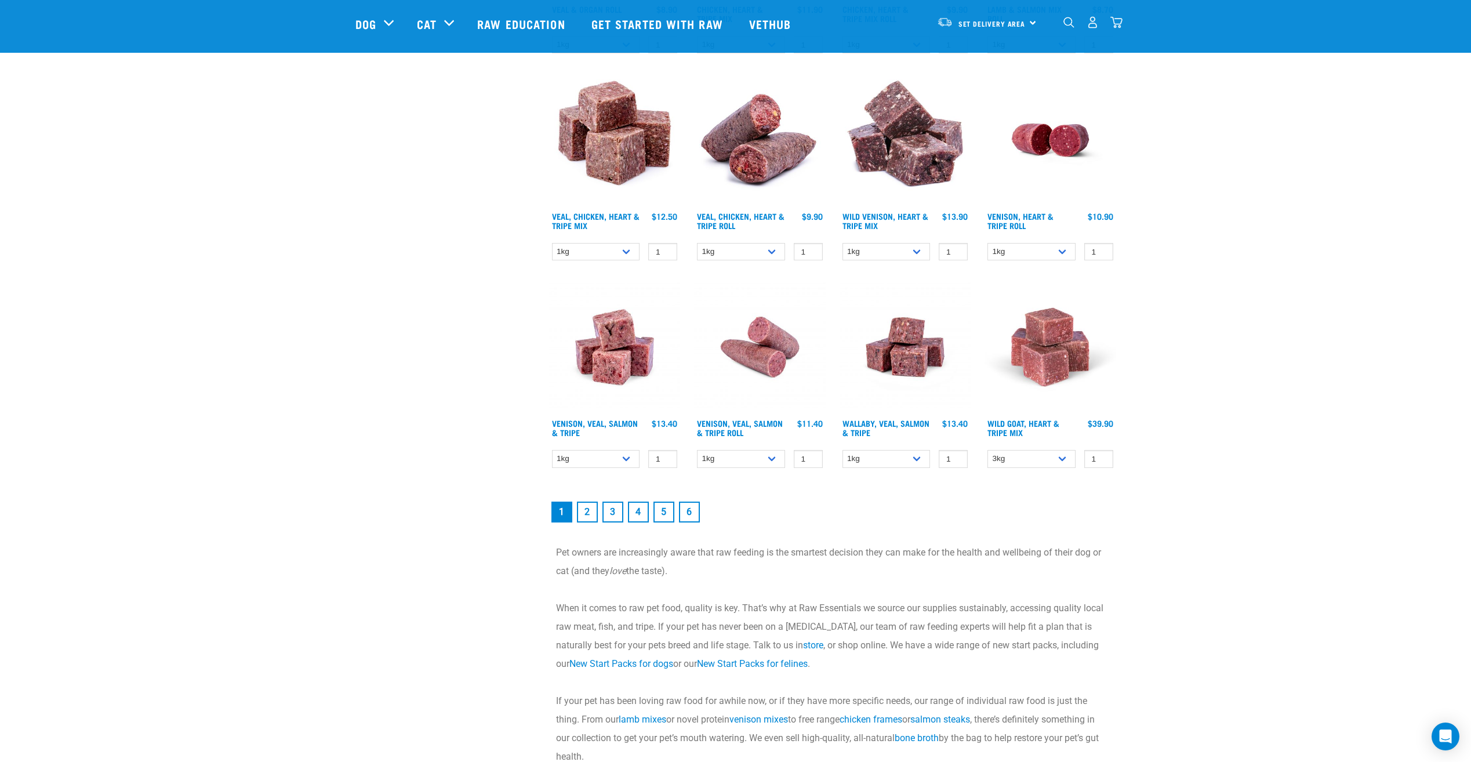
click at [583, 514] on link "2" at bounding box center [587, 512] width 21 height 21
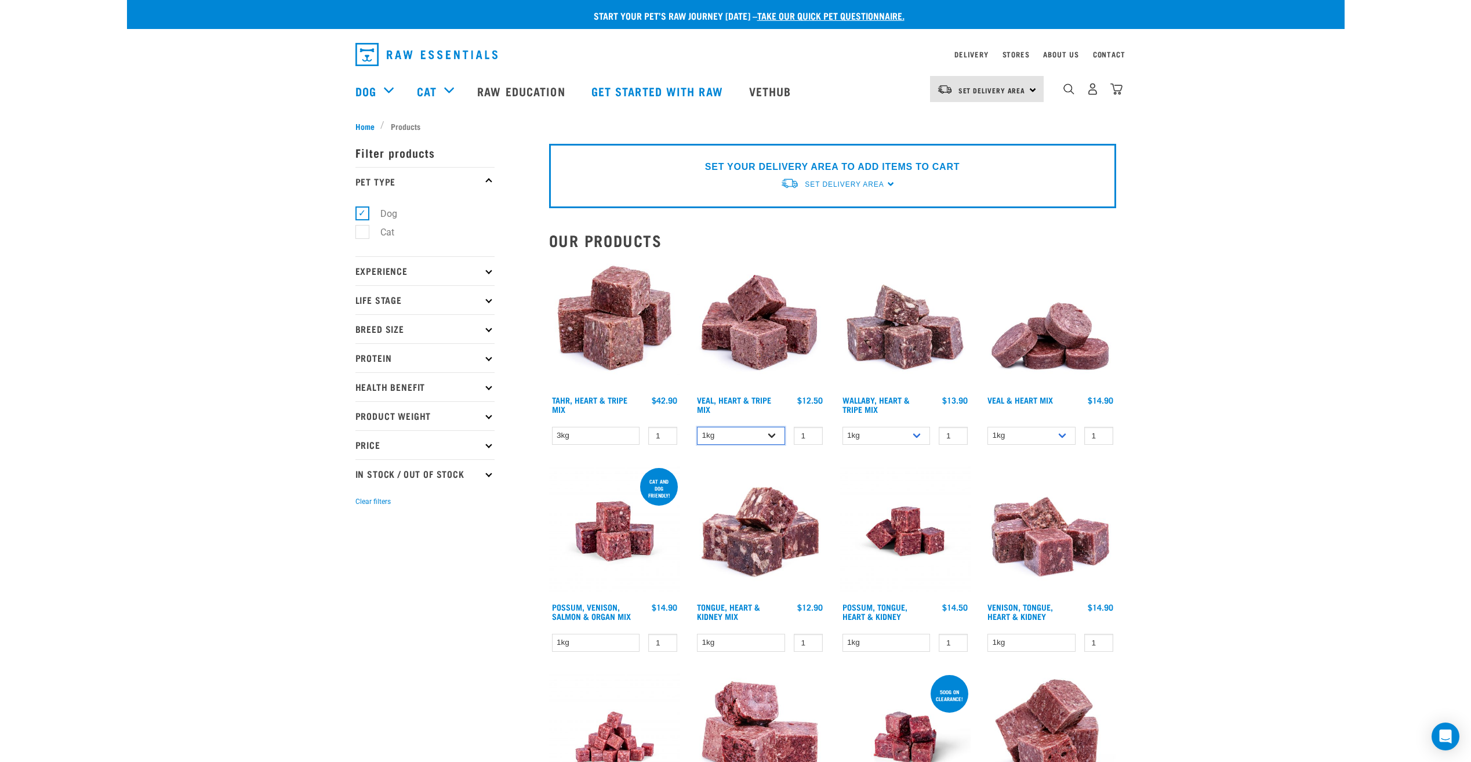
click at [773, 437] on select "1kg 3kg" at bounding box center [741, 436] width 88 height 18
click at [697, 427] on select "1kg 3kg" at bounding box center [741, 436] width 88 height 18
click at [774, 436] on select "1kg 3kg" at bounding box center [741, 436] width 88 height 18
select select "754"
click at [697, 427] on select "1kg 3kg" at bounding box center [741, 436] width 88 height 18
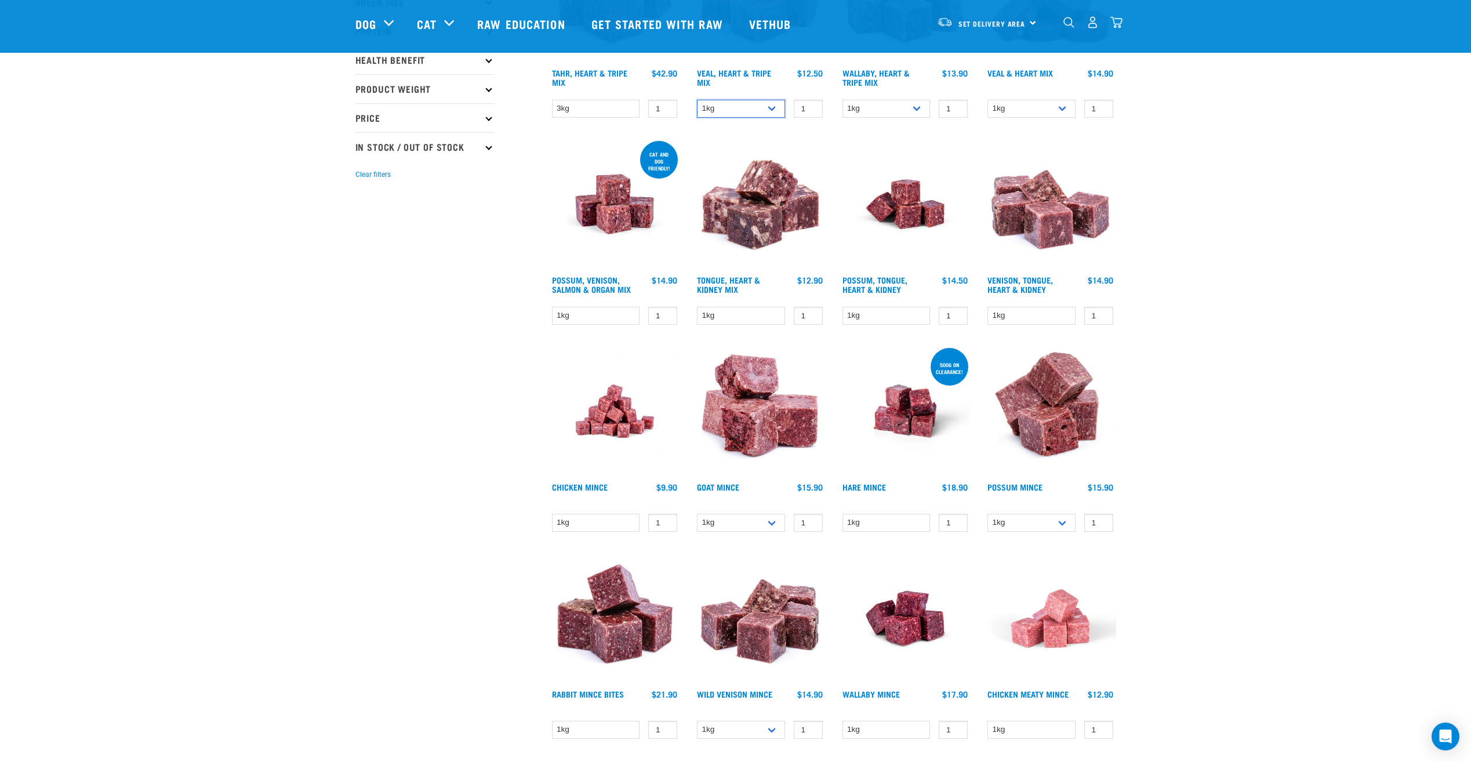
scroll to position [348, 0]
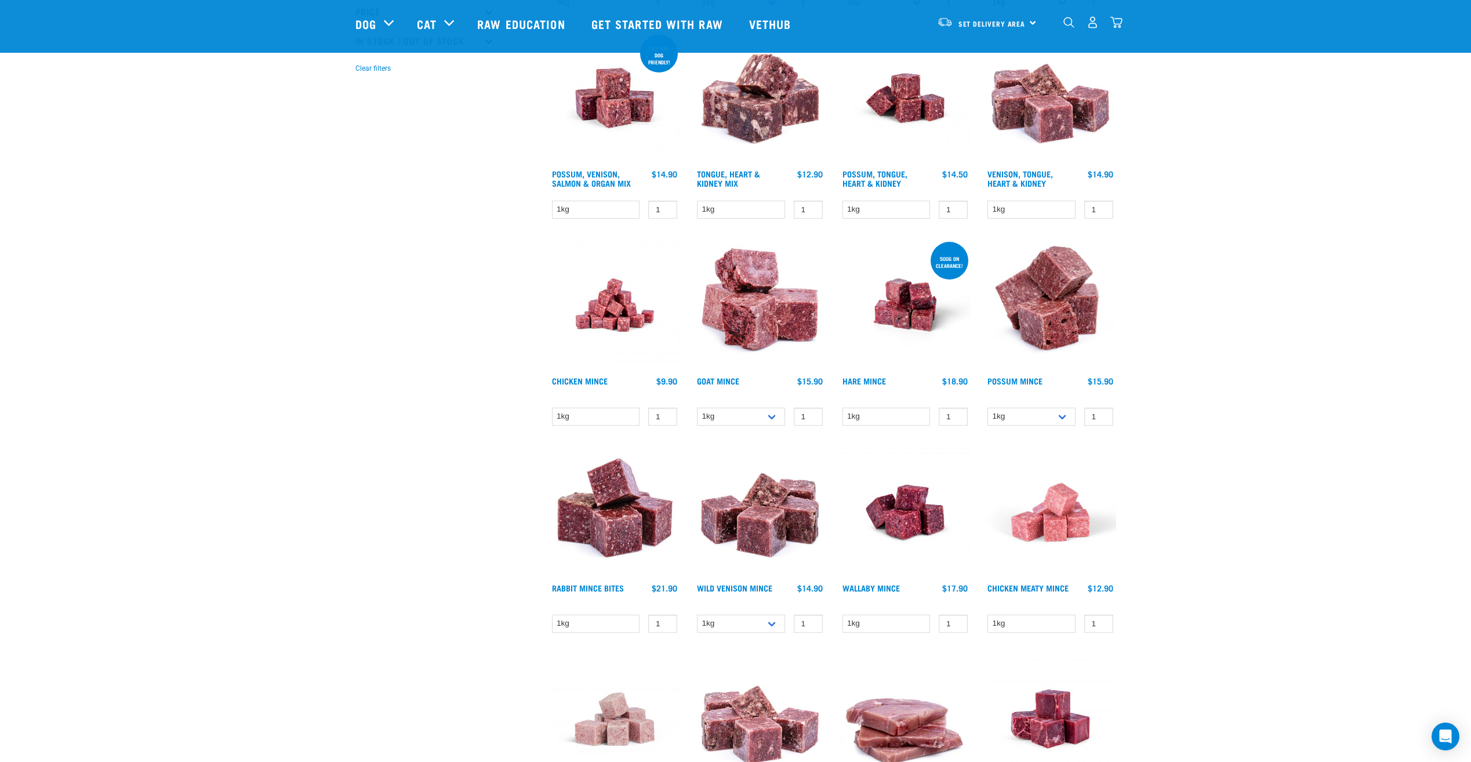
click at [908, 295] on img at bounding box center [906, 306] width 132 height 132
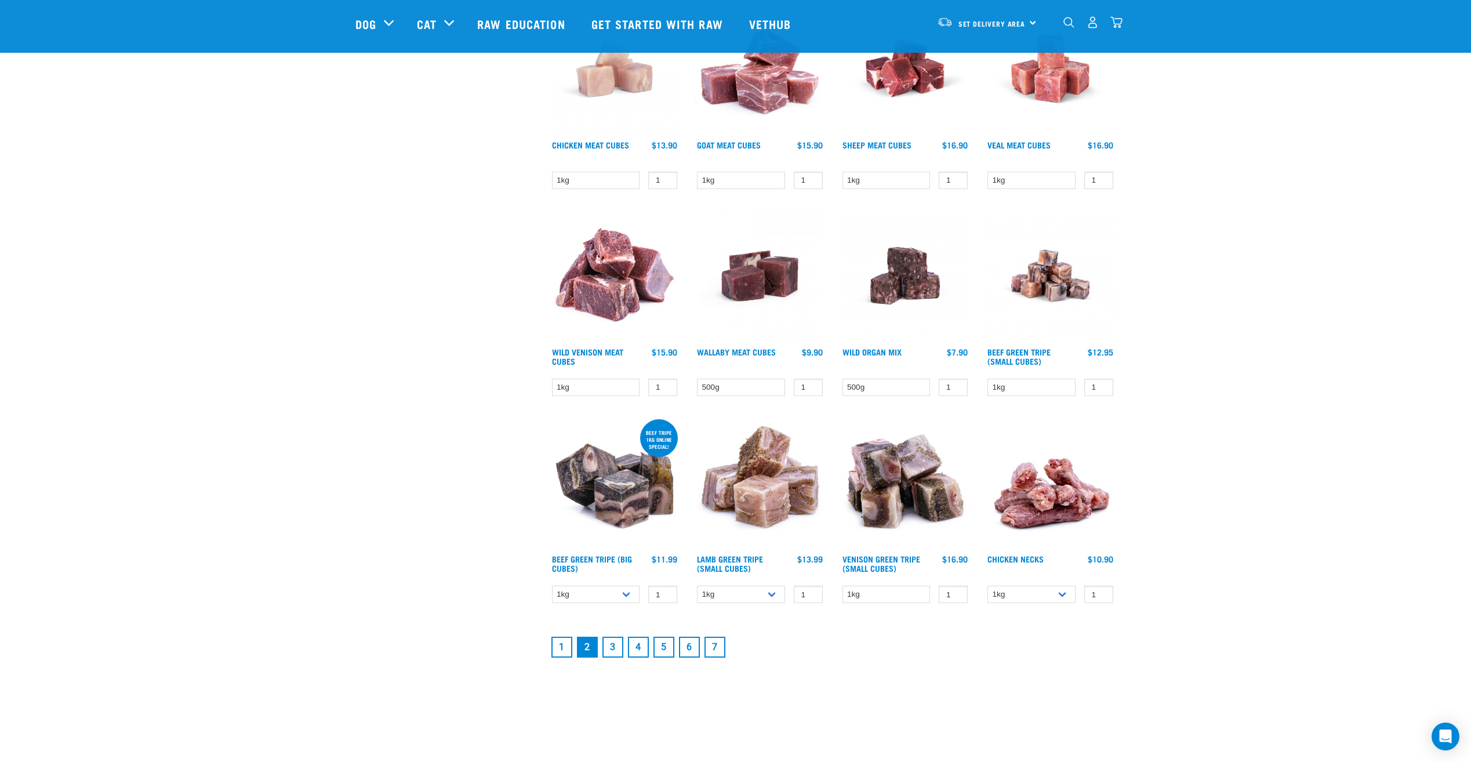
scroll to position [1236, 0]
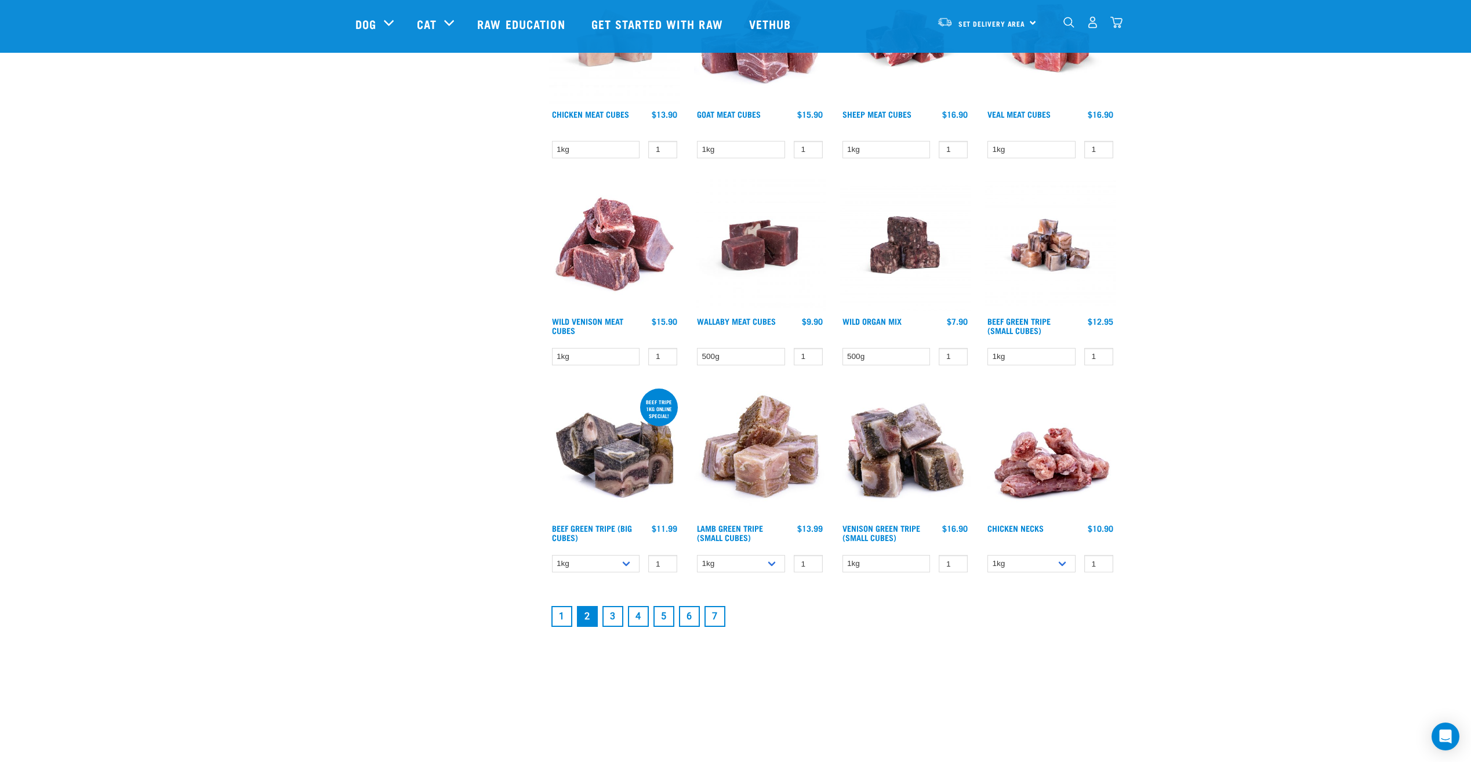
click at [610, 621] on link "3" at bounding box center [613, 616] width 21 height 21
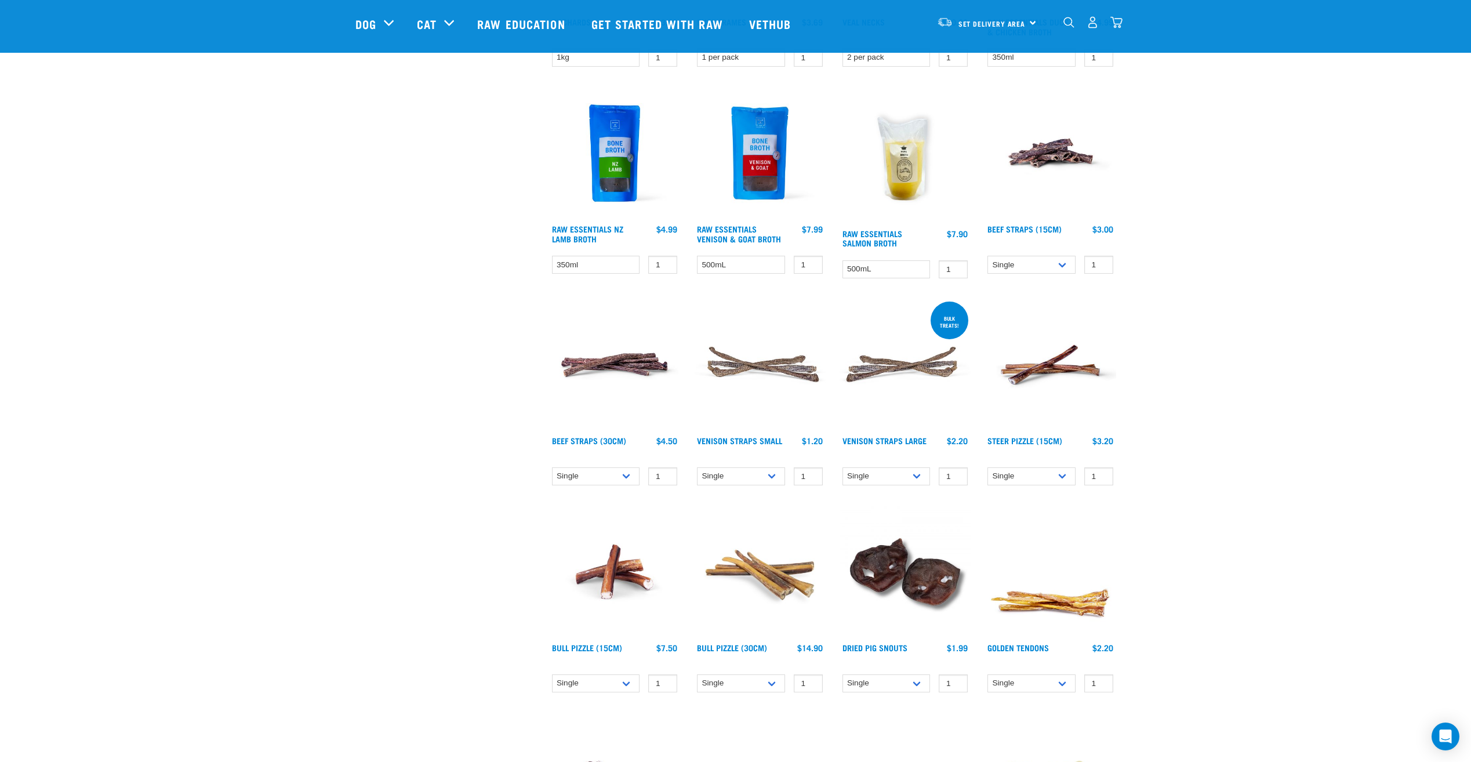
scroll to position [928, 0]
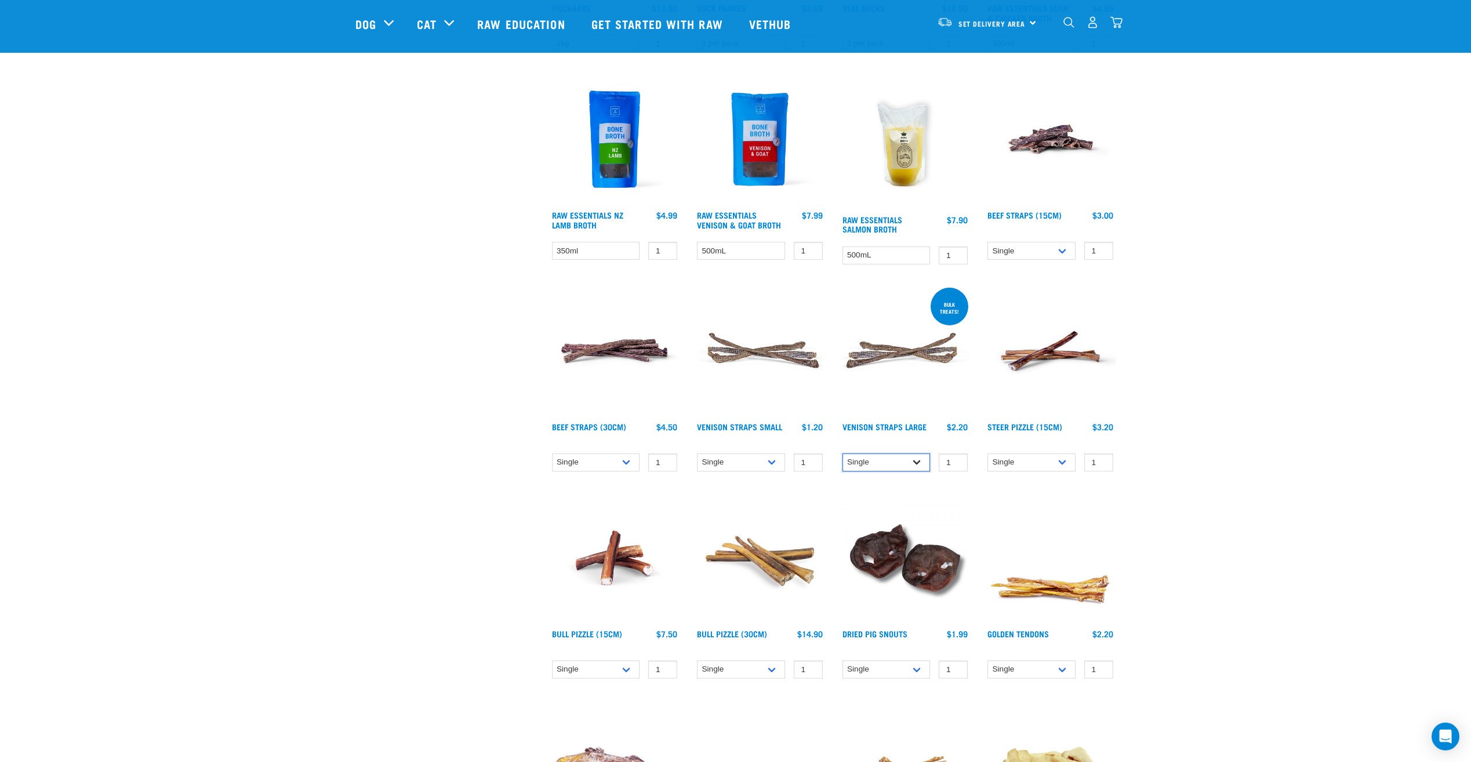
click at [918, 466] on select "Single 25 per pack 50 per pack" at bounding box center [887, 463] width 88 height 18
click at [843, 454] on select "Single 25 per pack 50 per pack" at bounding box center [887, 463] width 88 height 18
click at [912, 458] on select "Single 25 per pack 50 per pack" at bounding box center [887, 463] width 88 height 18
select select "6333"
click at [843, 454] on select "Single 25 per pack 50 per pack" at bounding box center [887, 463] width 88 height 18
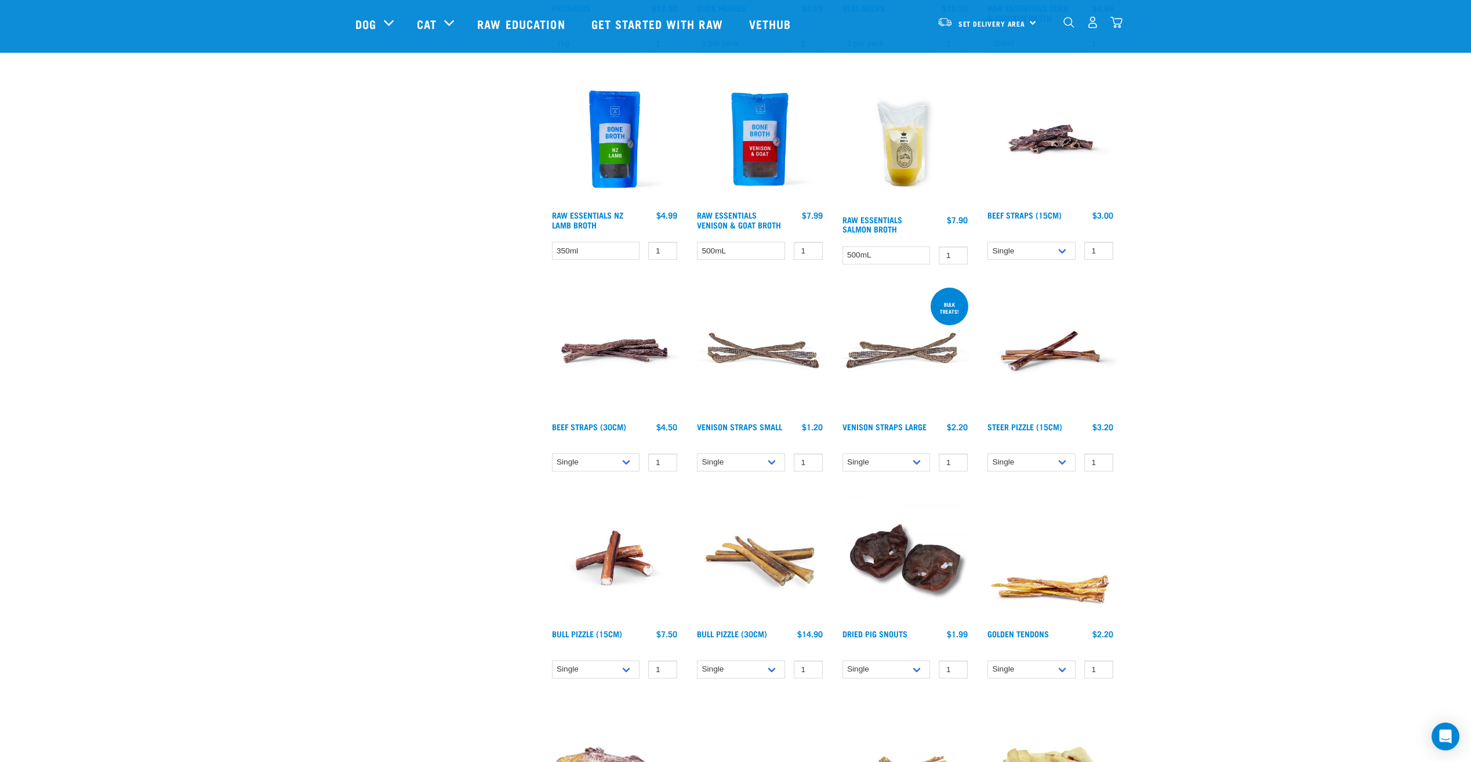
click at [1272, 404] on div "Start your pet’s raw journey today – take our quick pet questionnaire. Delivery…" at bounding box center [736, 7] width 1218 height 1870
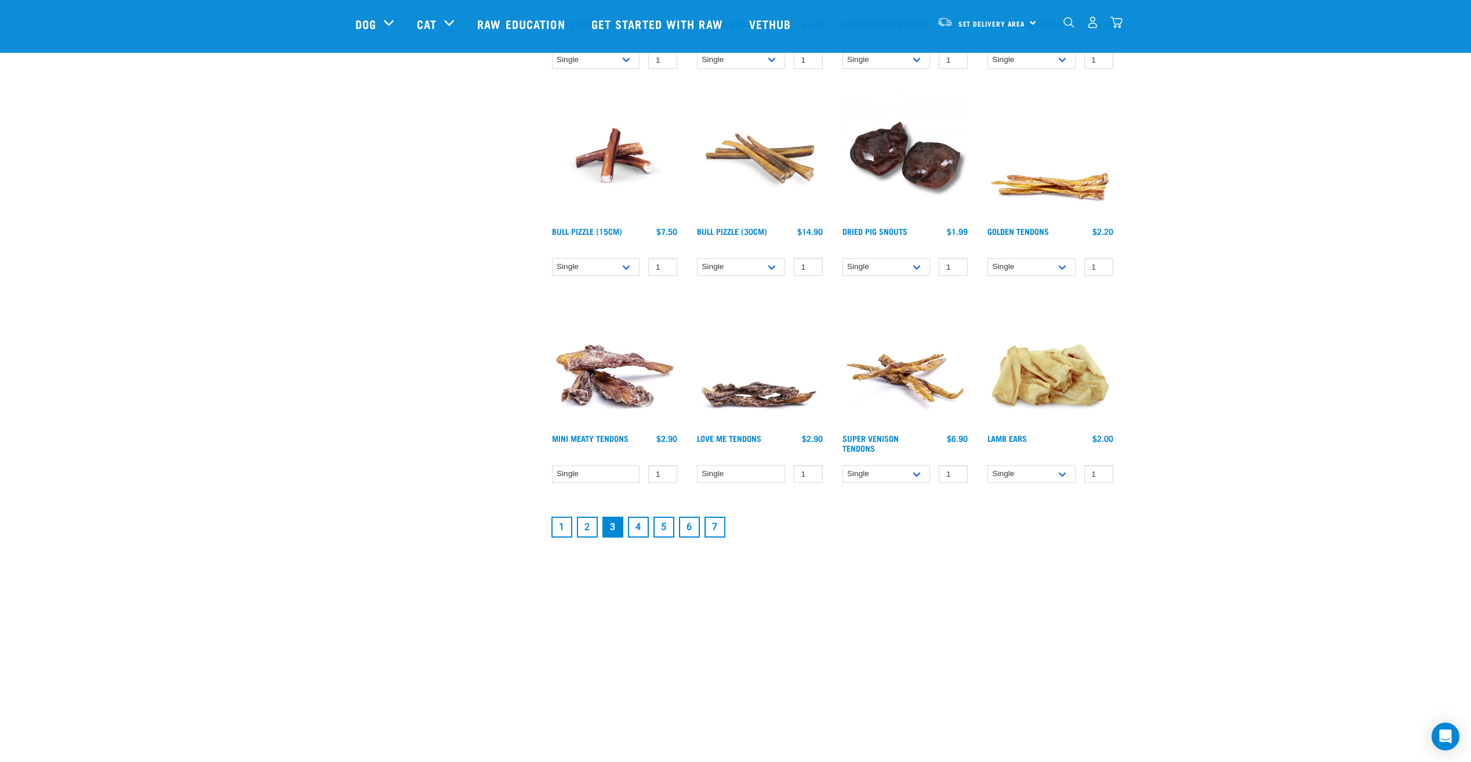
scroll to position [1334, 0]
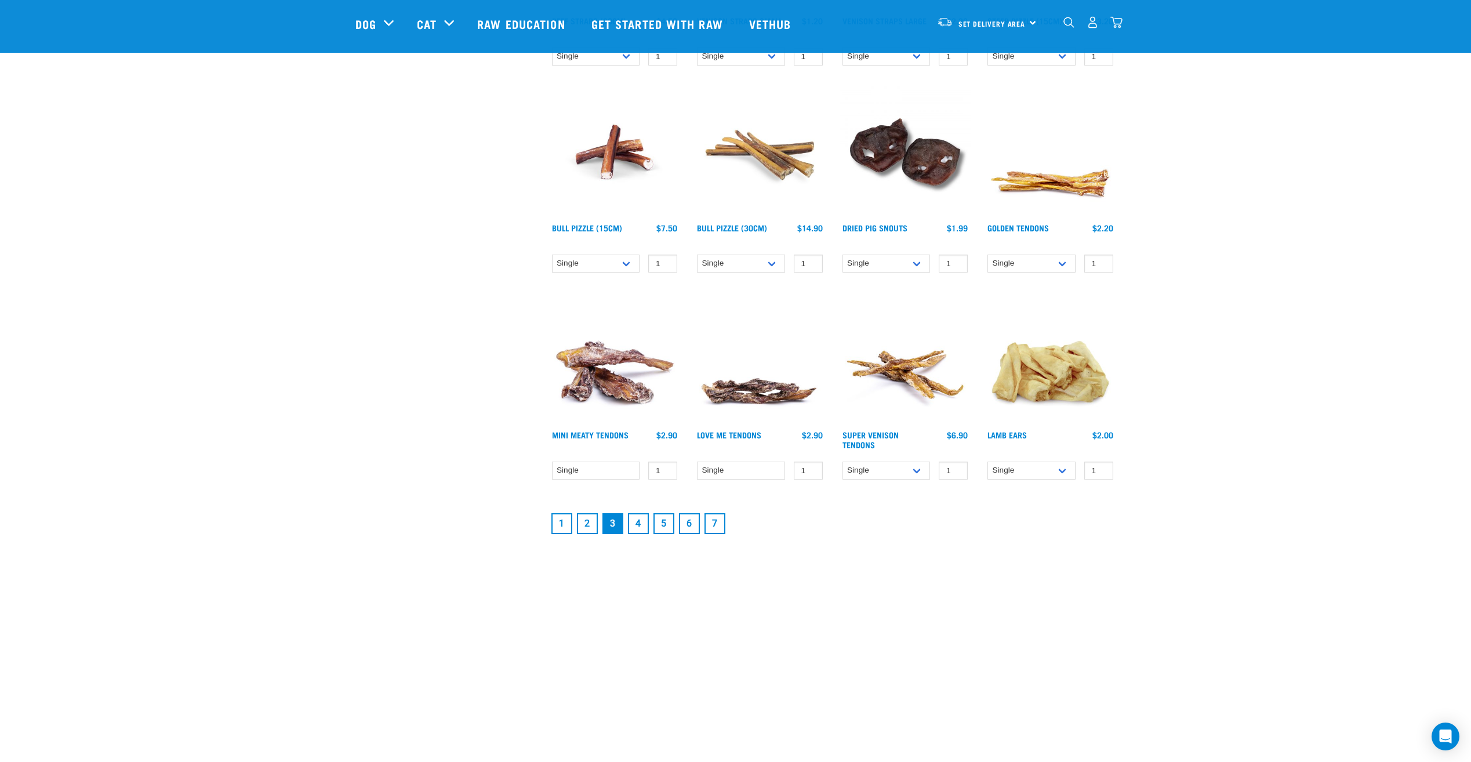
click at [636, 524] on link "4" at bounding box center [638, 523] width 21 height 21
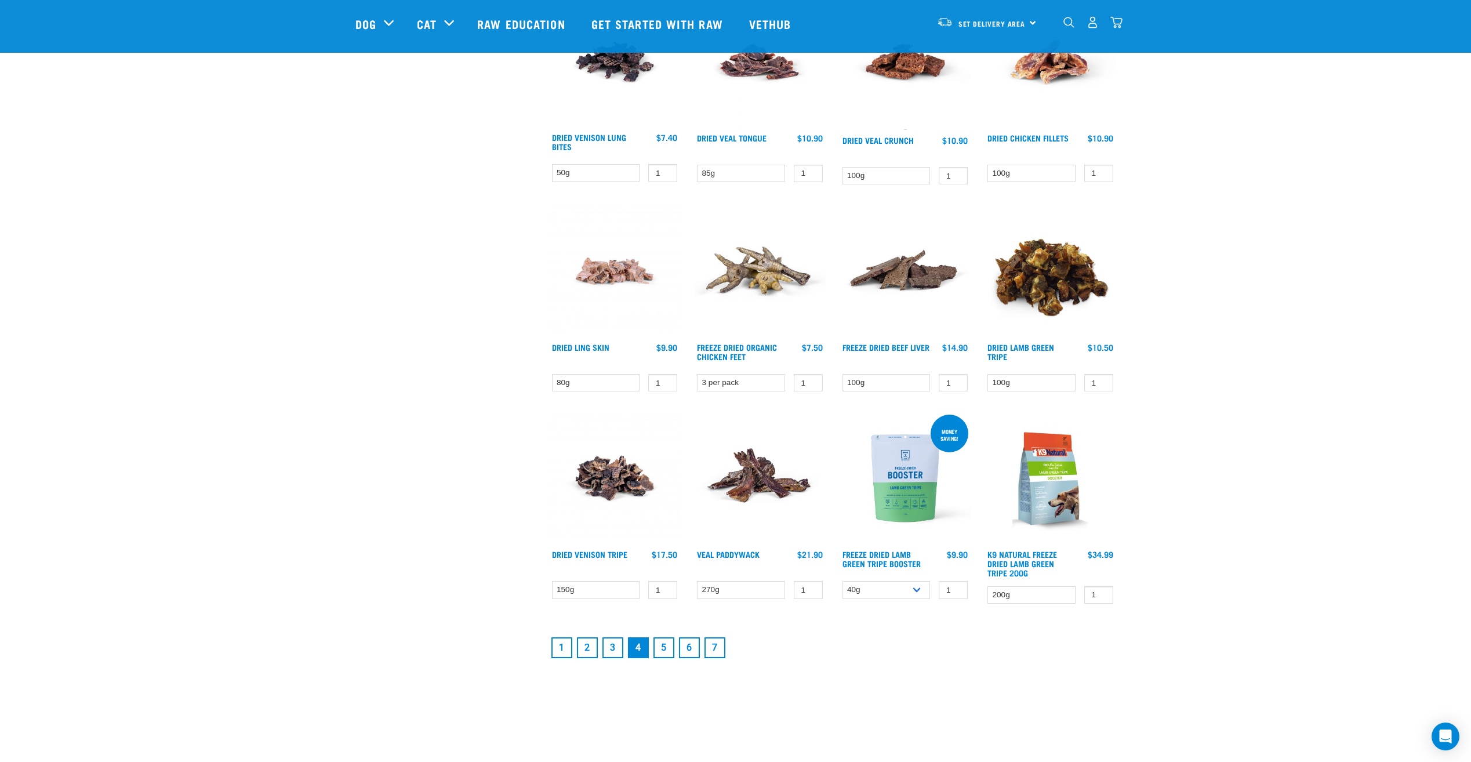
scroll to position [1392, 0]
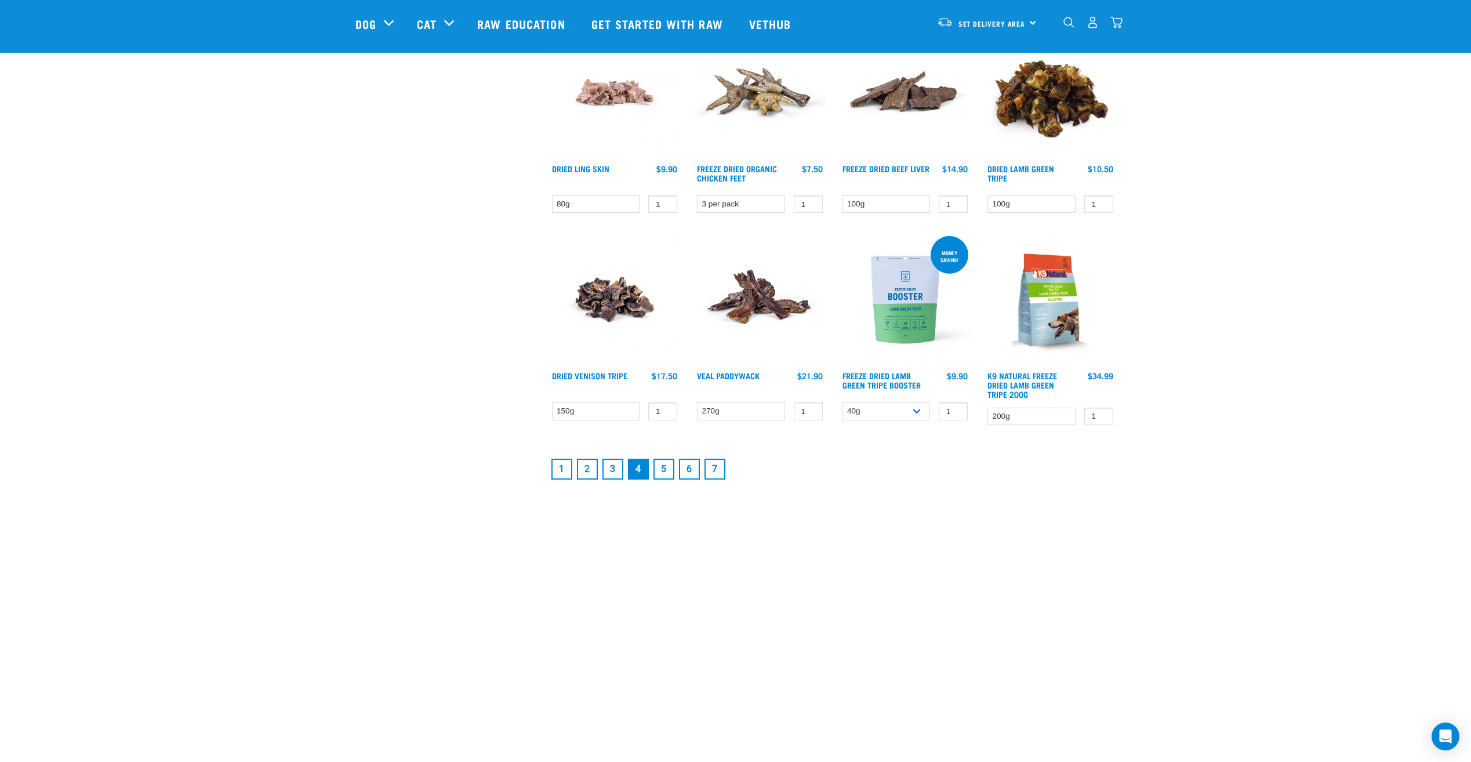
click at [661, 470] on link "5" at bounding box center [664, 469] width 21 height 21
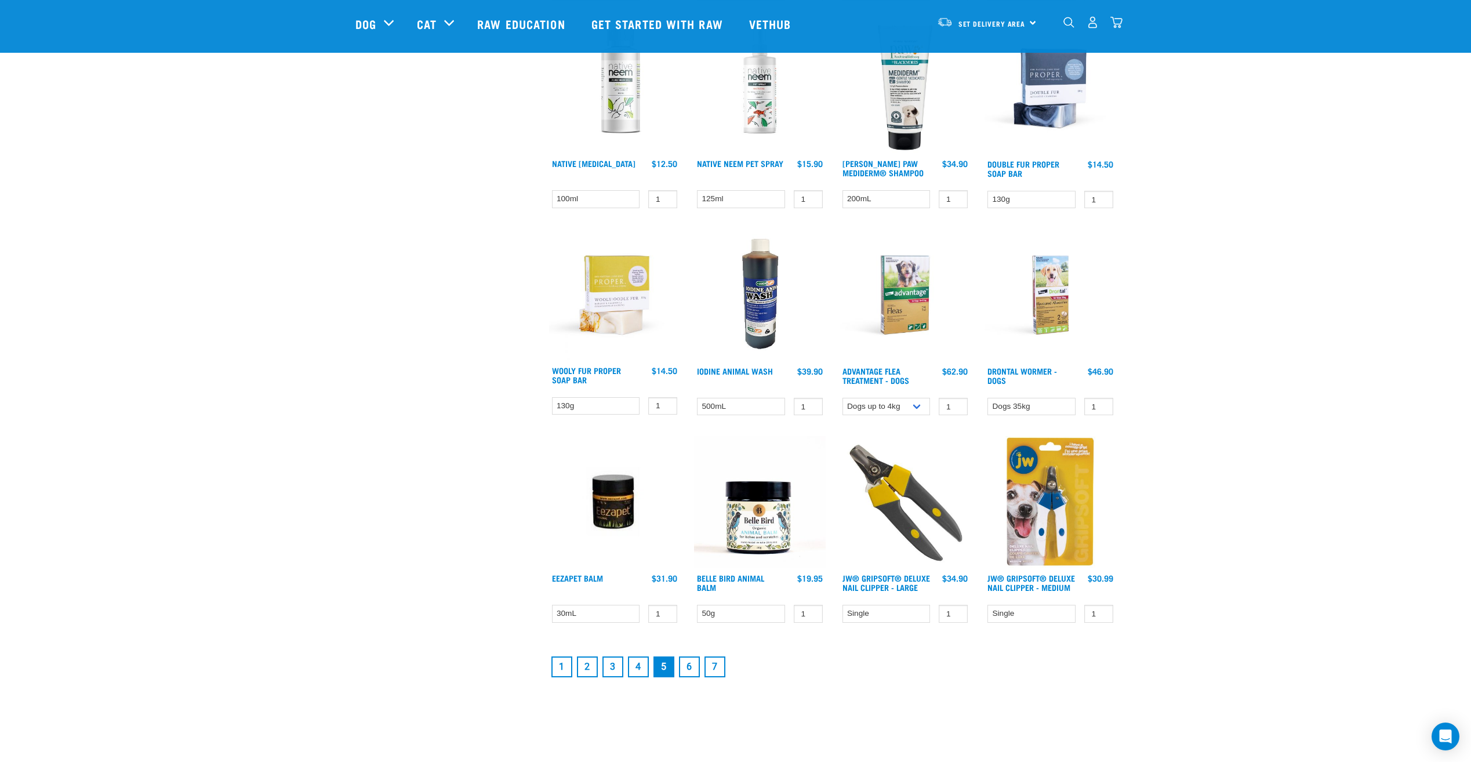
scroll to position [1218, 0]
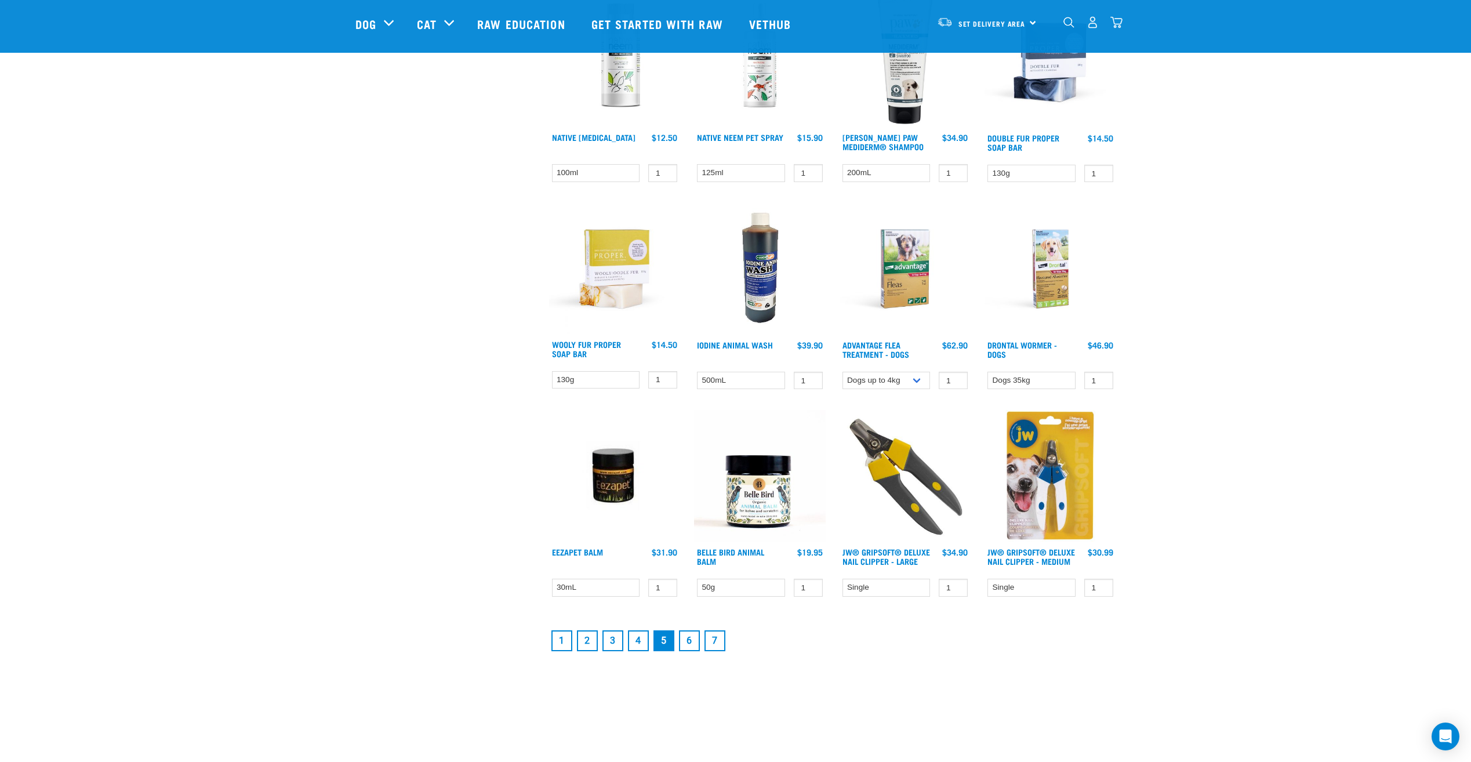
click at [684, 631] on link "6" at bounding box center [689, 640] width 21 height 21
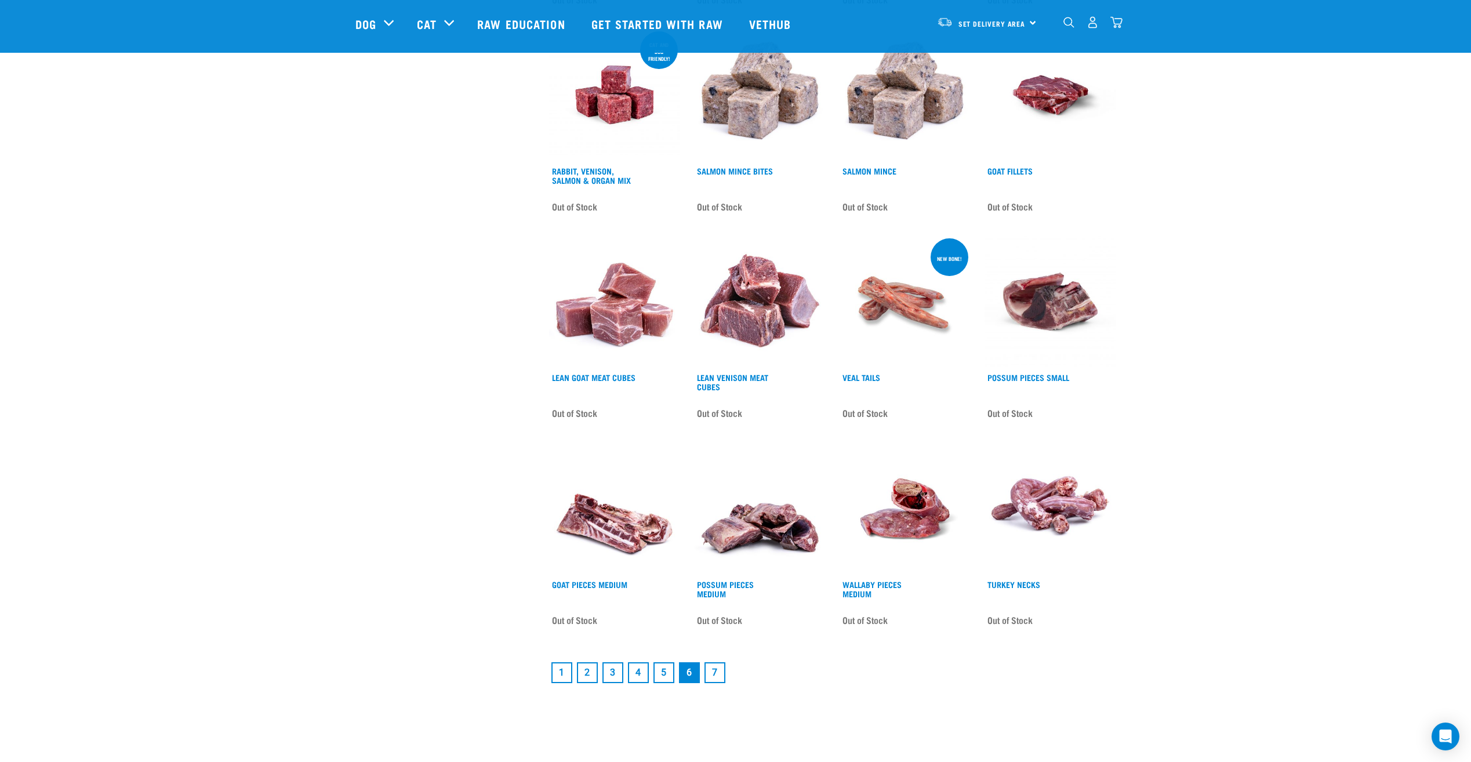
scroll to position [1334, 0]
